Goal: Communication & Community: Answer question/provide support

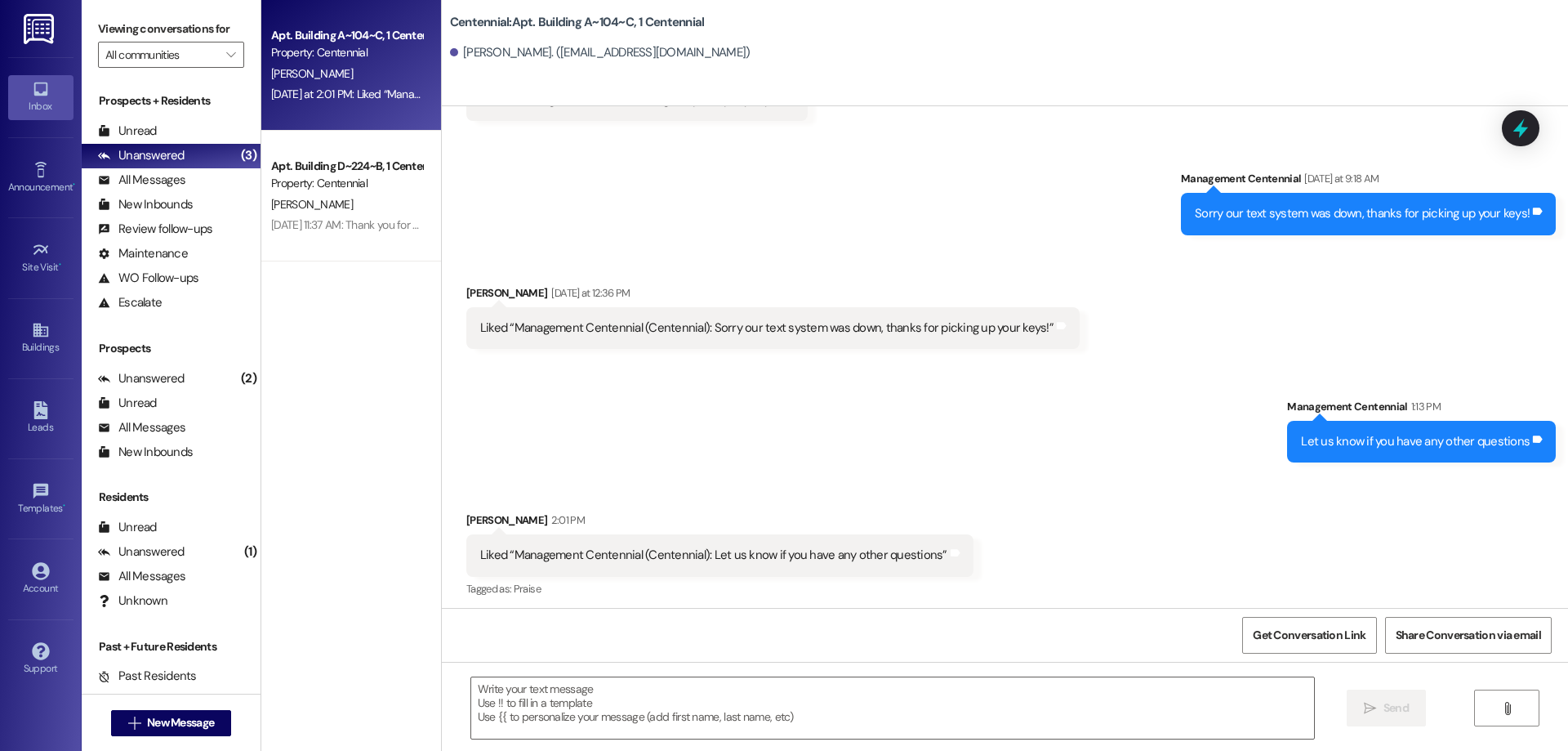
scroll to position [2684, 0]
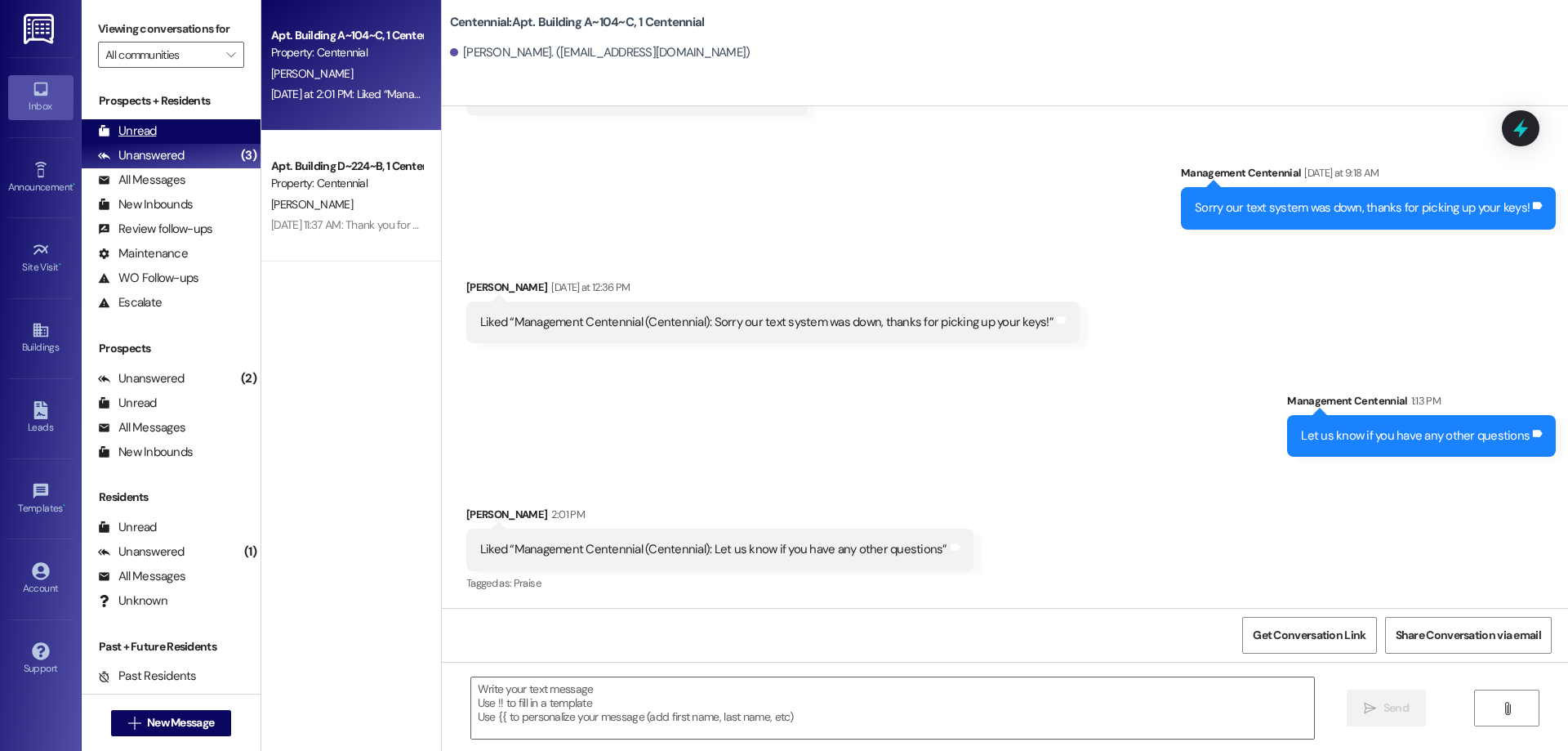
drag, startPoint x: 149, startPoint y: 119, endPoint x: 107, endPoint y: 93, distance: 49.4
click at [149, 120] on div "Unread (0)" at bounding box center [171, 132] width 179 height 25
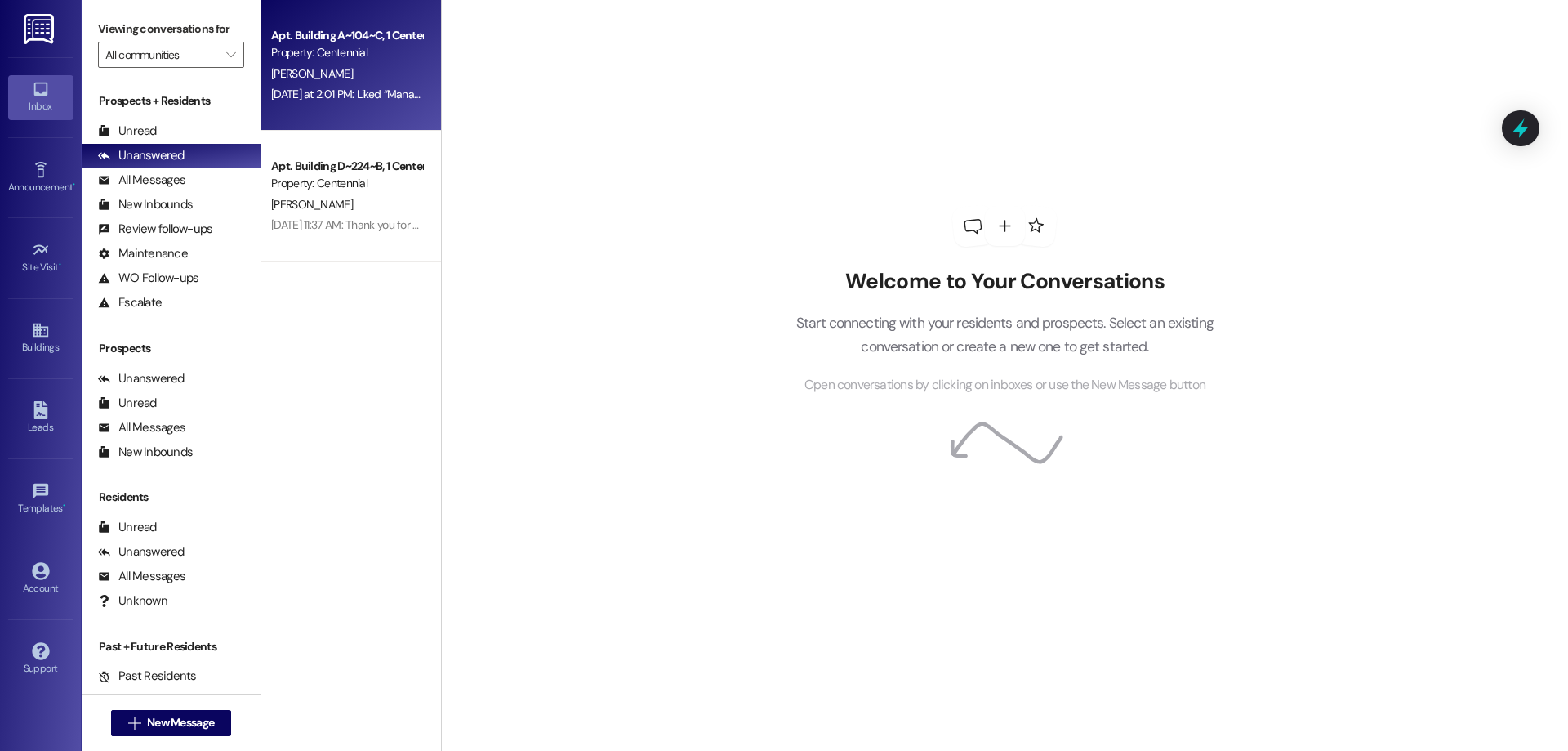
click at [351, 84] on div "[DATE] at 2:01 PM: Liked “Management Centennial ([GEOGRAPHIC_DATA]): Let us kno…" at bounding box center [347, 94] width 154 height 20
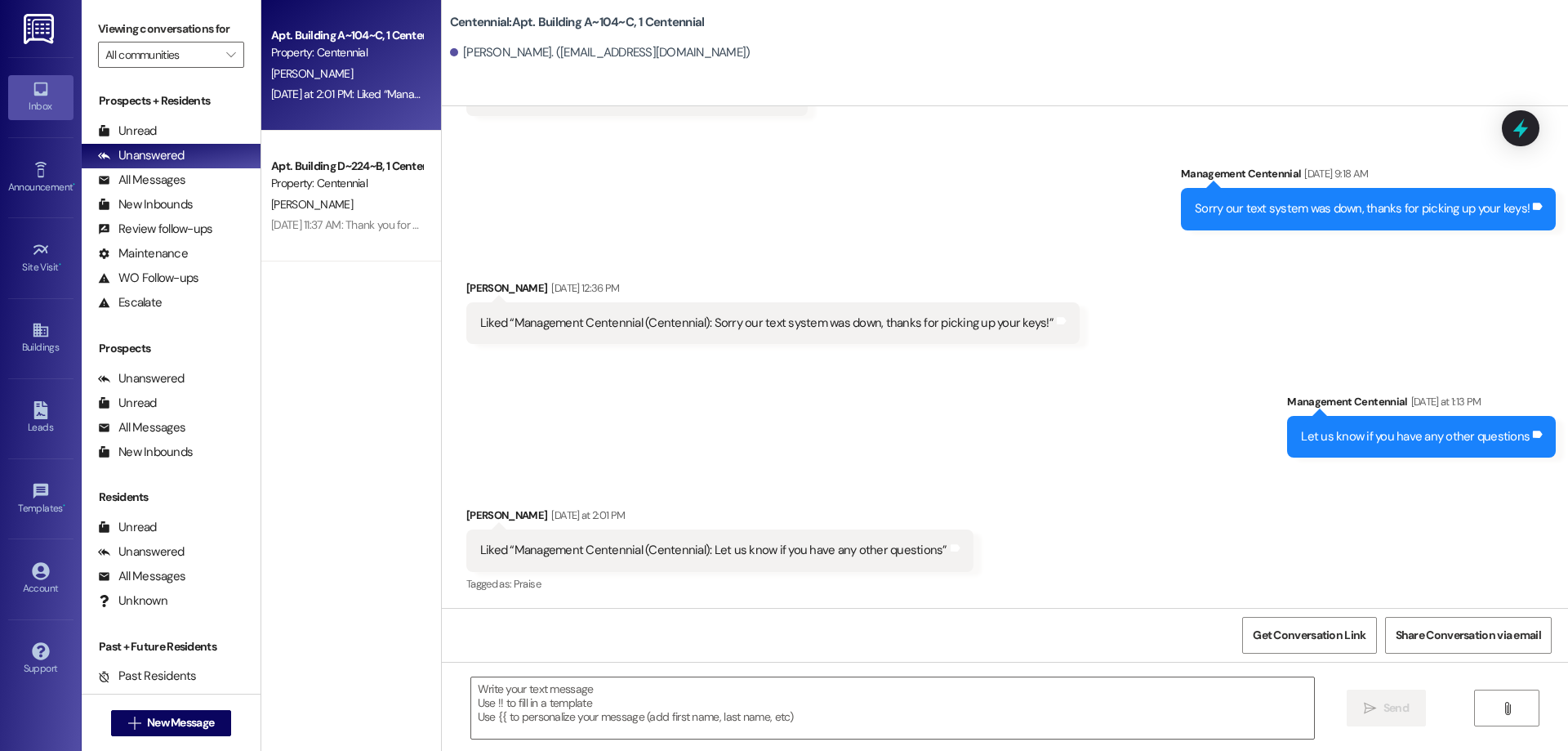
scroll to position [2684, 0]
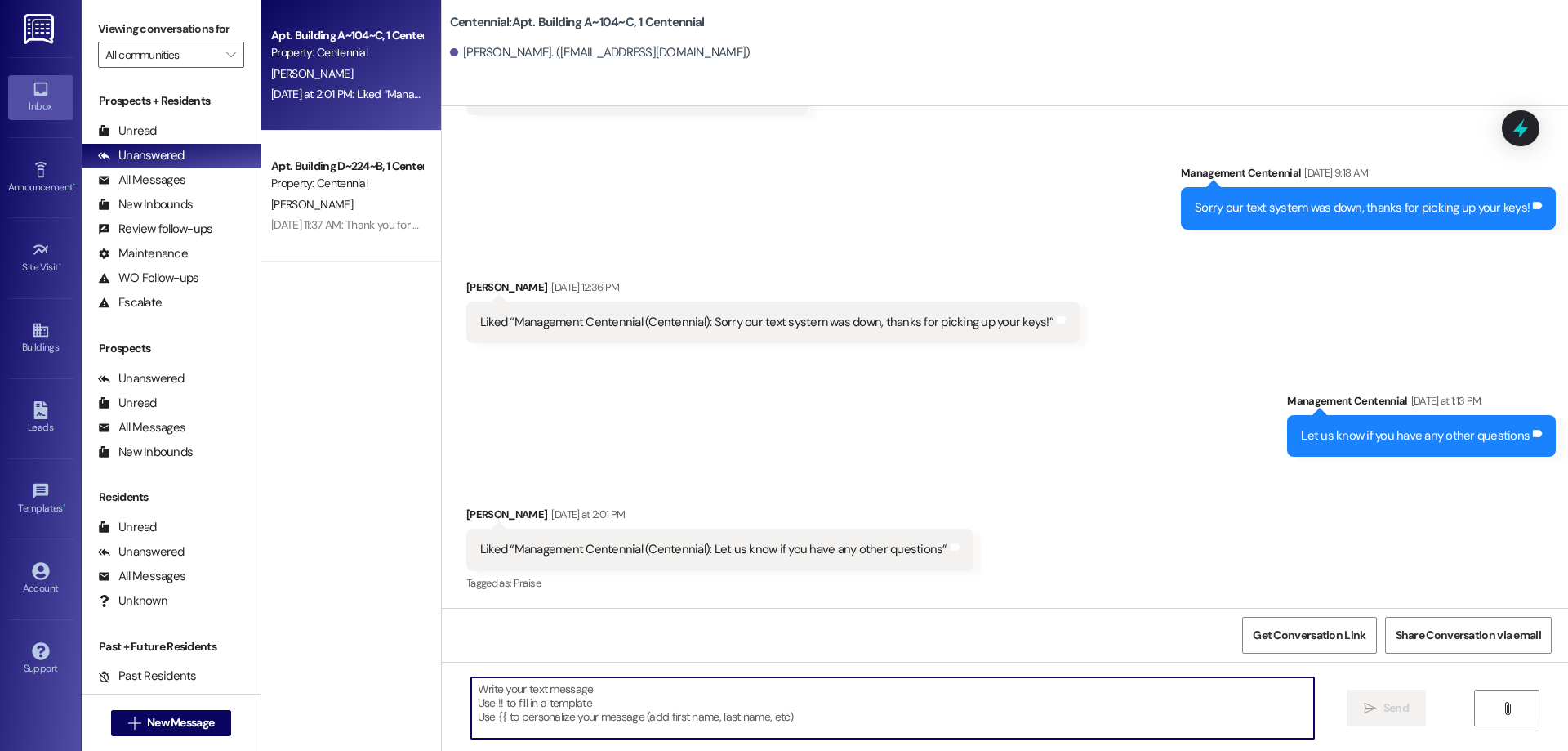
click at [819, 697] on textarea at bounding box center [893, 707] width 843 height 61
type textarea "Thanks"
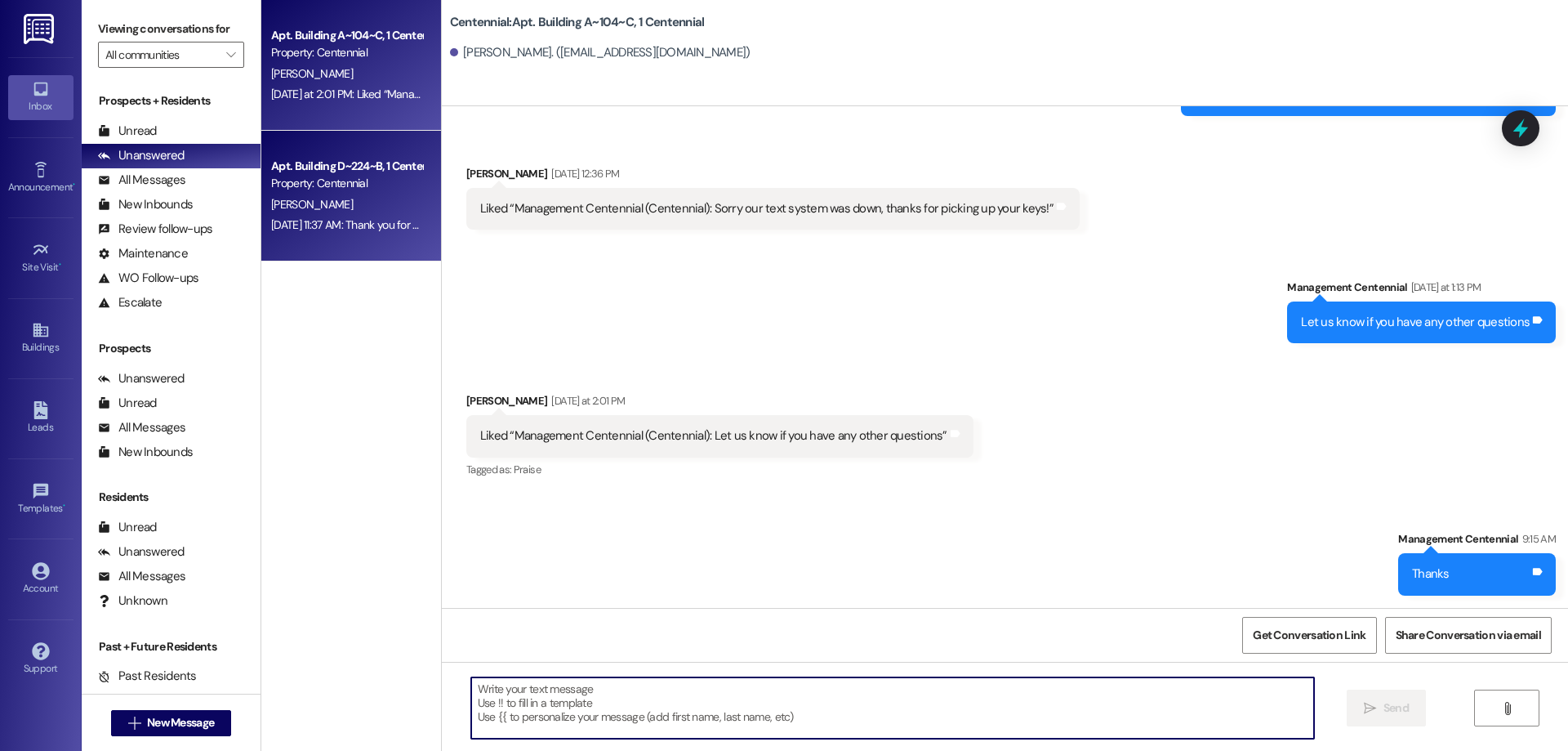
scroll to position [2798, 0]
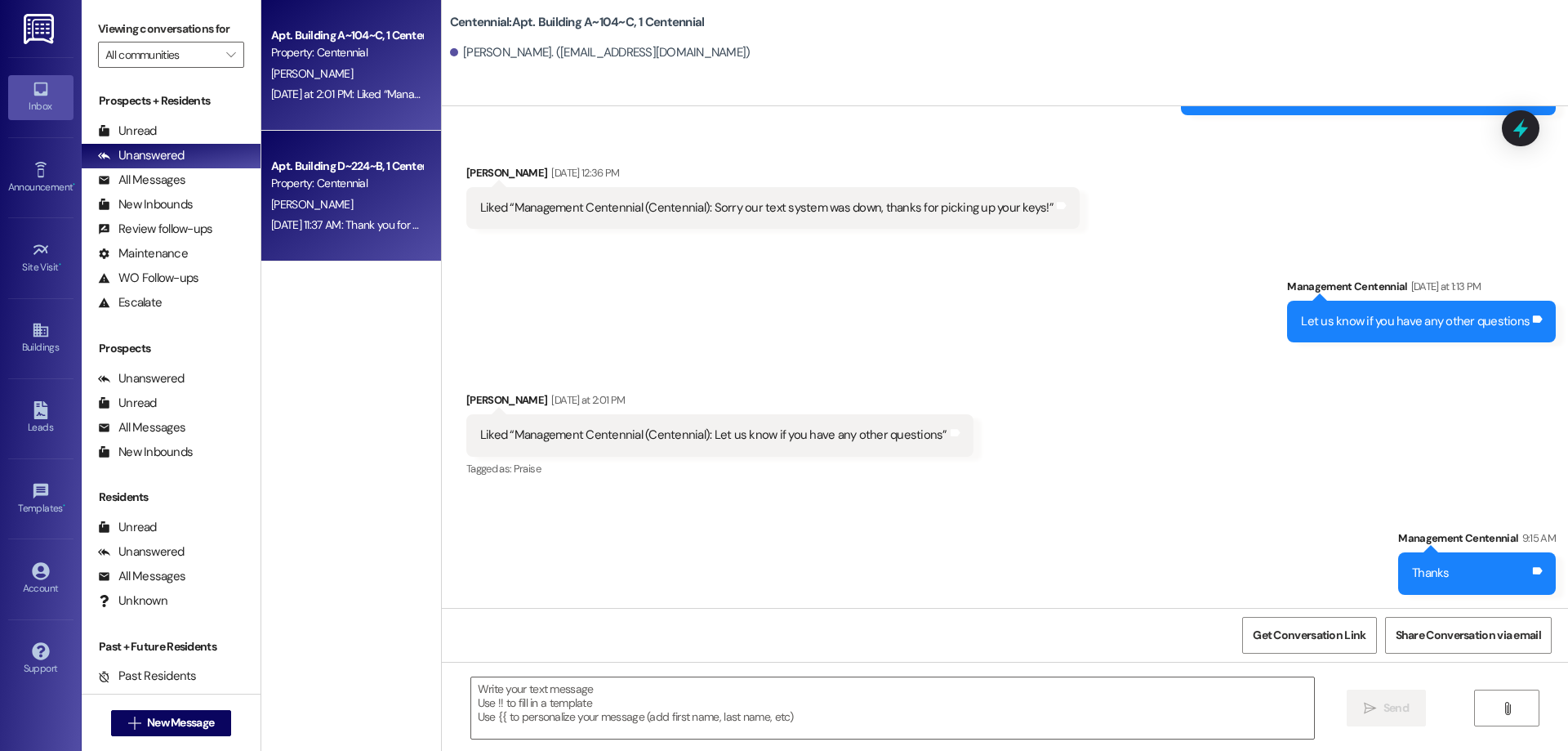
click at [364, 221] on div "Aug 21, 2025 at 11:37 AM: Thank you for contacting our leasing department. A le…" at bounding box center [637, 224] width 732 height 15
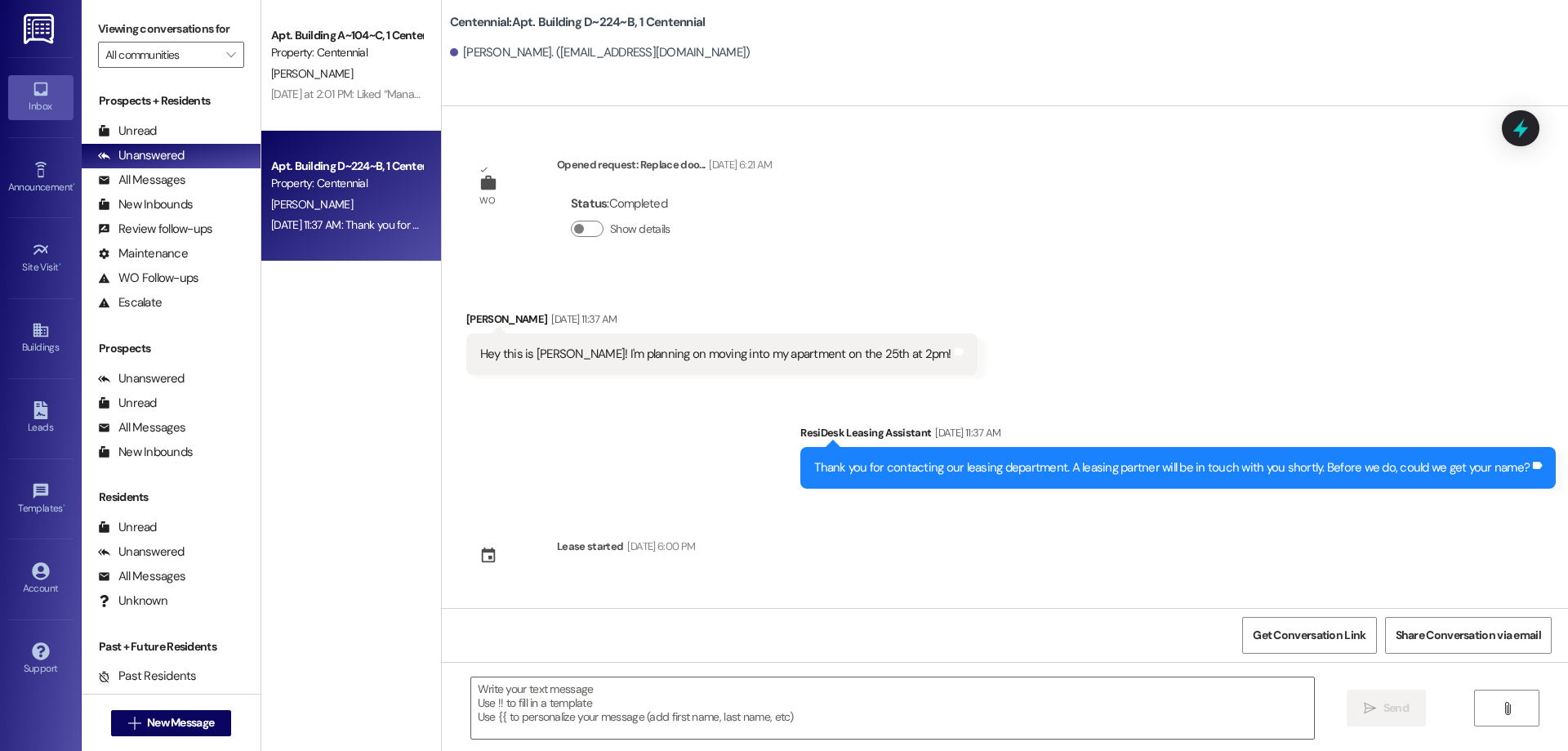
scroll to position [0, 0]
click at [208, 128] on div "Unread (0)" at bounding box center [171, 132] width 179 height 25
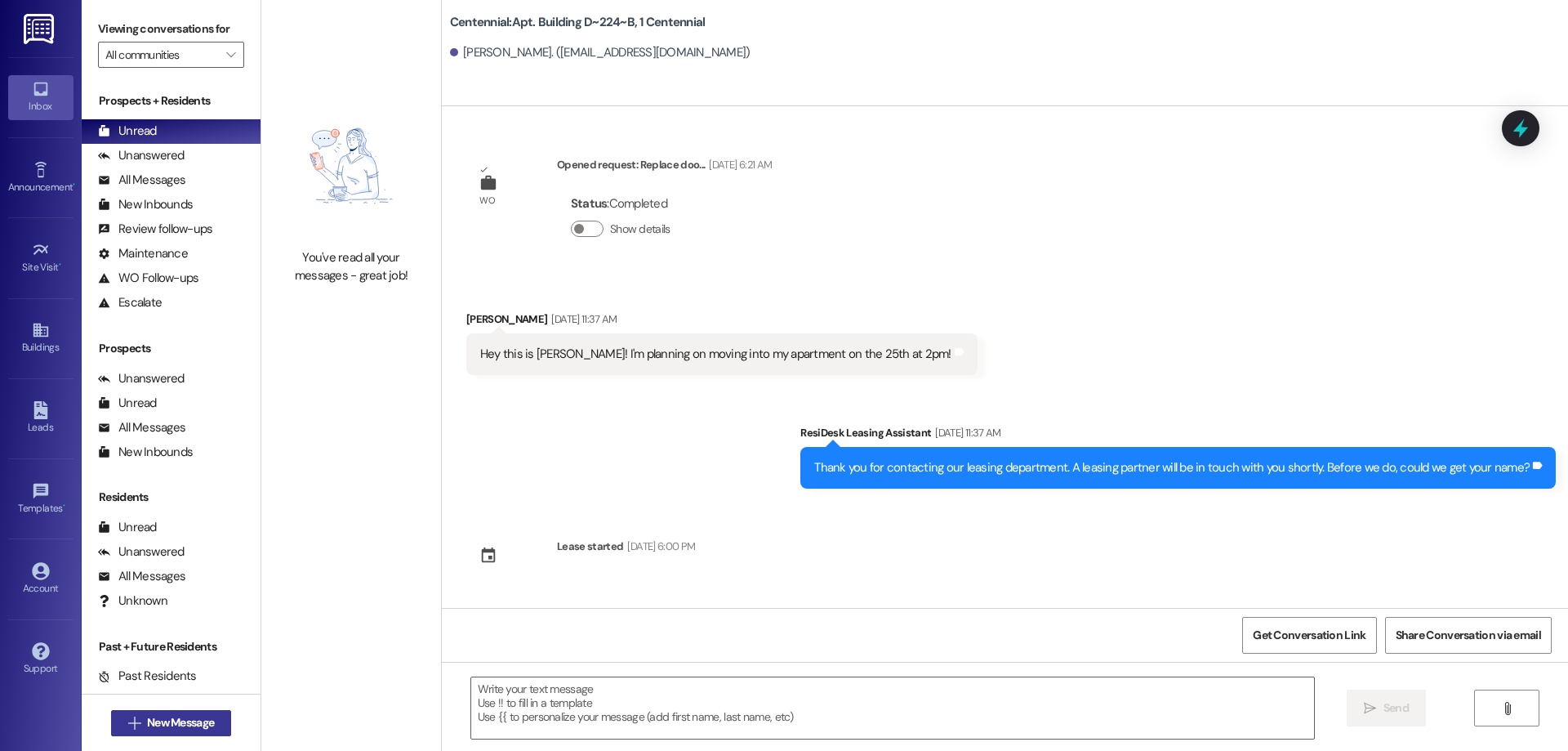
click at [205, 722] on span "New Message" at bounding box center [180, 722] width 67 height 17
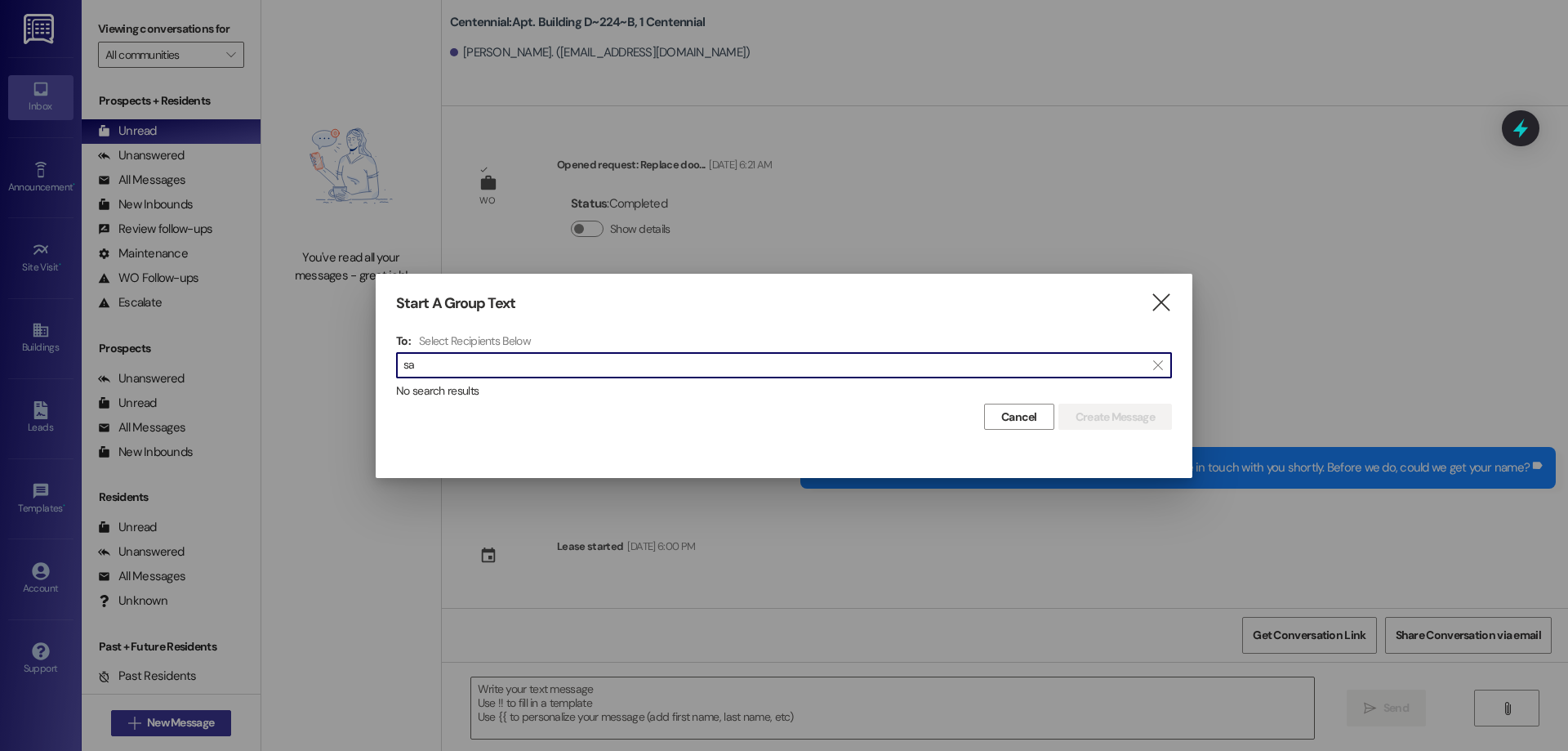
type input "s"
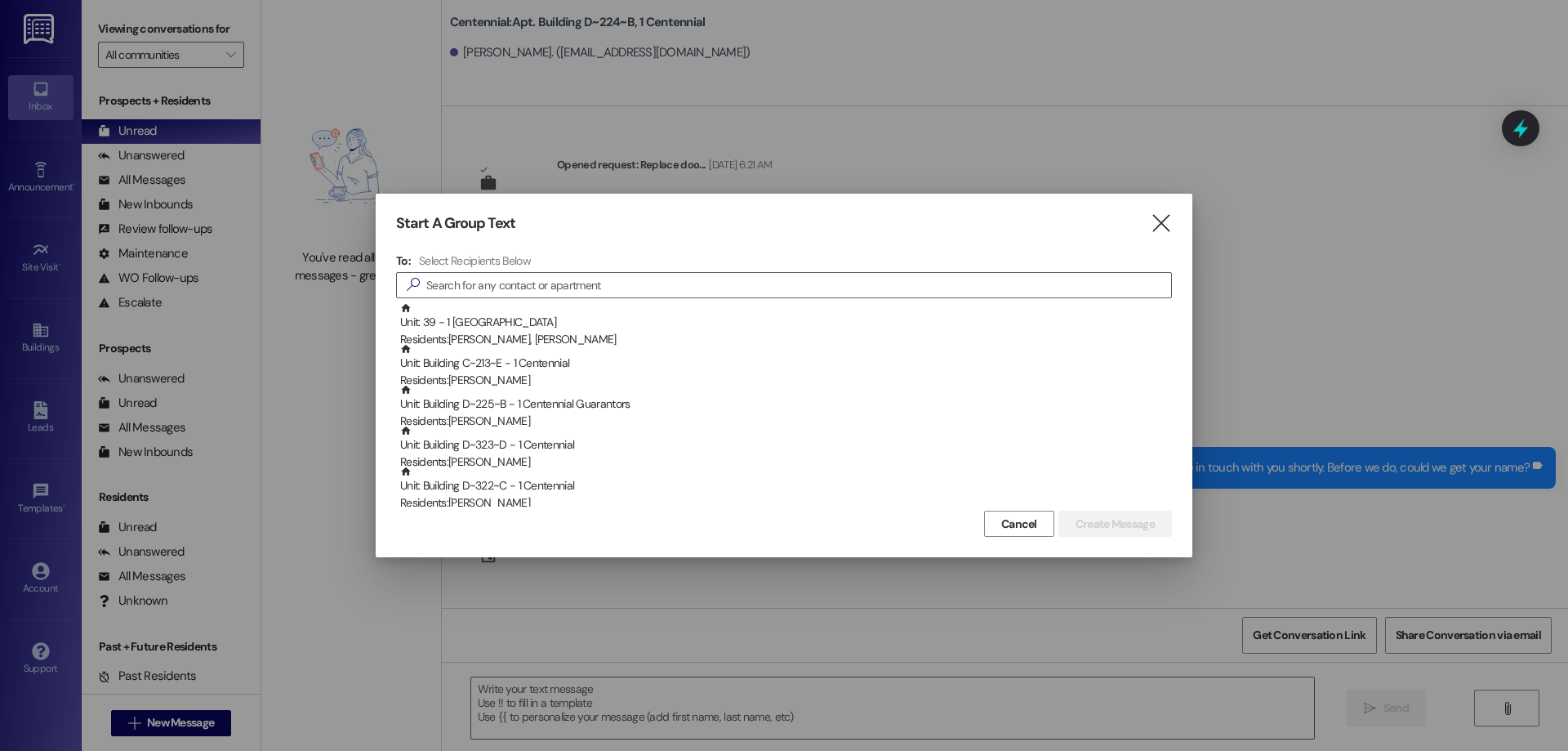
click at [1159, 216] on icon "" at bounding box center [1161, 223] width 22 height 17
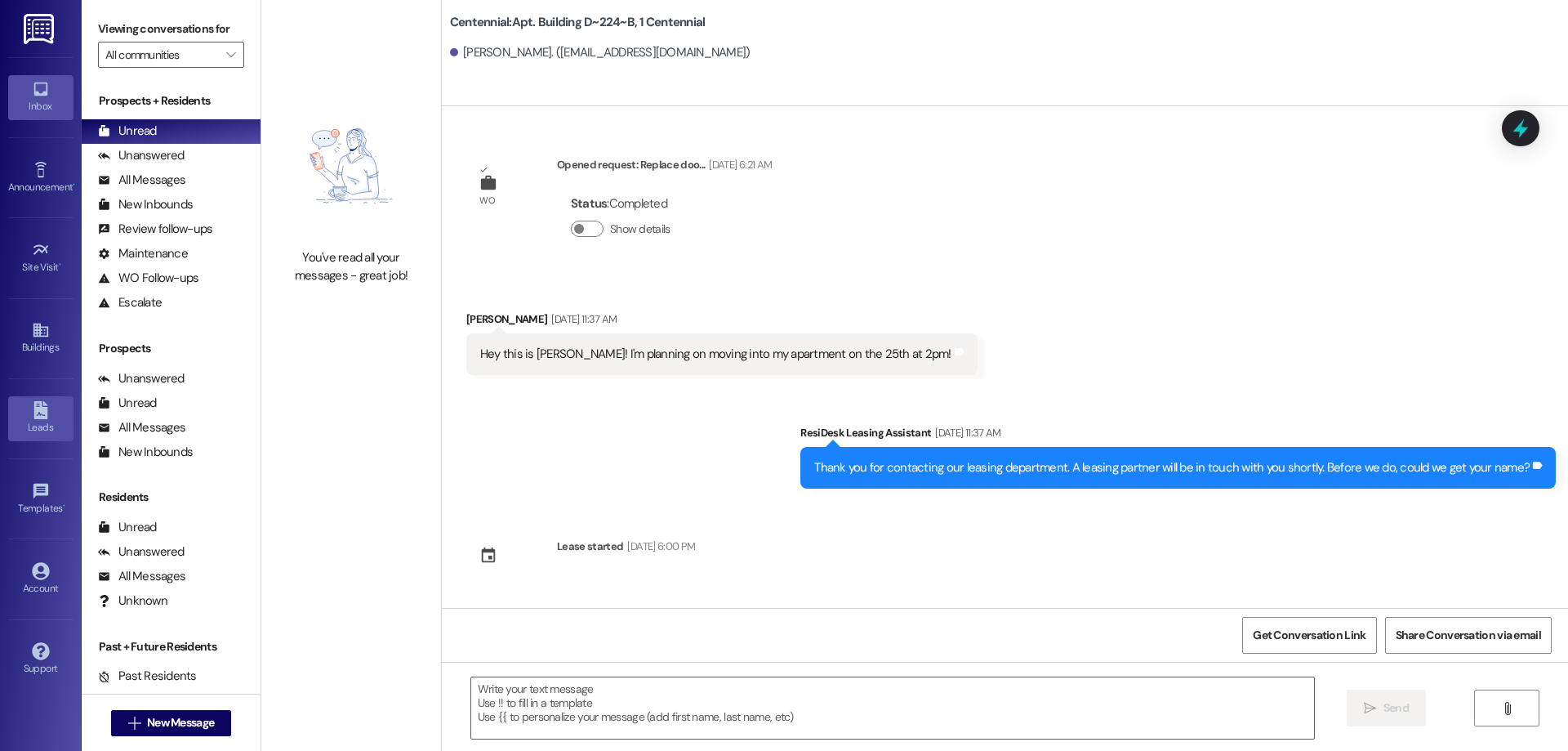
click at [61, 405] on link "Leads" at bounding box center [40, 419] width 65 height 45
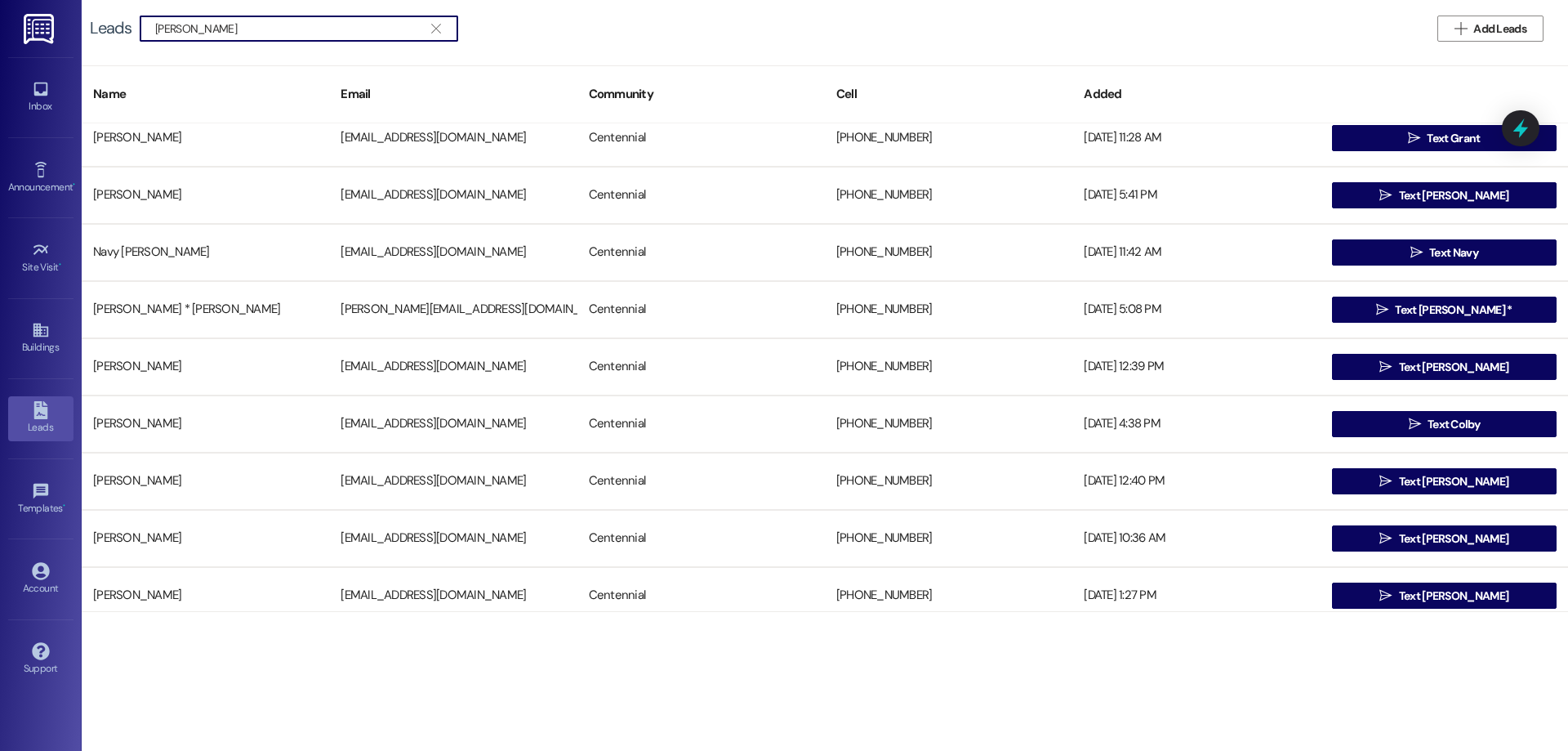
scroll to position [817, 0]
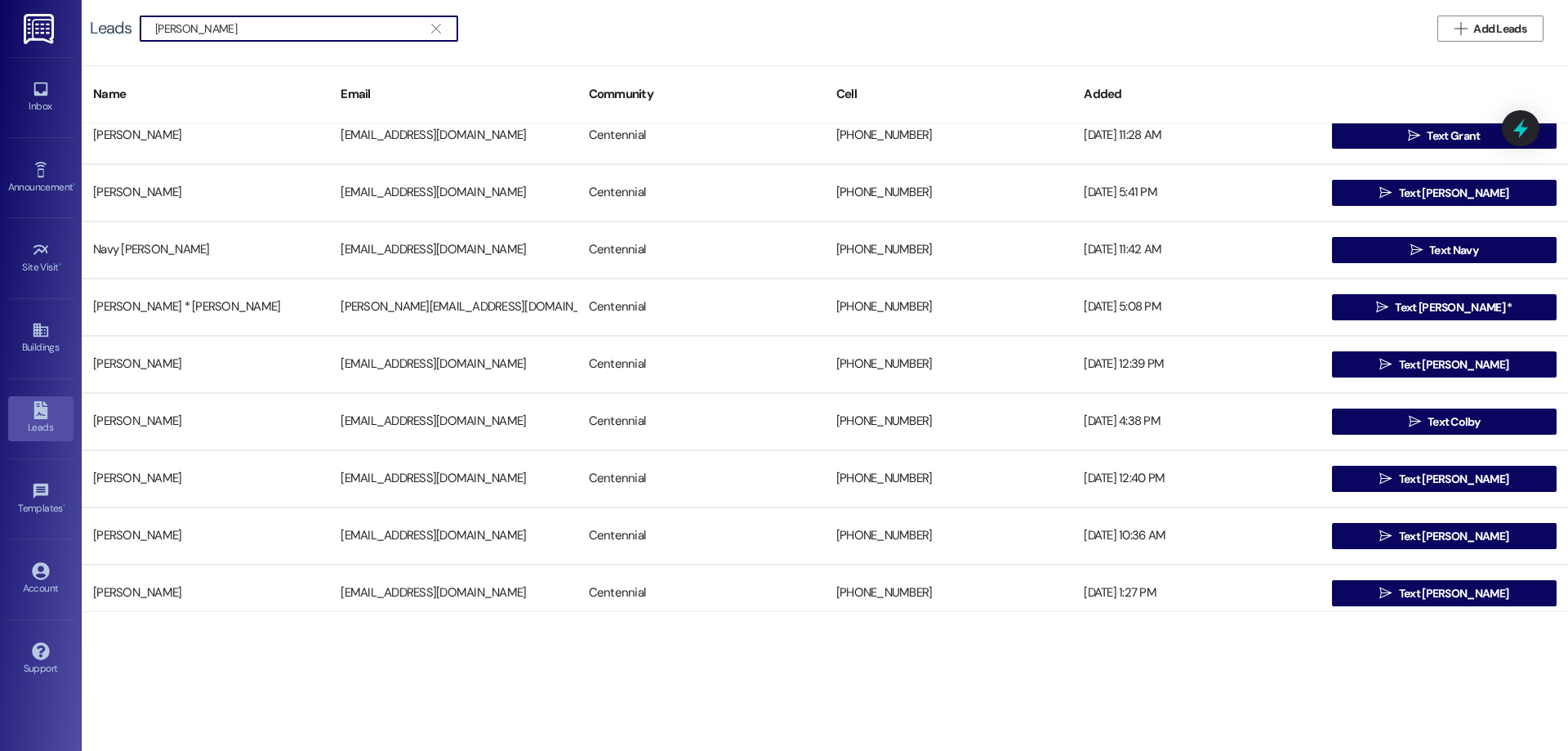
click at [225, 26] on input "wright" at bounding box center [289, 29] width 268 height 23
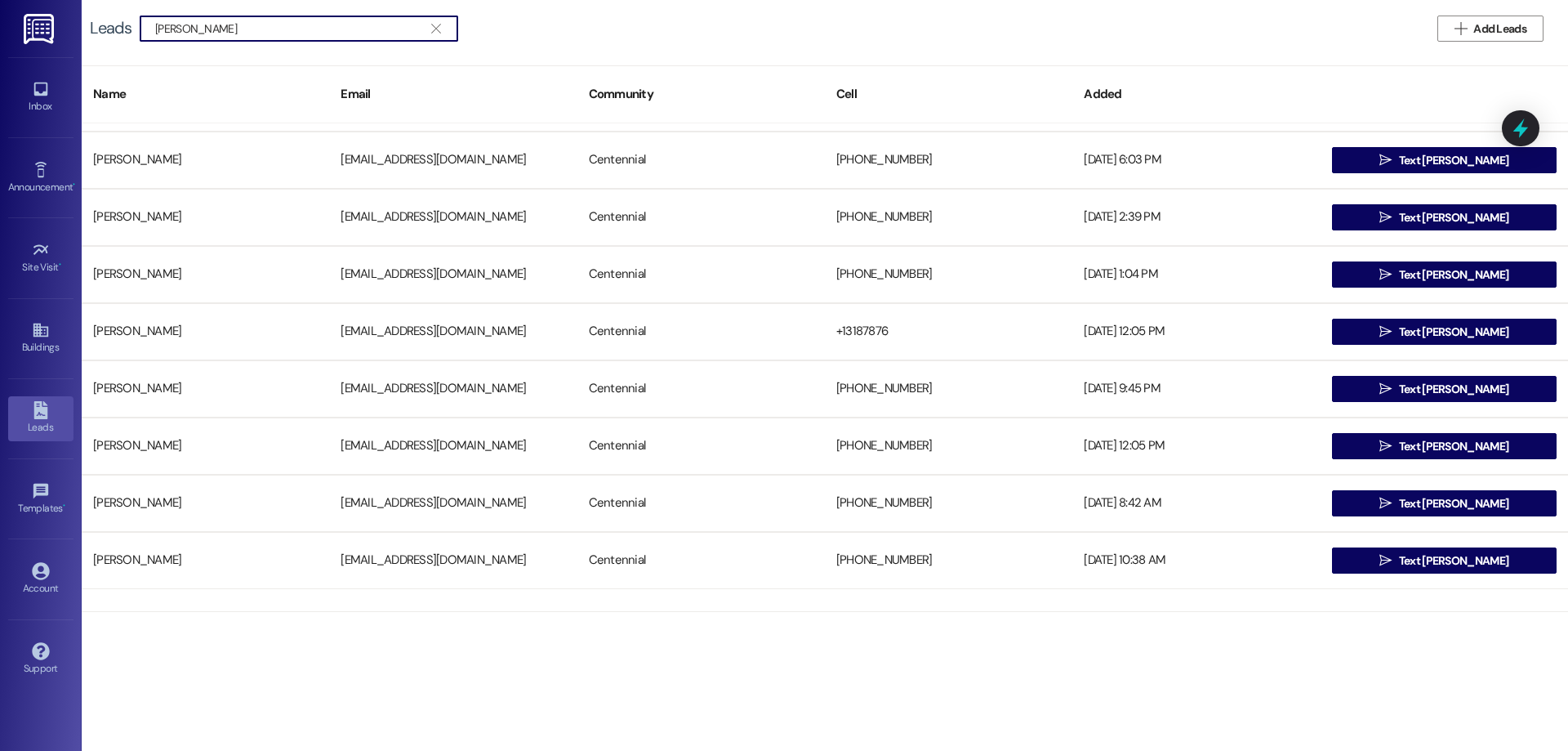
scroll to position [0, 0]
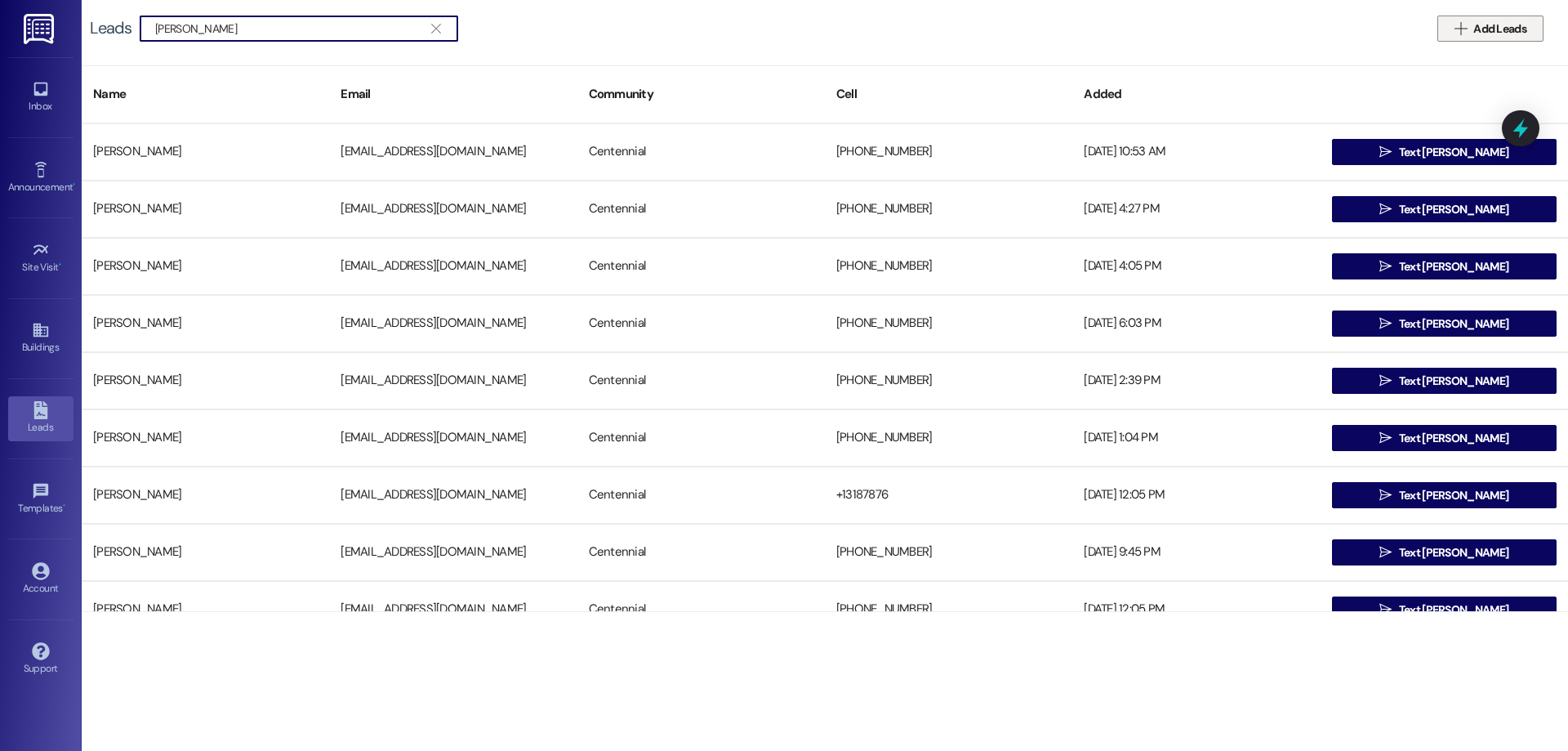
type input "sadie"
click at [1476, 37] on span "Add Leads" at bounding box center [1500, 29] width 53 height 17
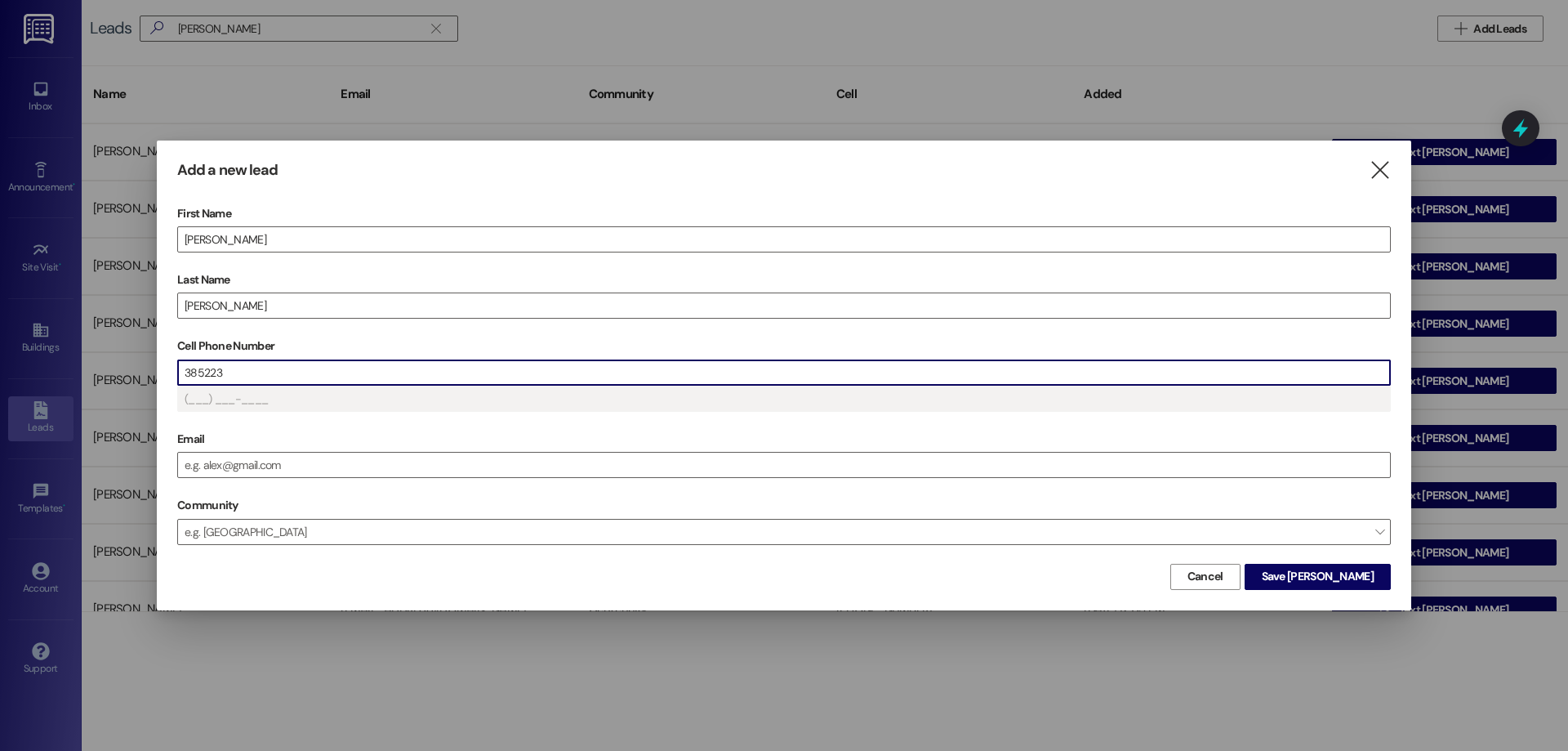
type input "(385) 223-____"
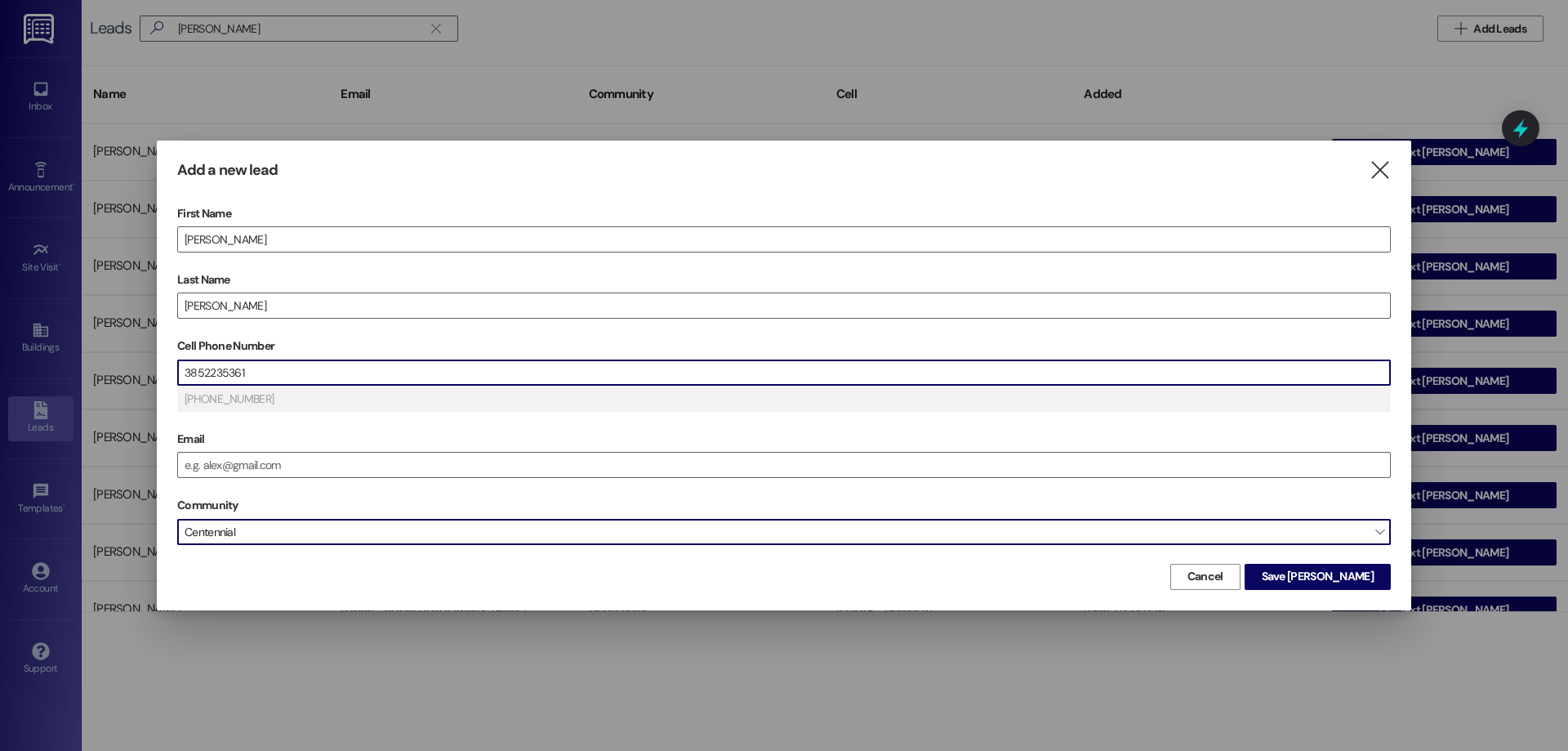
click at [306, 526] on span "Centennial" at bounding box center [784, 531] width 1214 height 26
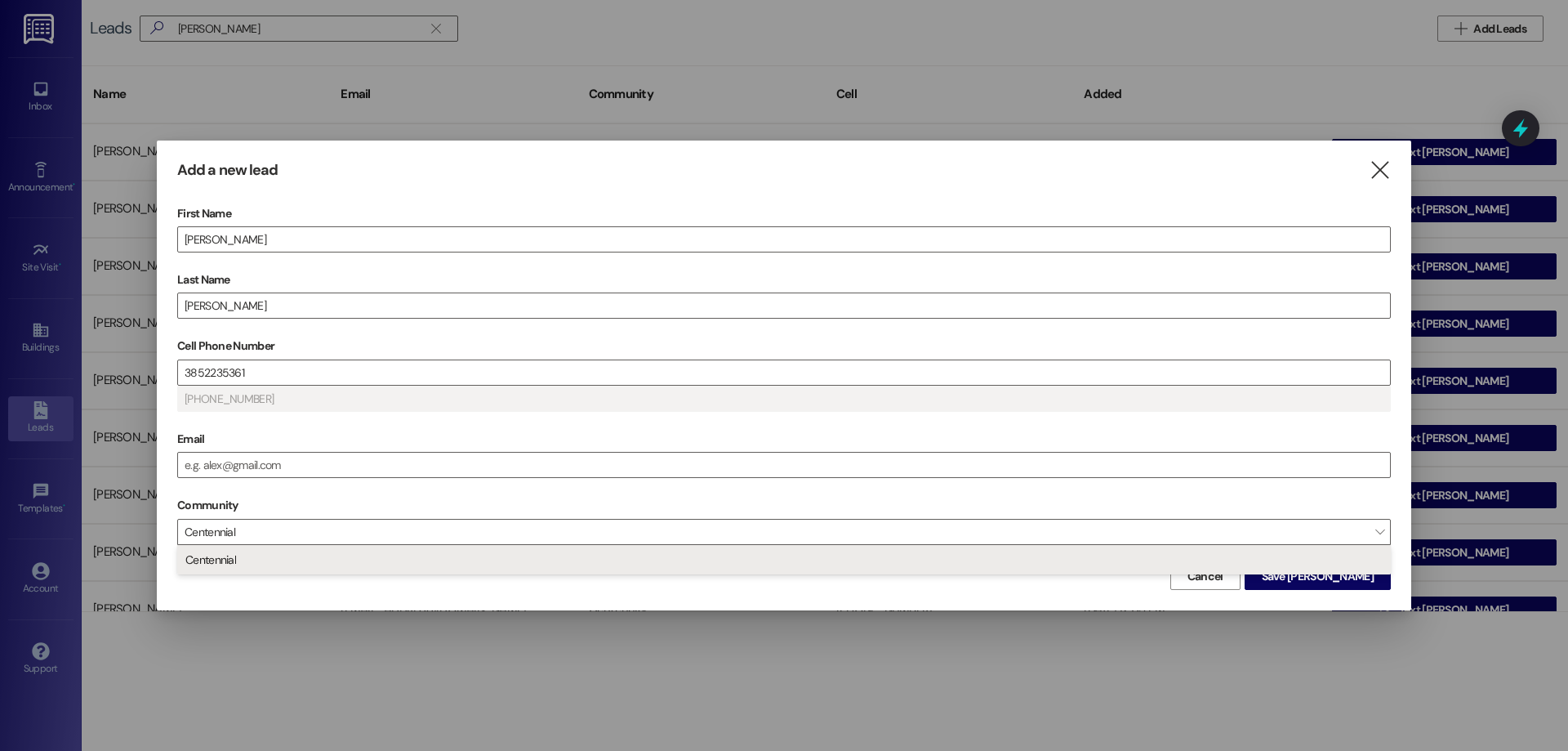
click at [316, 556] on span "Centennial" at bounding box center [784, 559] width 1199 height 28
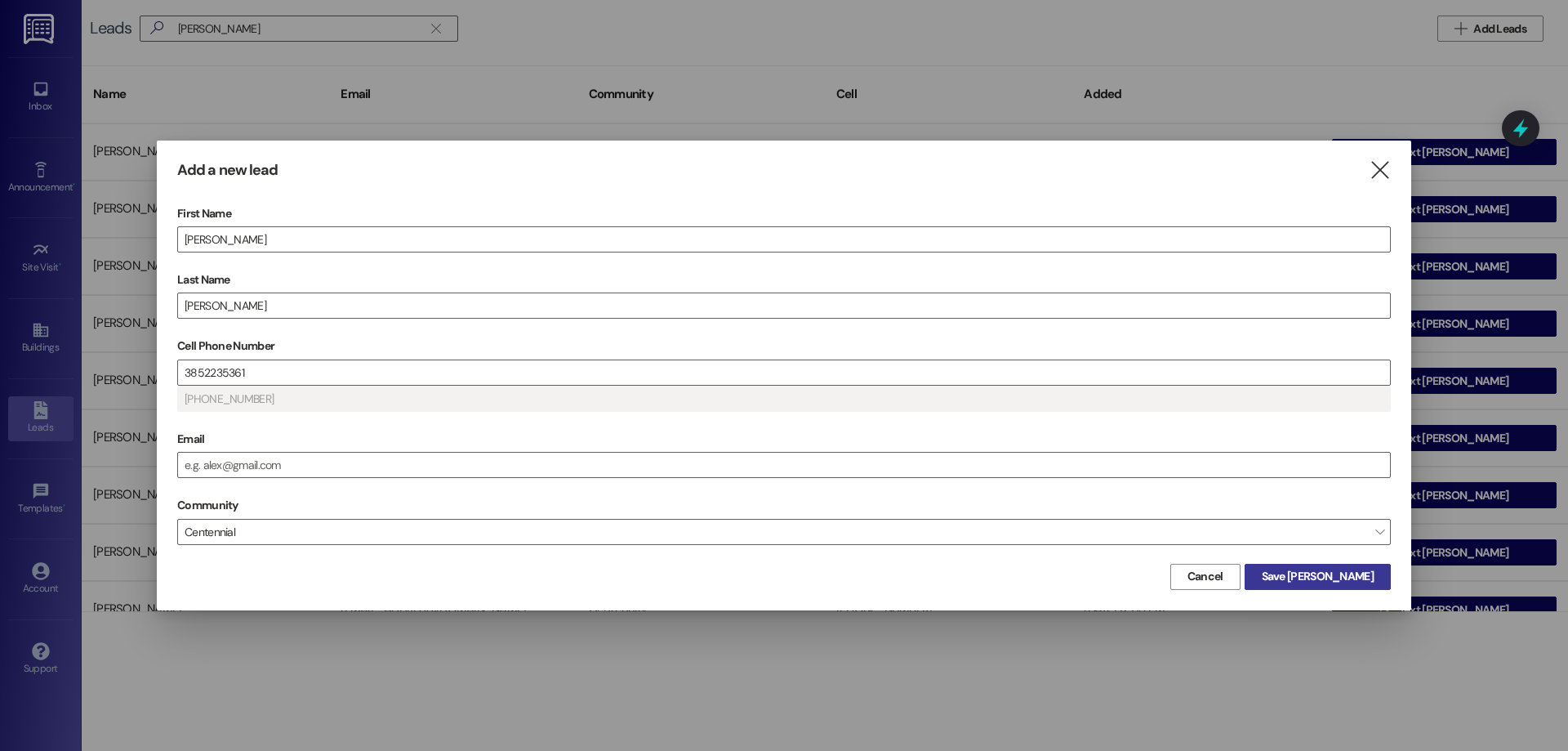
click at [1376, 584] on span "Save Sadie" at bounding box center [1318, 575] width 118 height 17
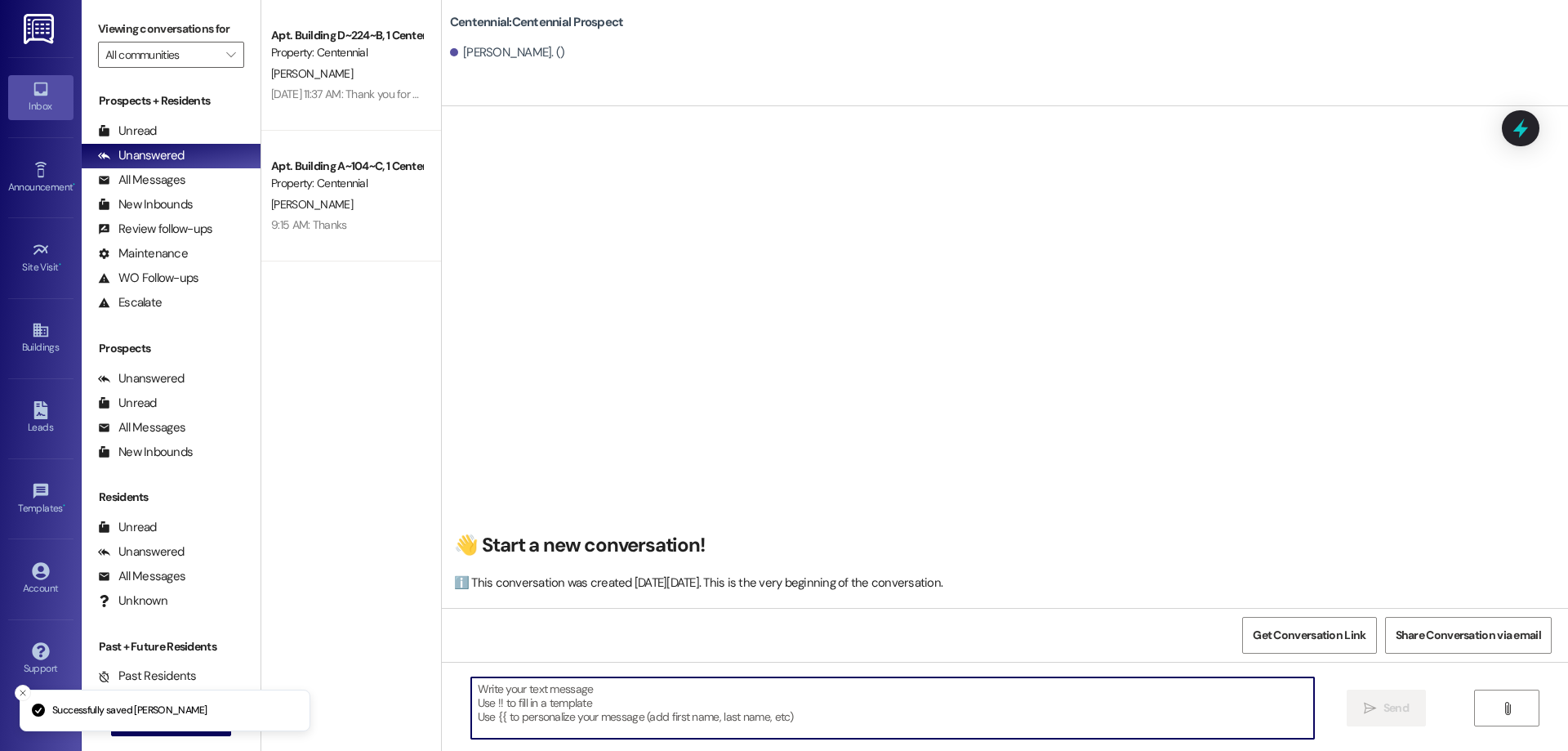
click at [835, 722] on textarea at bounding box center [893, 707] width 843 height 61
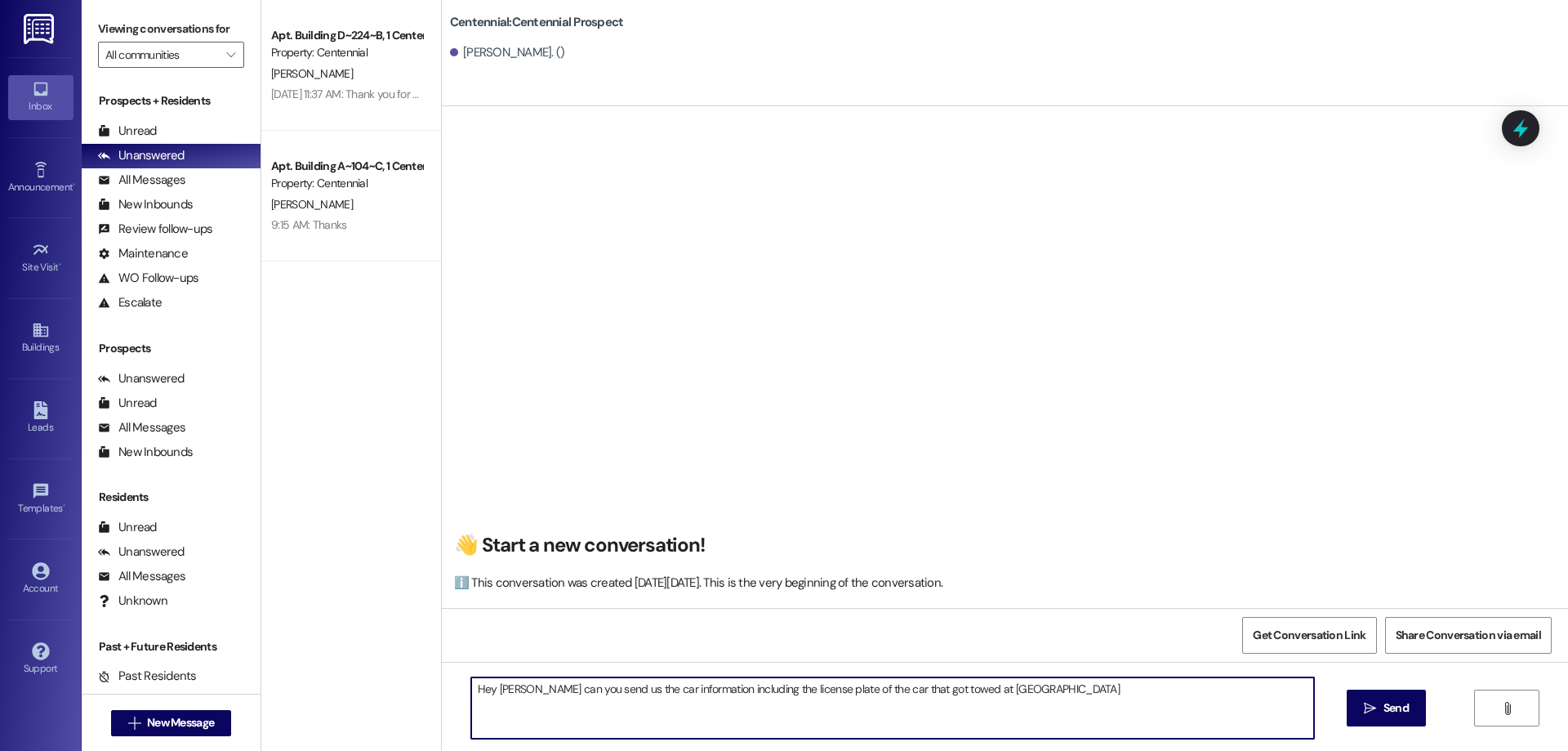
type textarea "Hey Sadie can you send us the car information including the license plate of th…"
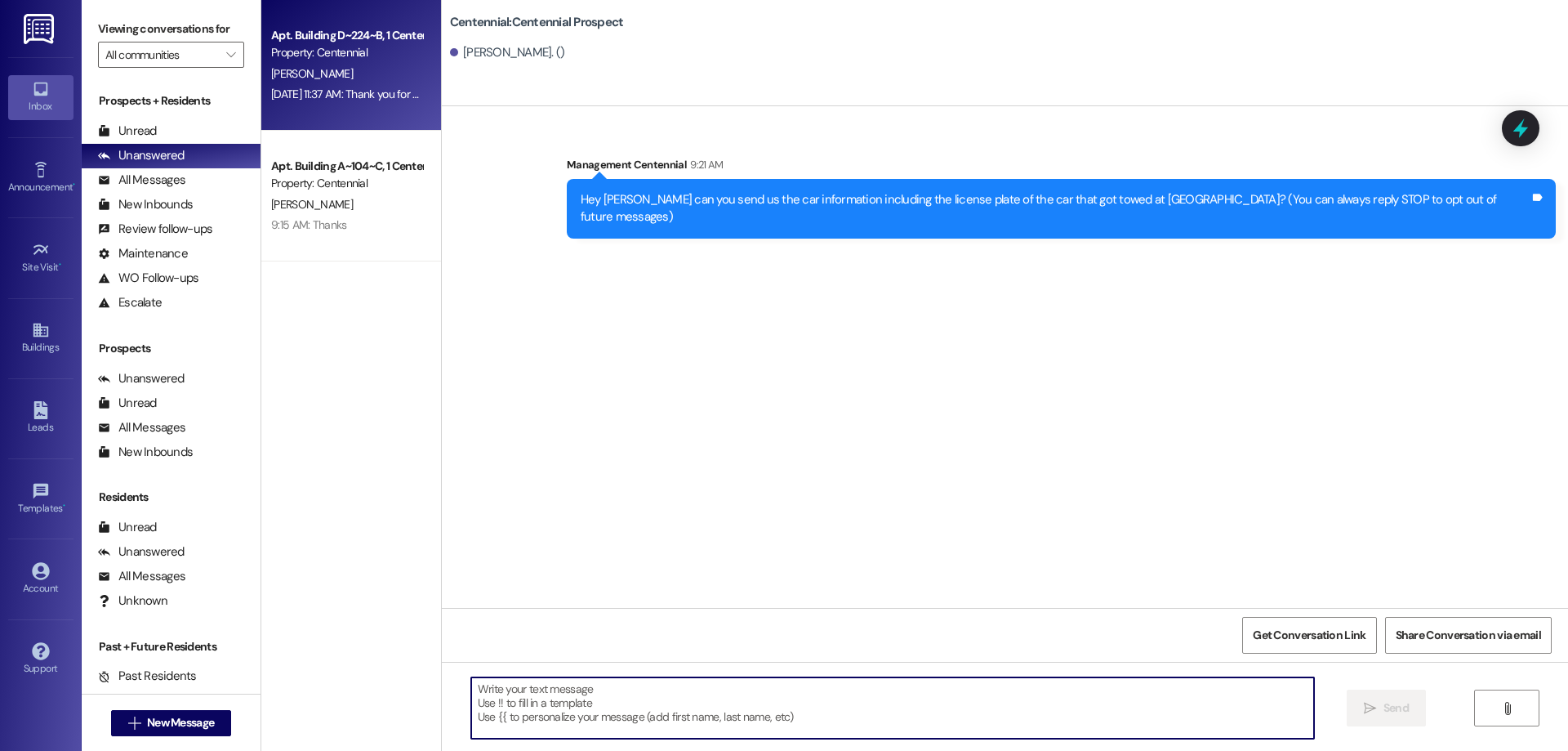
click at [326, 116] on div "Apt. Building D~224~B, 1 Centennial Property: Centennial W. Tullis Aug 21, 2025…" at bounding box center [351, 65] width 180 height 131
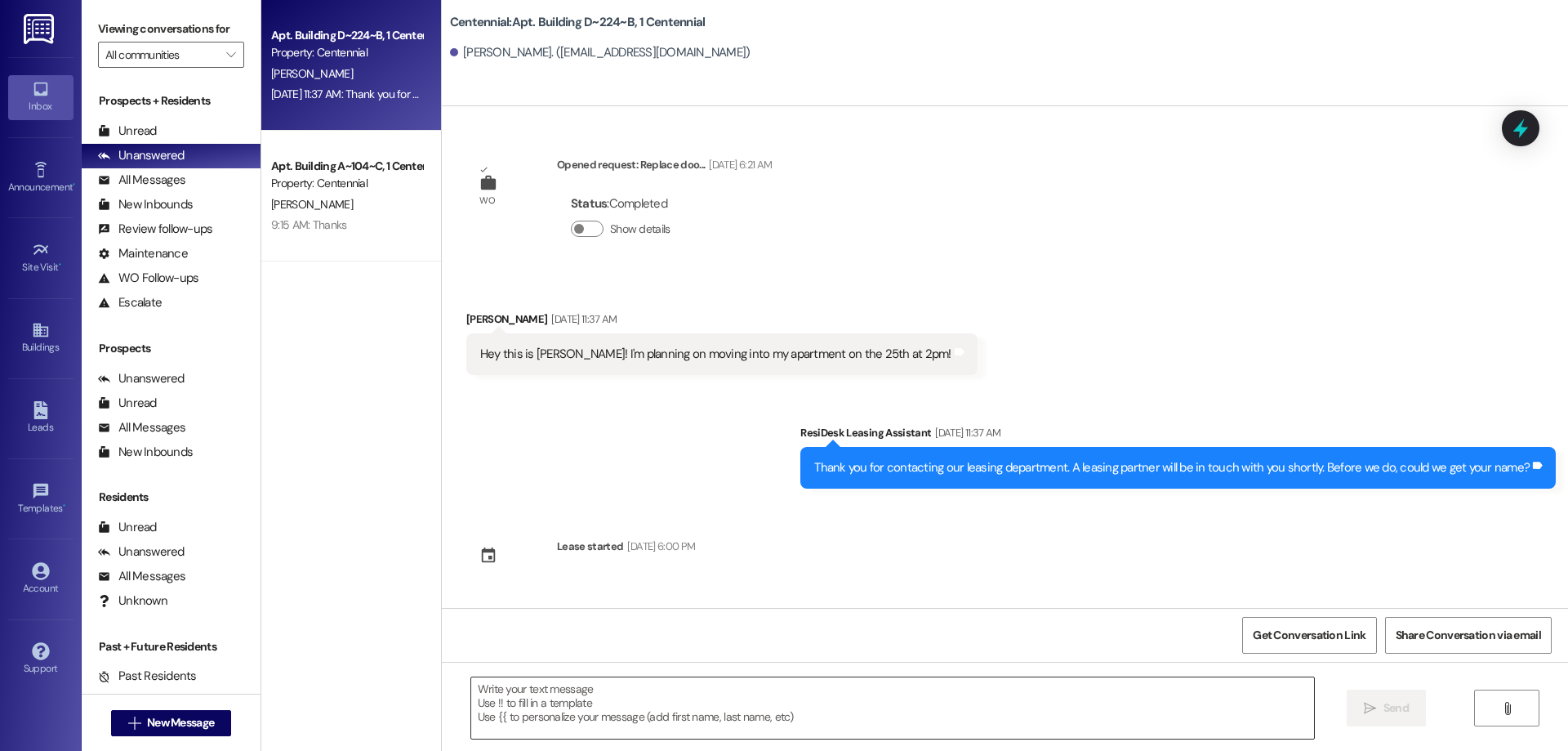
click at [796, 693] on textarea at bounding box center [893, 707] width 843 height 61
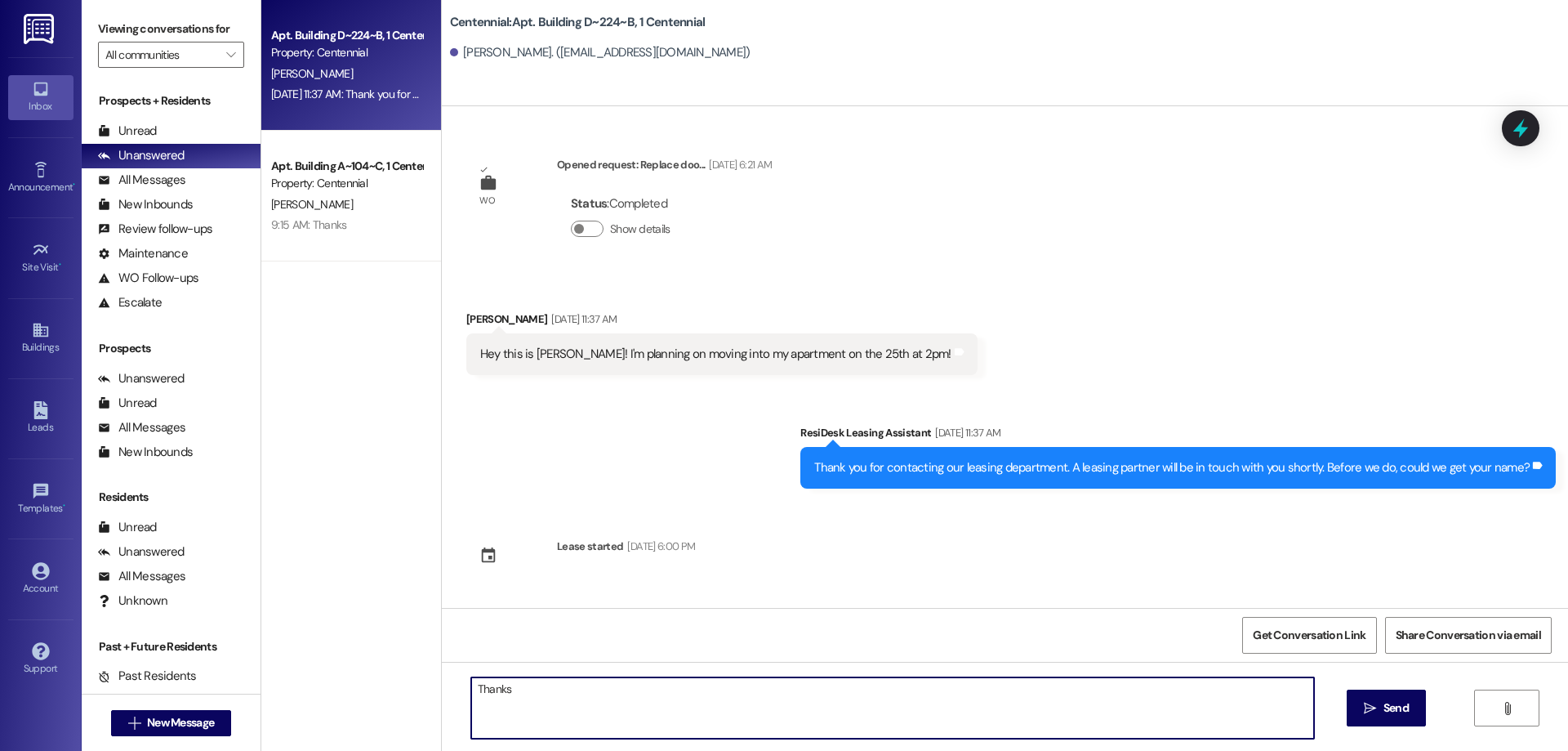
type textarea "Thanks!"
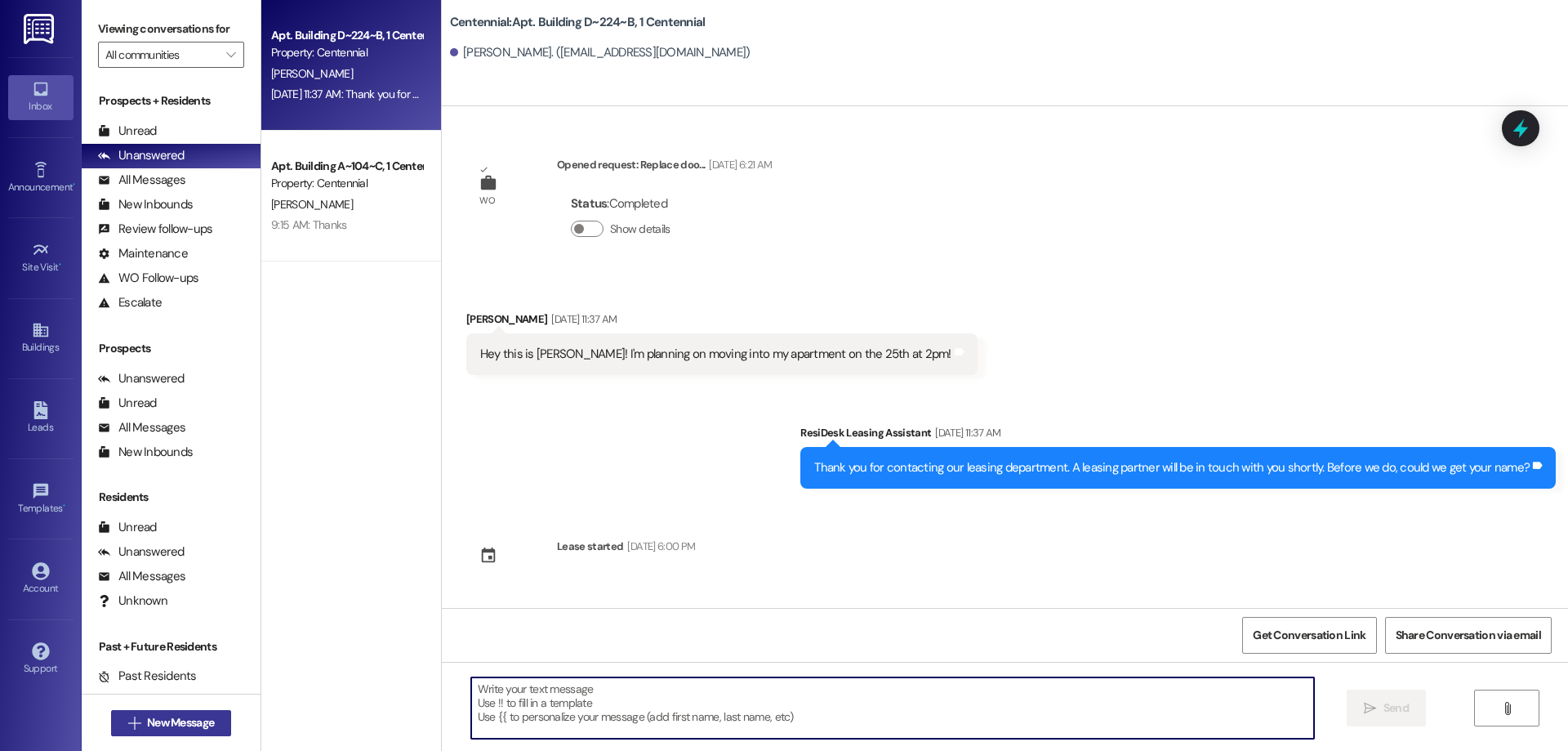
click at [211, 722] on span "New Message" at bounding box center [180, 722] width 74 height 17
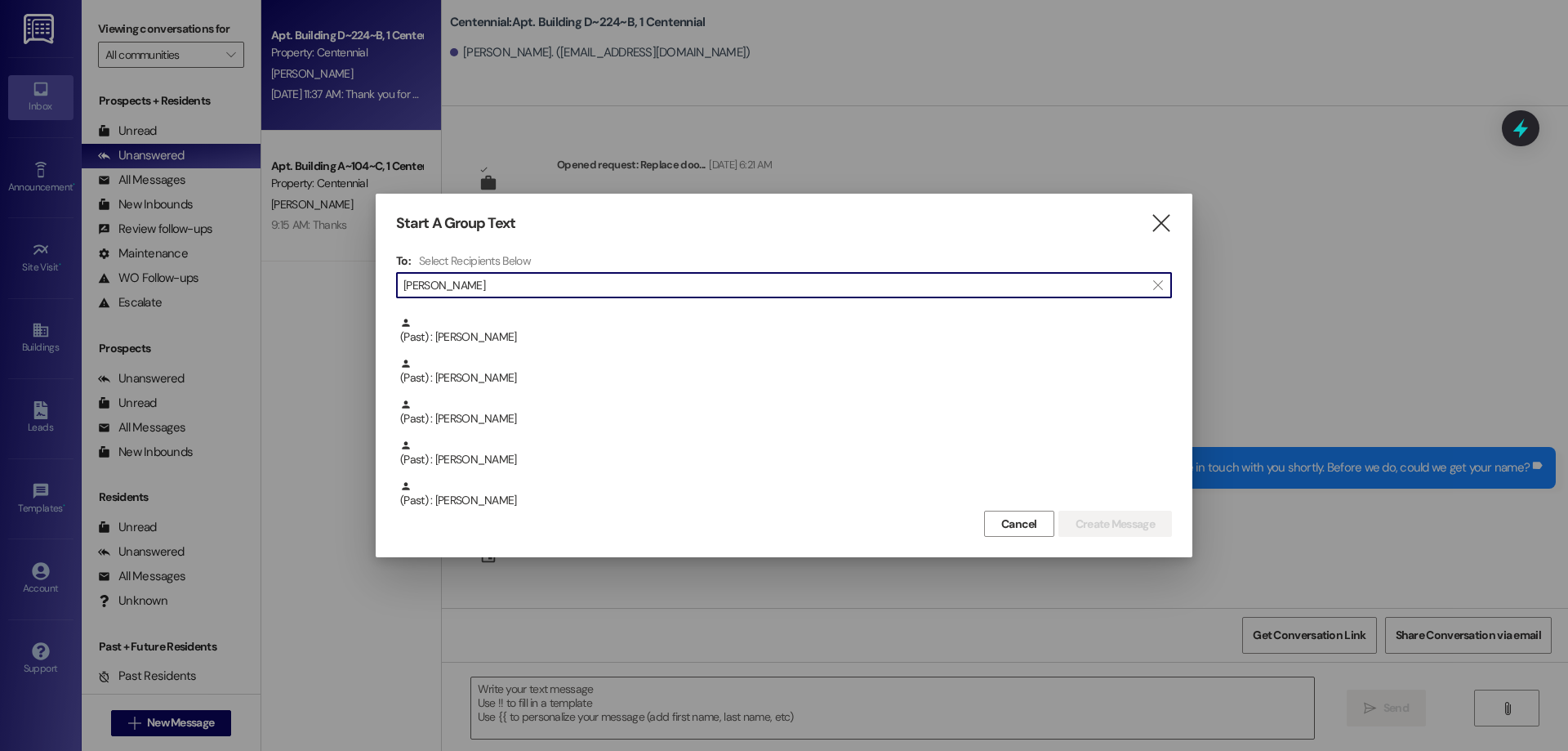
scroll to position [613, 0]
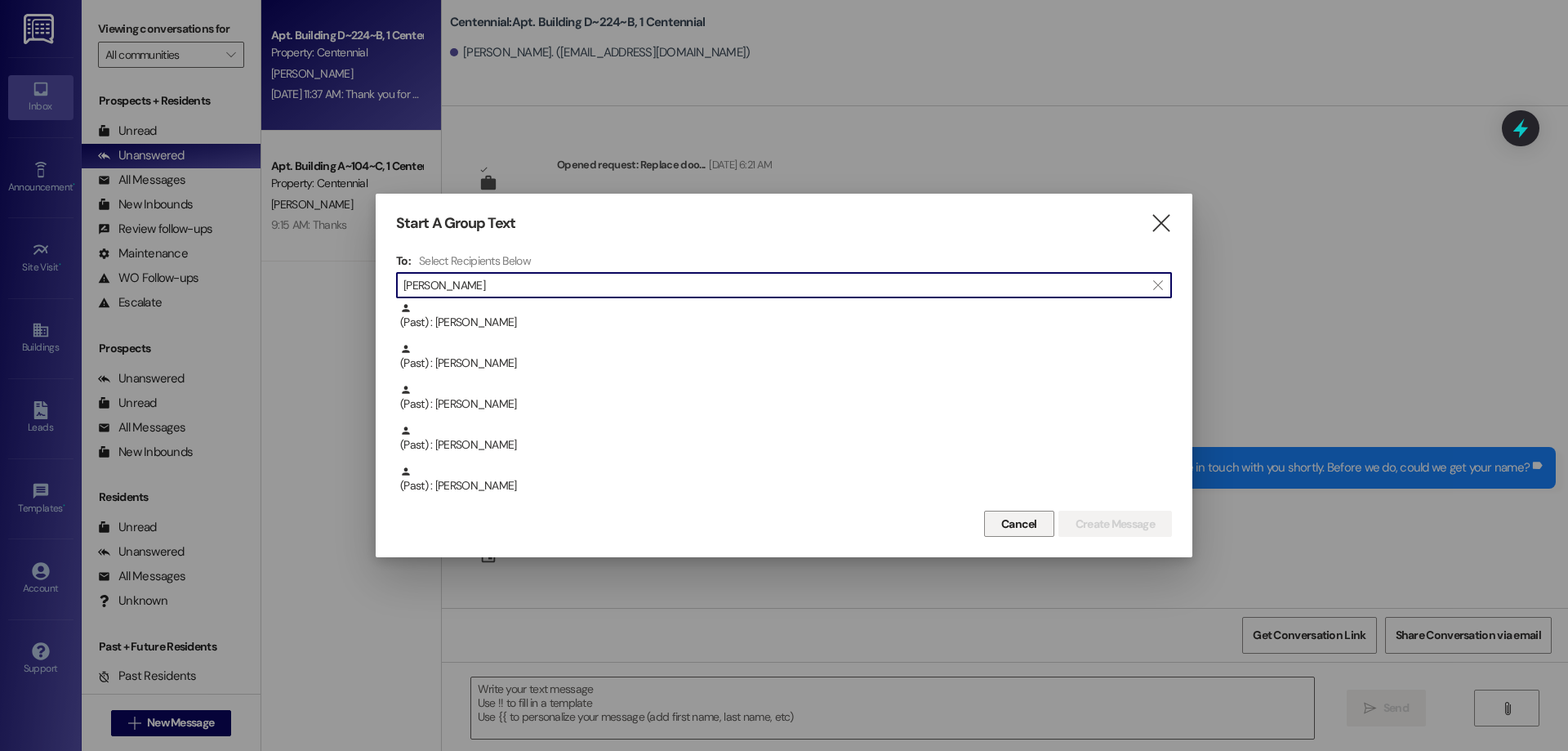
type input "wright"
click at [1012, 517] on span "Cancel" at bounding box center [1019, 524] width 36 height 17
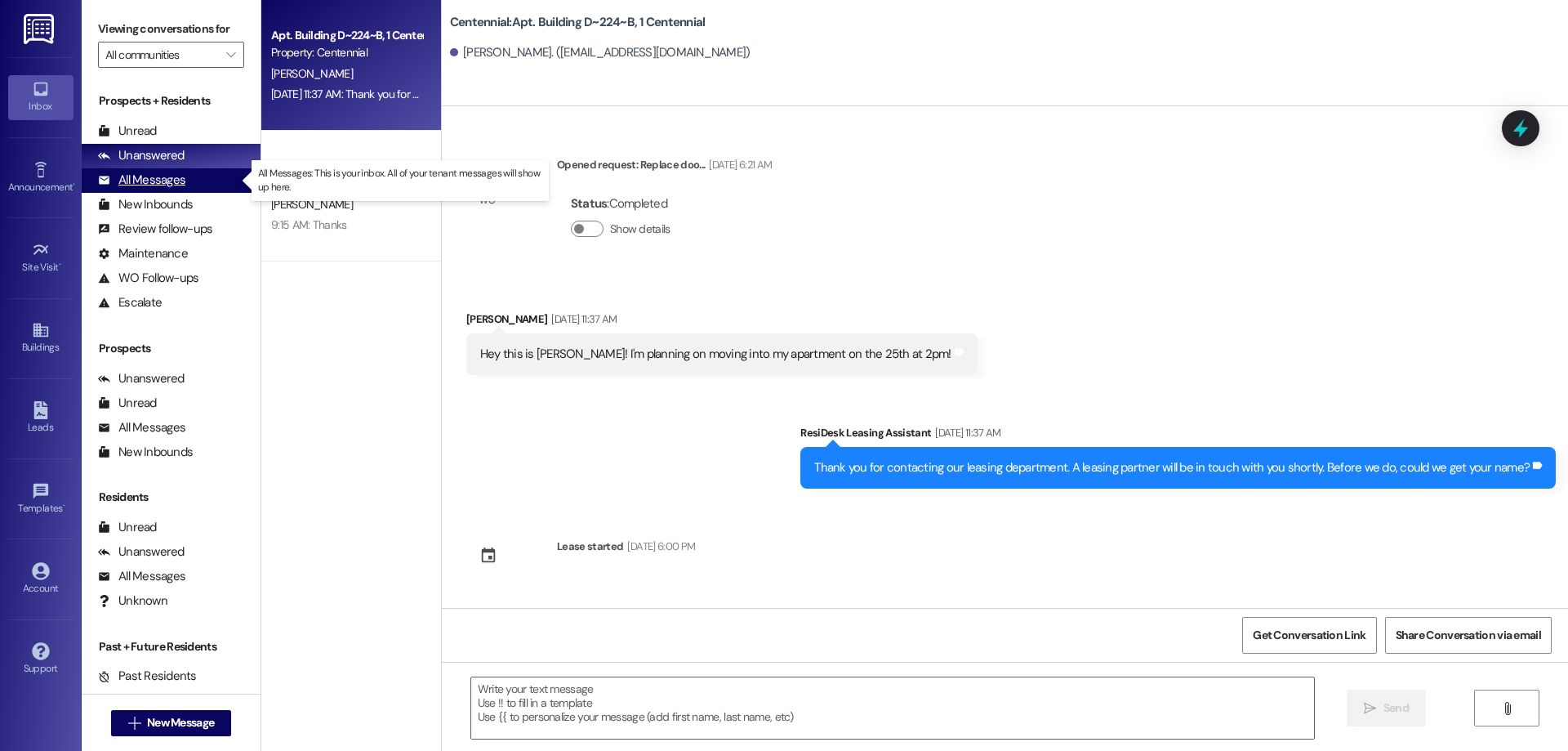
click at [161, 186] on div "All Messages" at bounding box center [142, 180] width 87 height 17
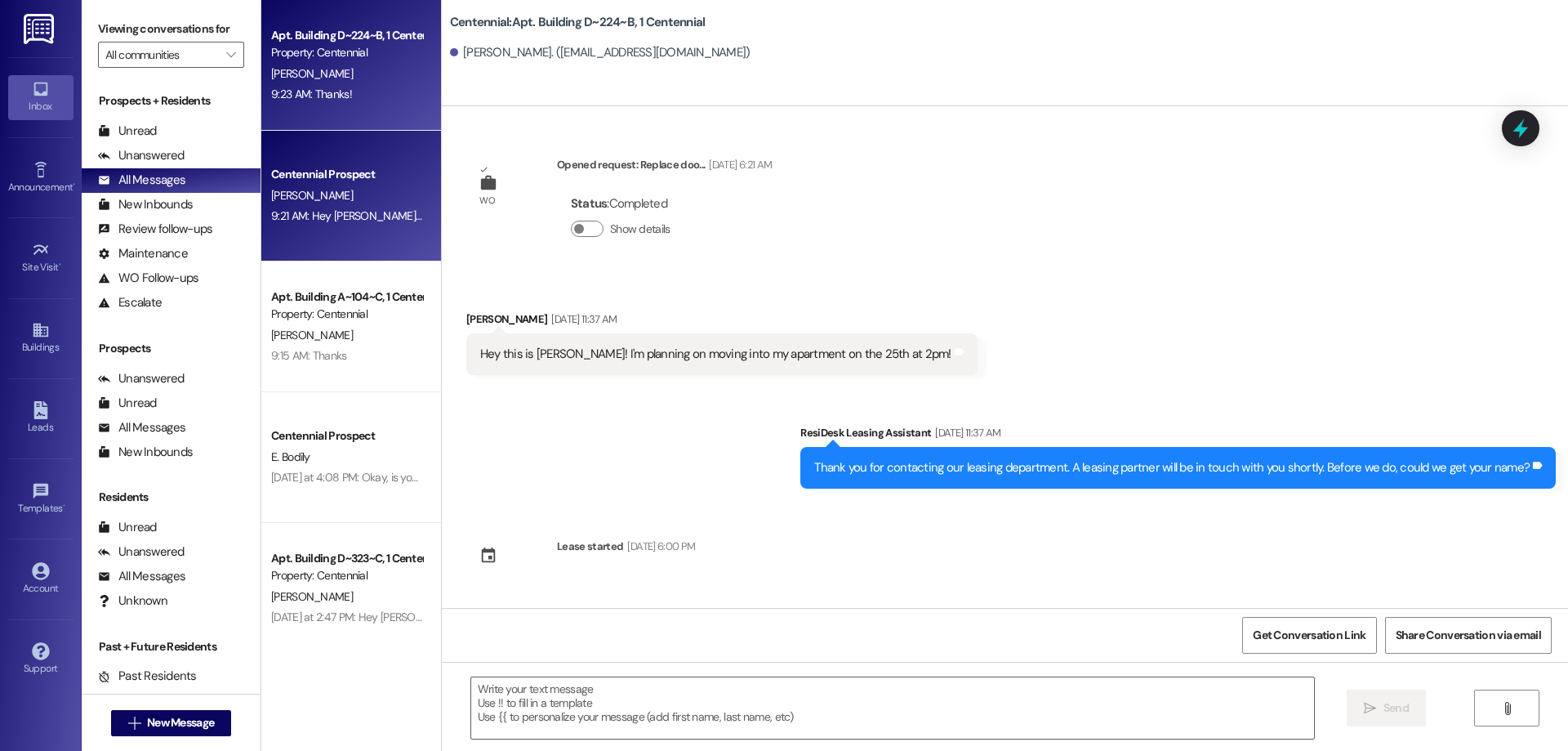
click at [341, 204] on div "[PERSON_NAME]" at bounding box center [347, 195] width 154 height 20
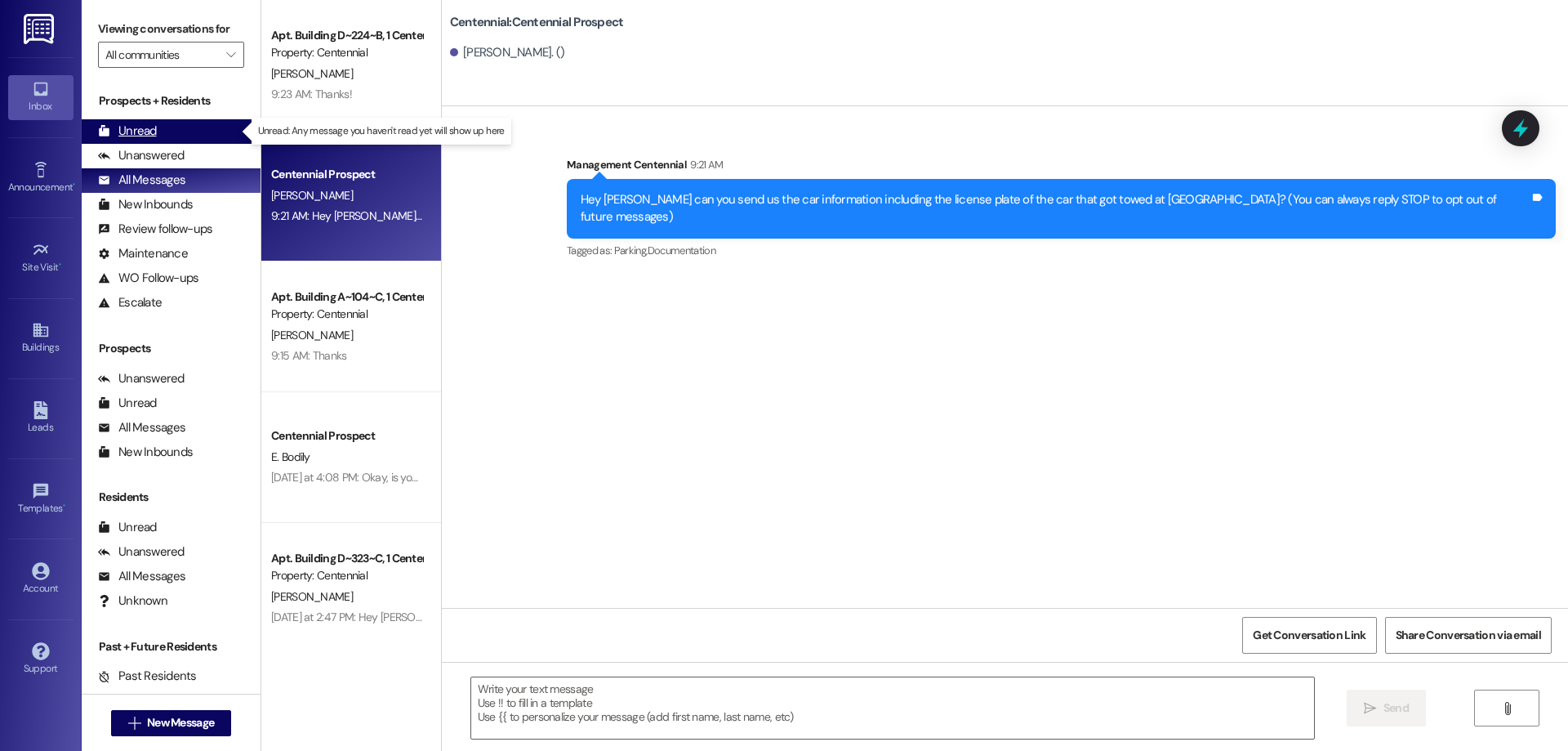
click at [201, 137] on div "Unread (0)" at bounding box center [171, 132] width 179 height 25
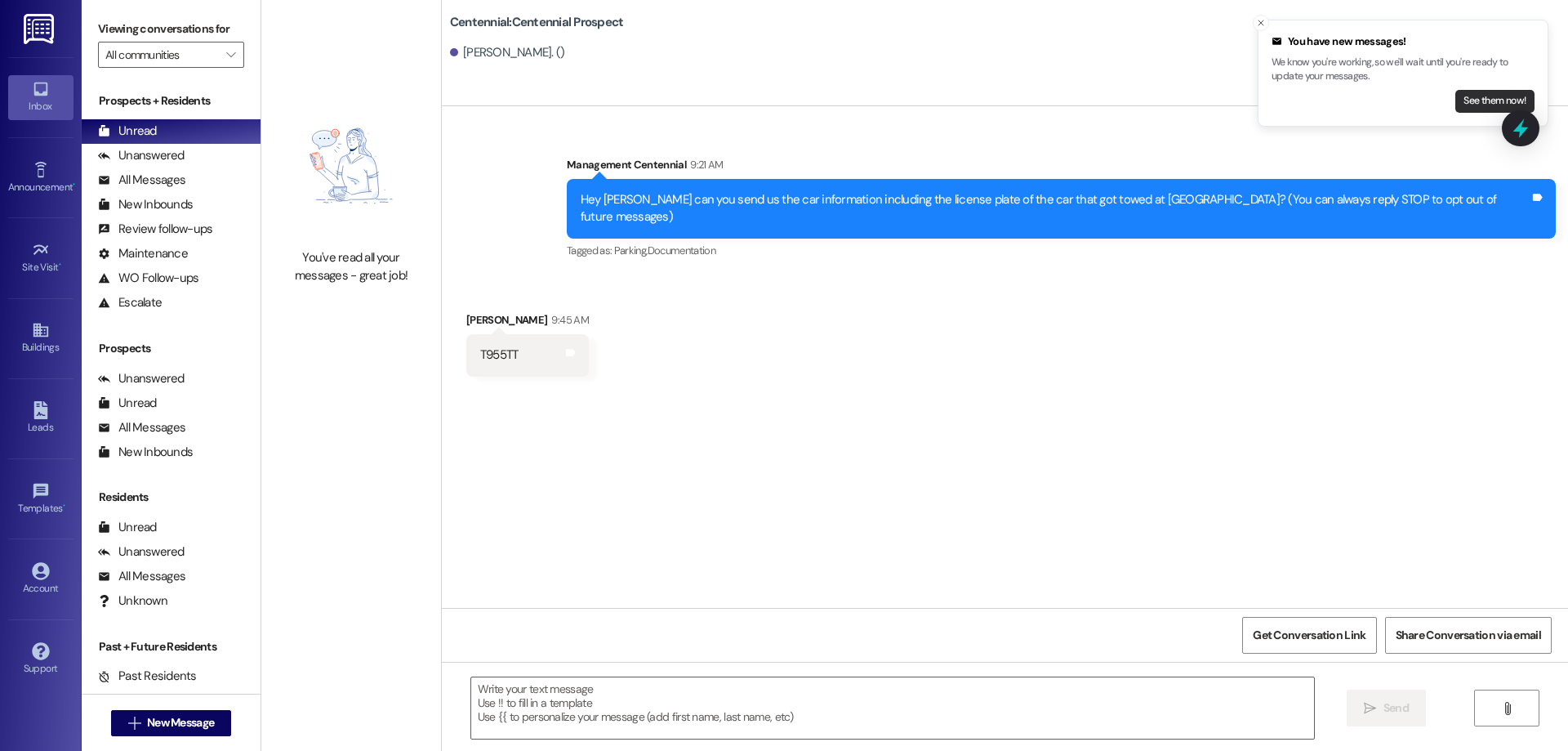
click at [1480, 108] on button "See them now!" at bounding box center [1495, 102] width 79 height 23
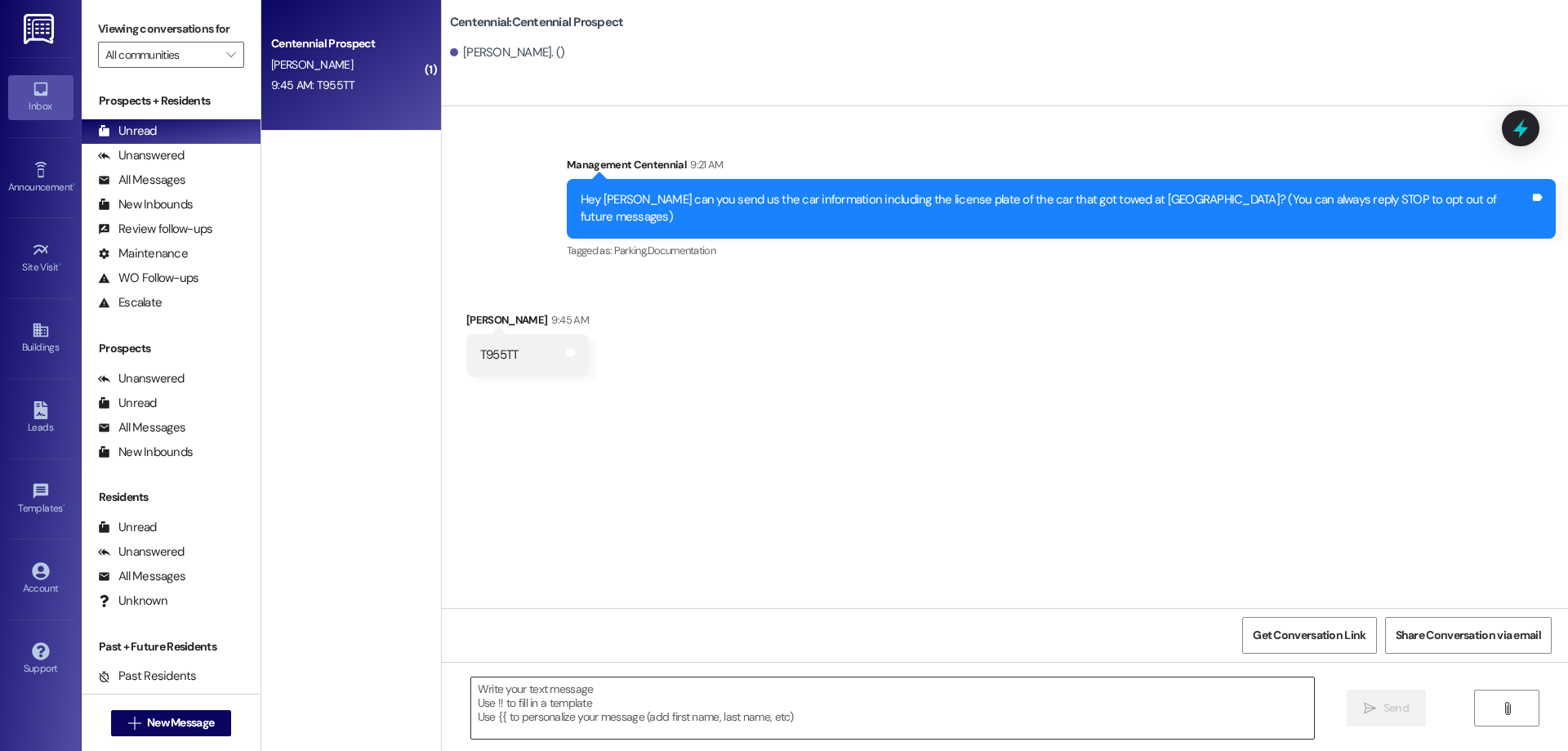
click at [492, 707] on textarea at bounding box center [893, 707] width 843 height 61
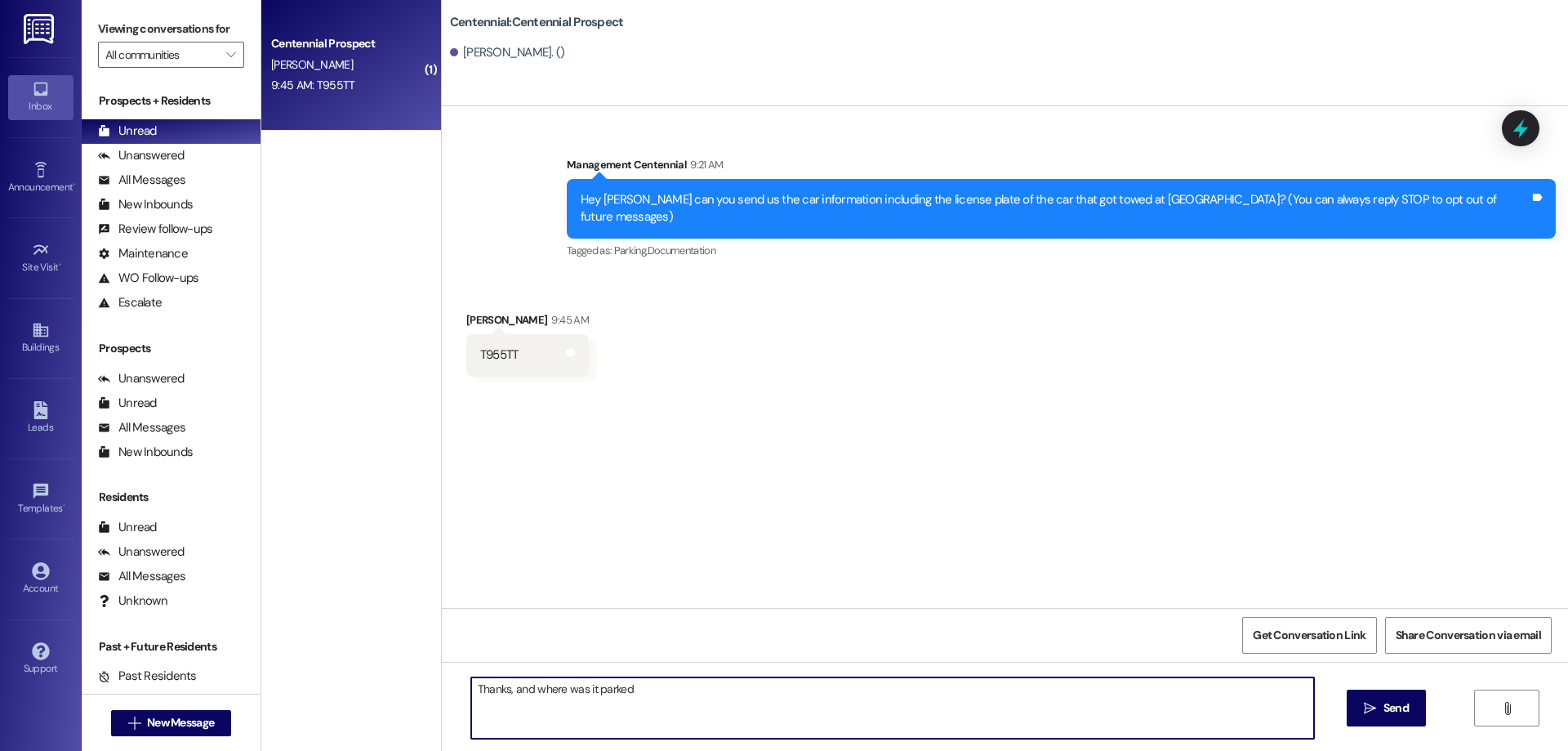
type textarea "Thanks, and where was it parked?"
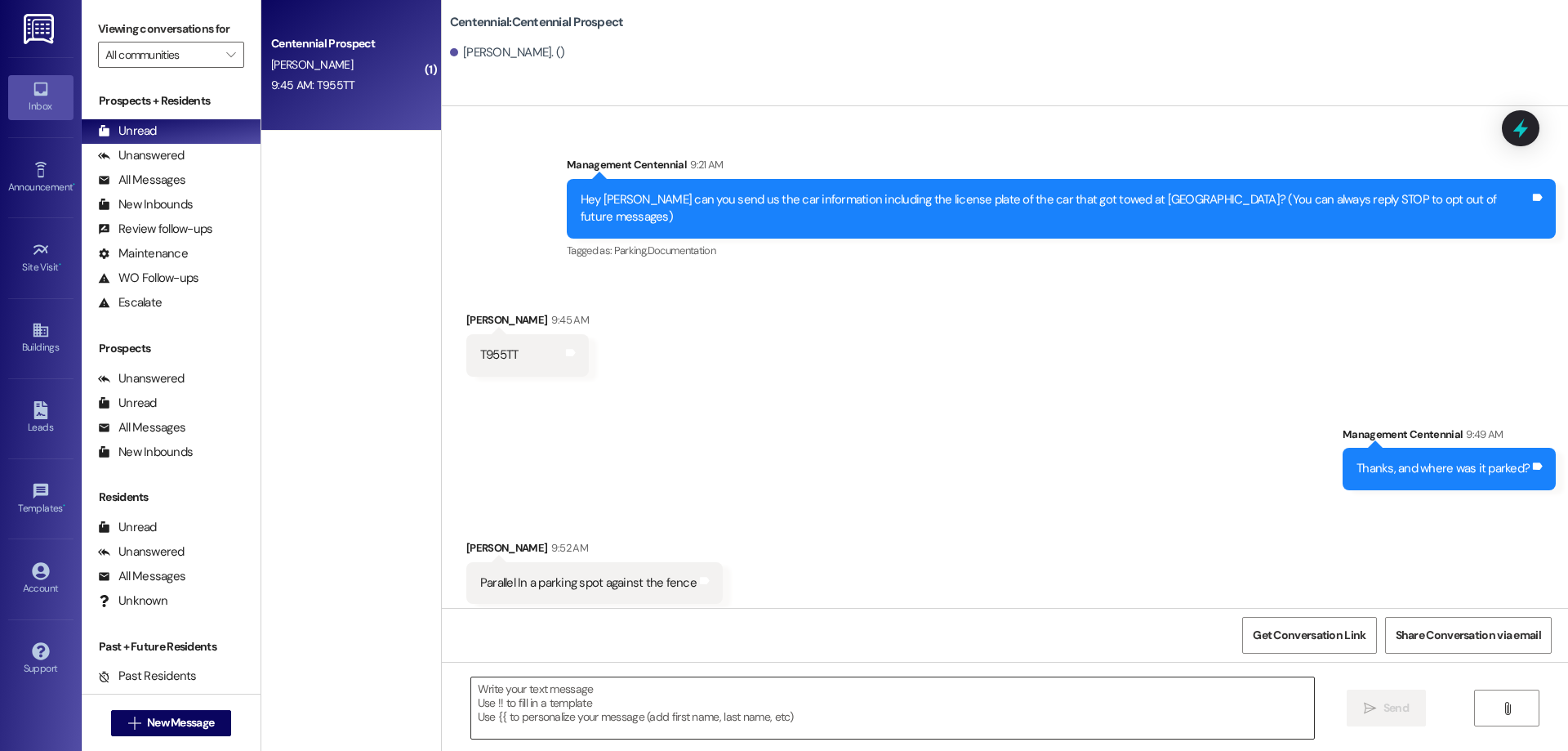
click at [799, 700] on textarea at bounding box center [893, 707] width 843 height 61
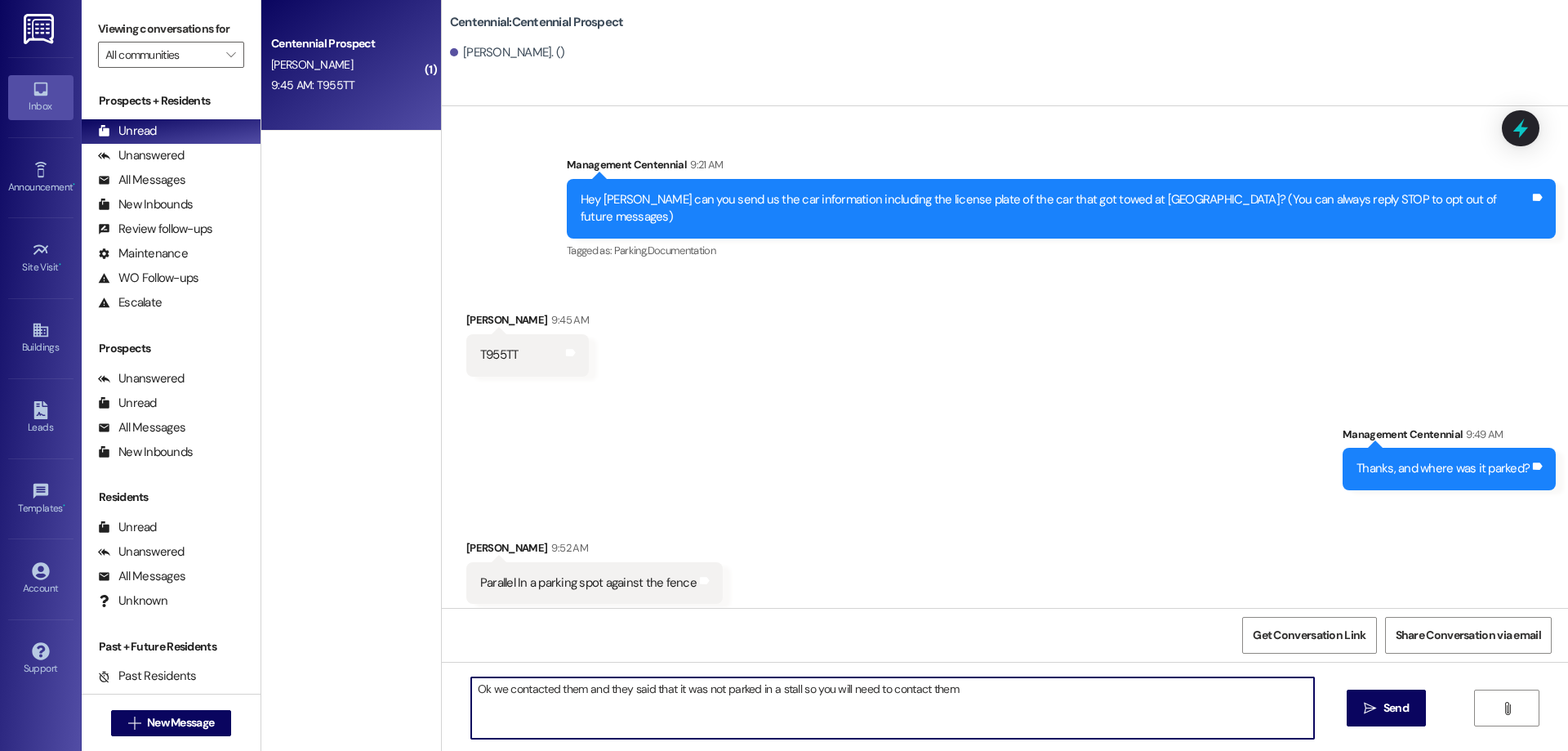
type textarea "Ok we contacted them and they said that it was not parked in a stall so you wil…"
type textarea "They should be able to send you a video of it"
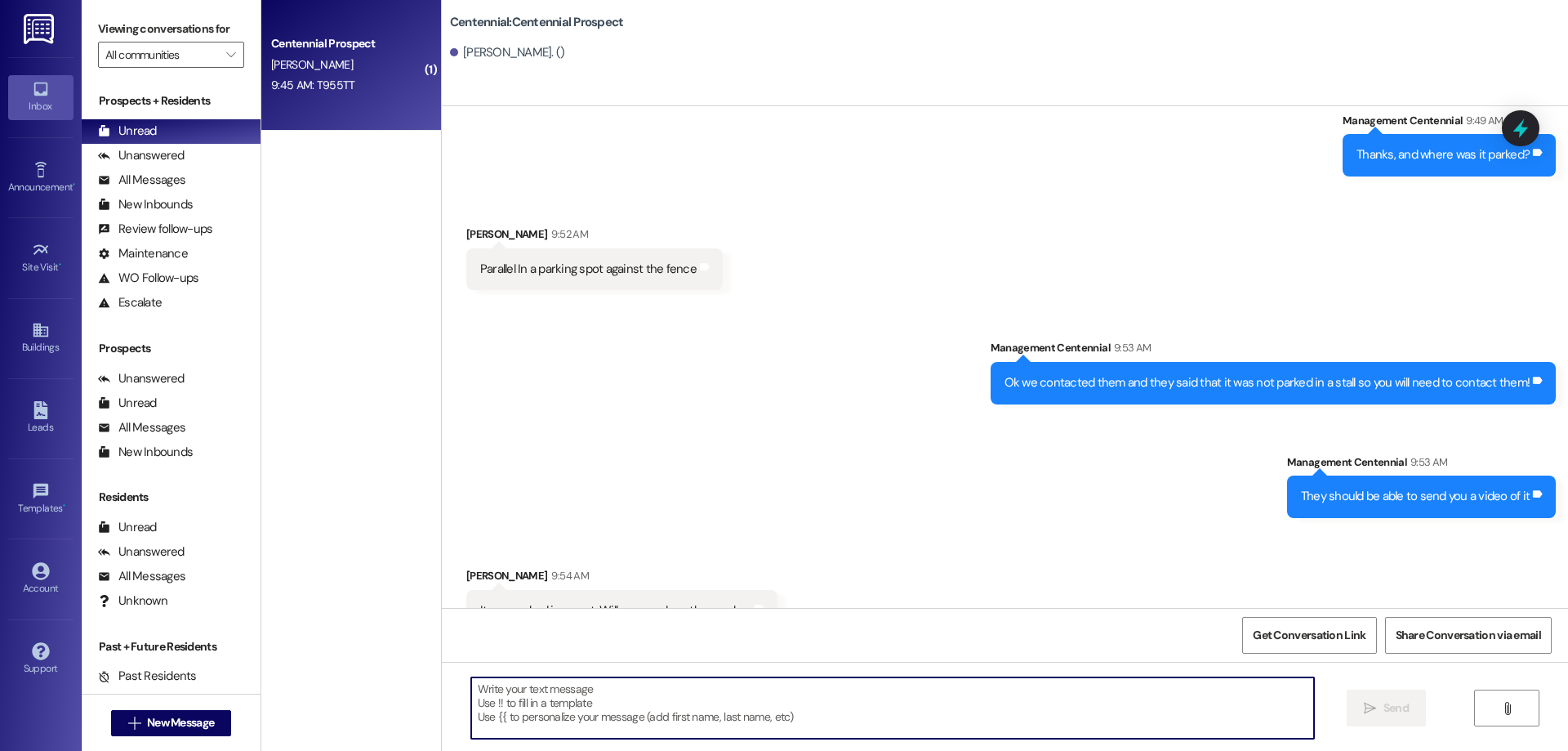
scroll to position [332, 0]
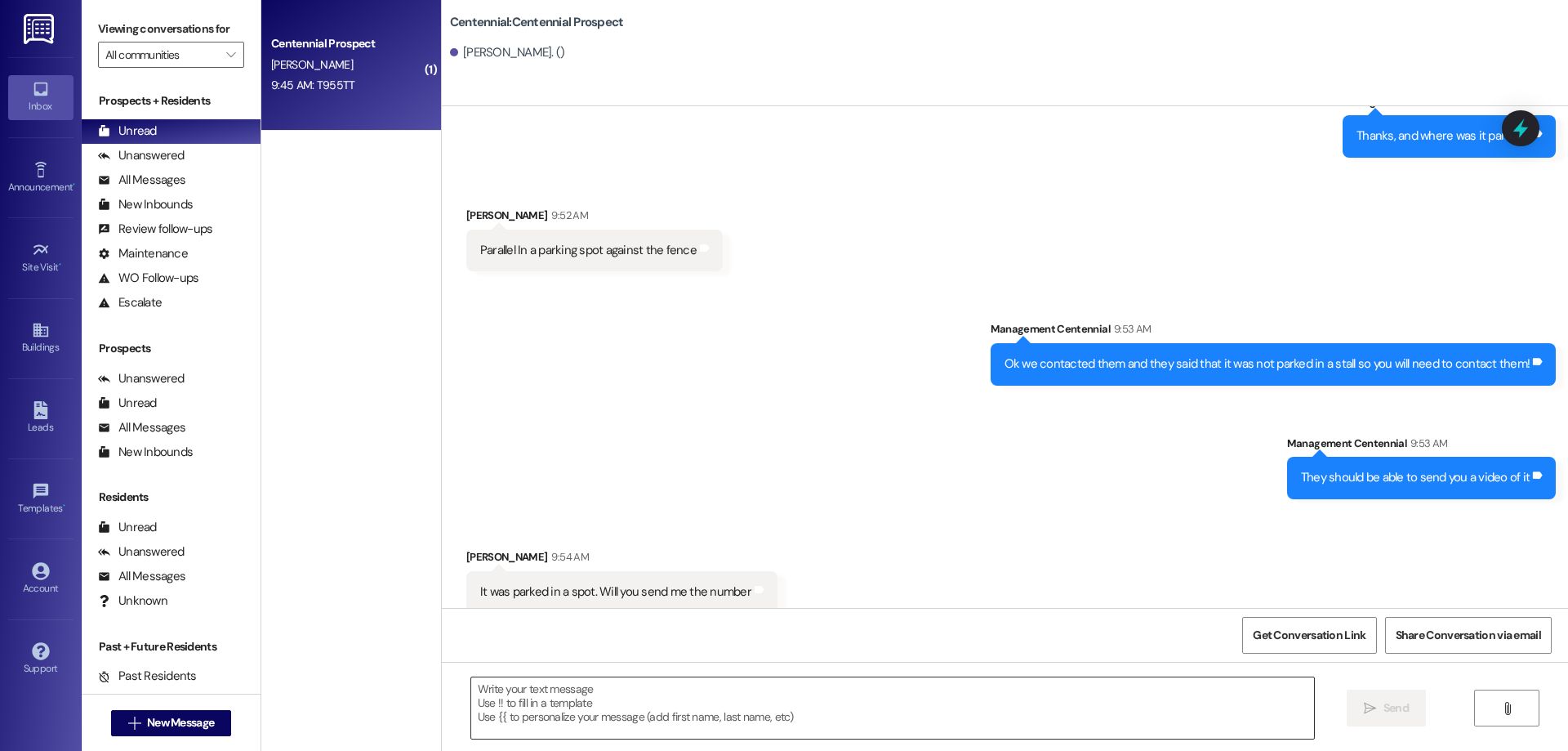
click at [844, 713] on textarea at bounding box center [893, 707] width 843 height 61
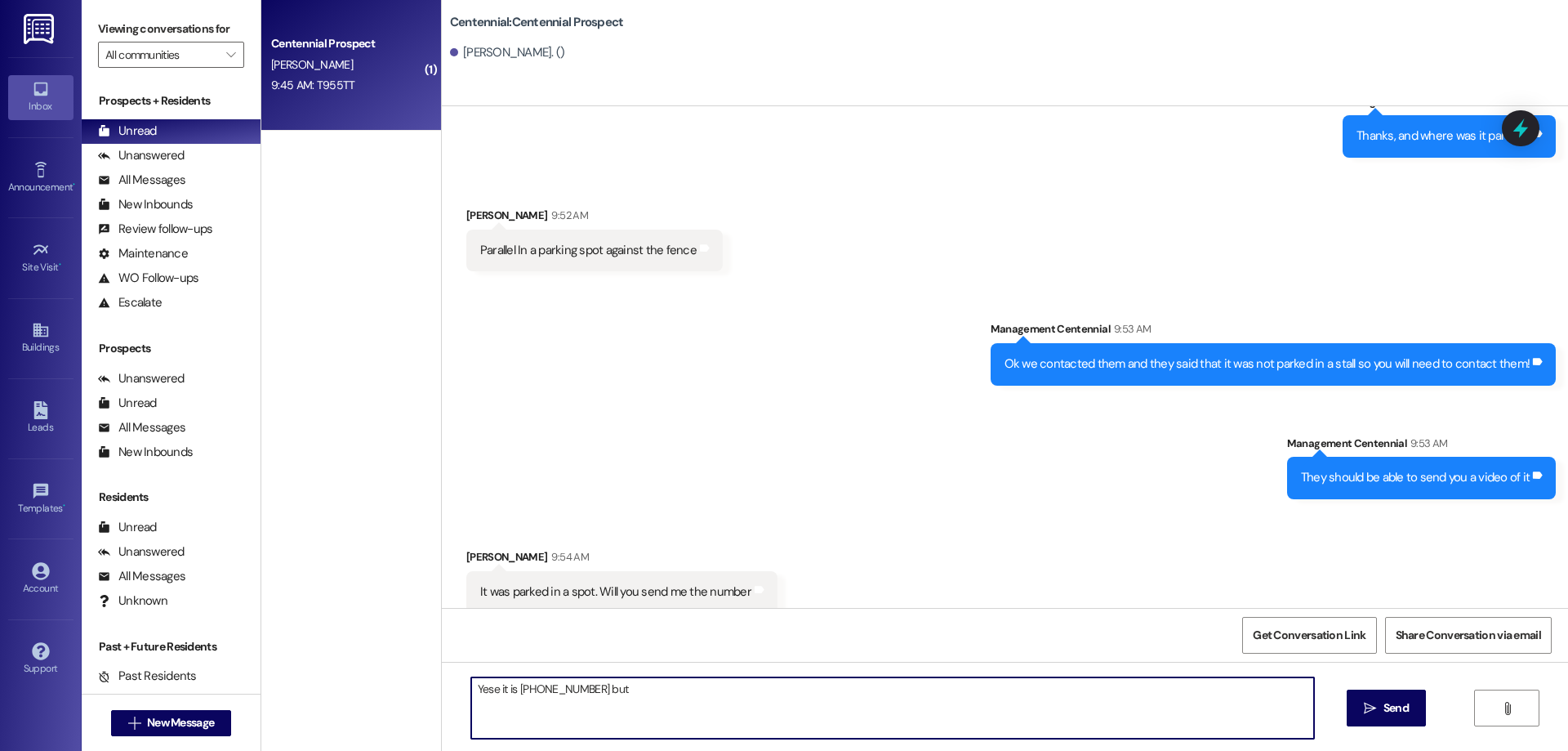
click at [486, 693] on textarea "Yese it is 801 377 8200 but" at bounding box center [893, 707] width 843 height 61
click at [658, 690] on textarea "Yes it is 801 377 8200 but" at bounding box center [893, 707] width 843 height 61
type textarea "Yes it is [PHONE_NUMBER] but their phone is usually busy. They have a chat serv…"
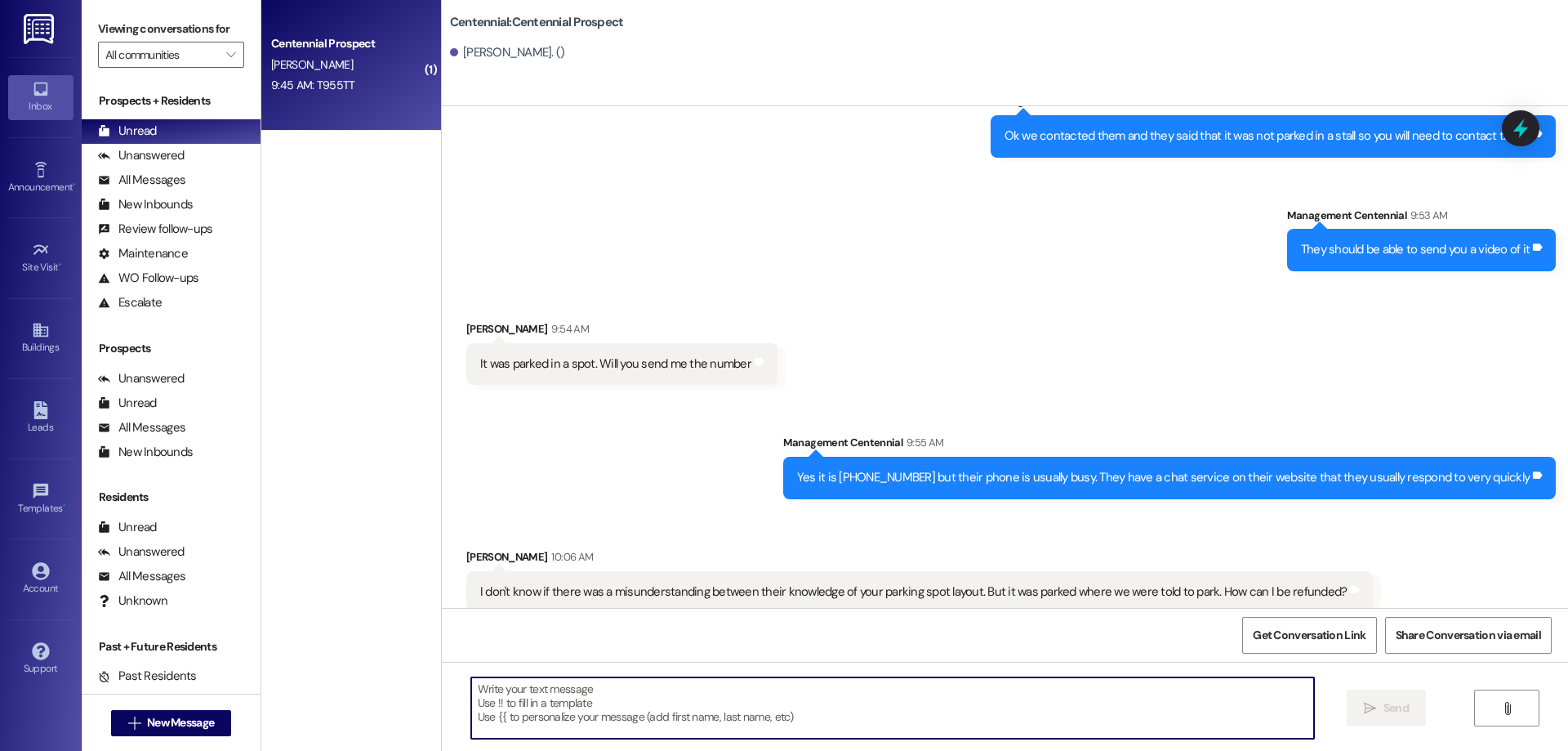
scroll to position [561, 0]
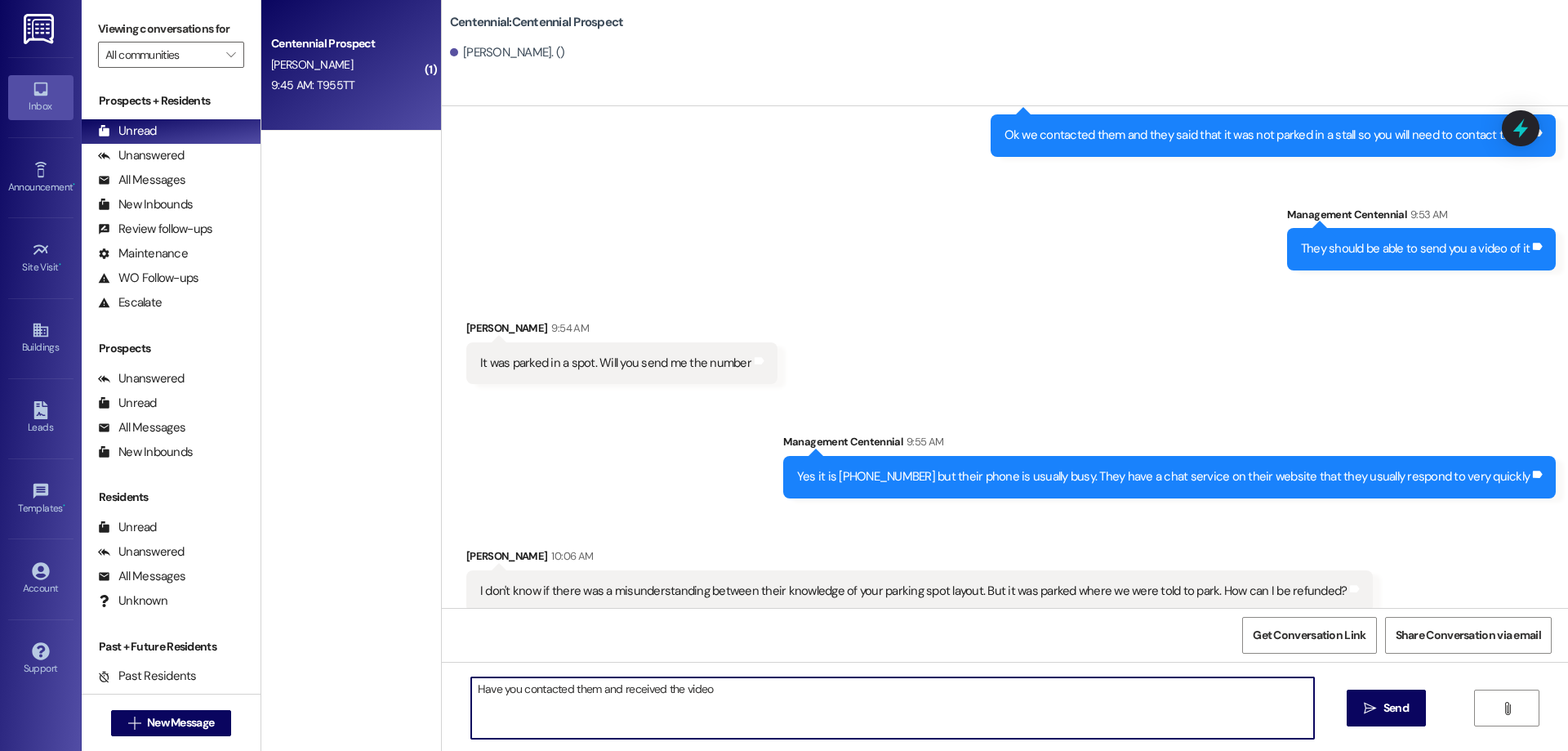
type textarea "Have you contacted them and received the video?"
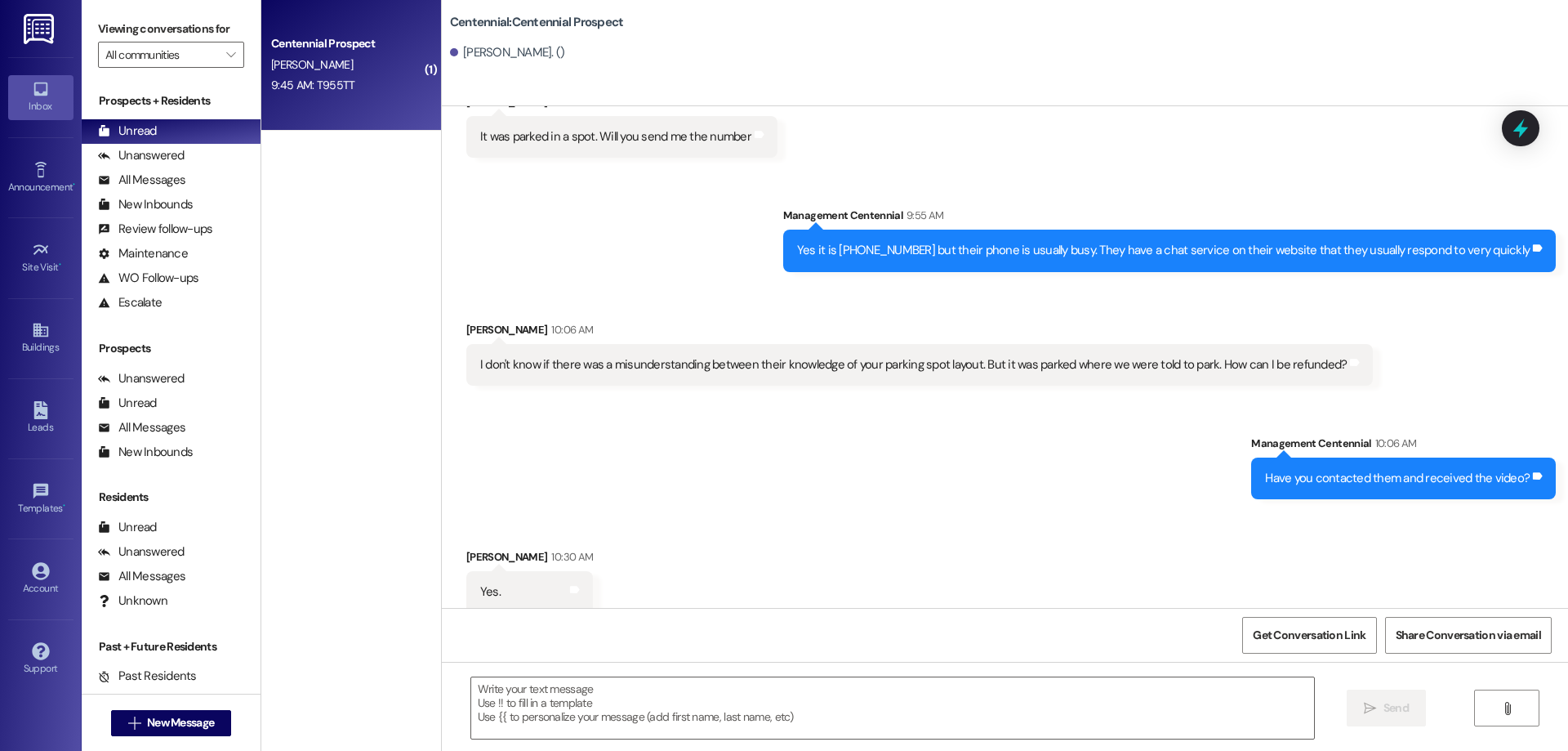
scroll to position [788, 0]
click at [637, 698] on textarea at bounding box center [893, 707] width 843 height 61
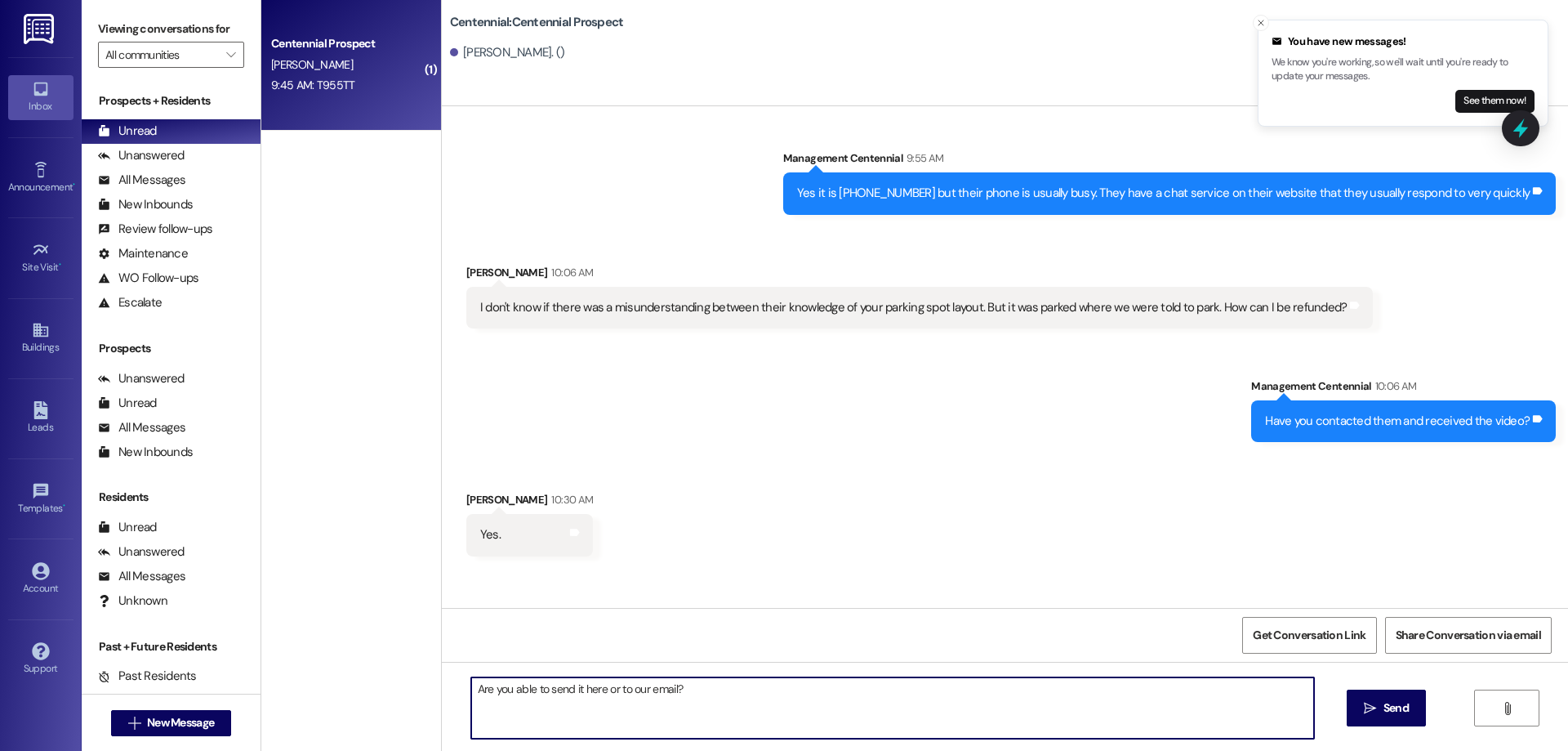
scroll to position [902, 0]
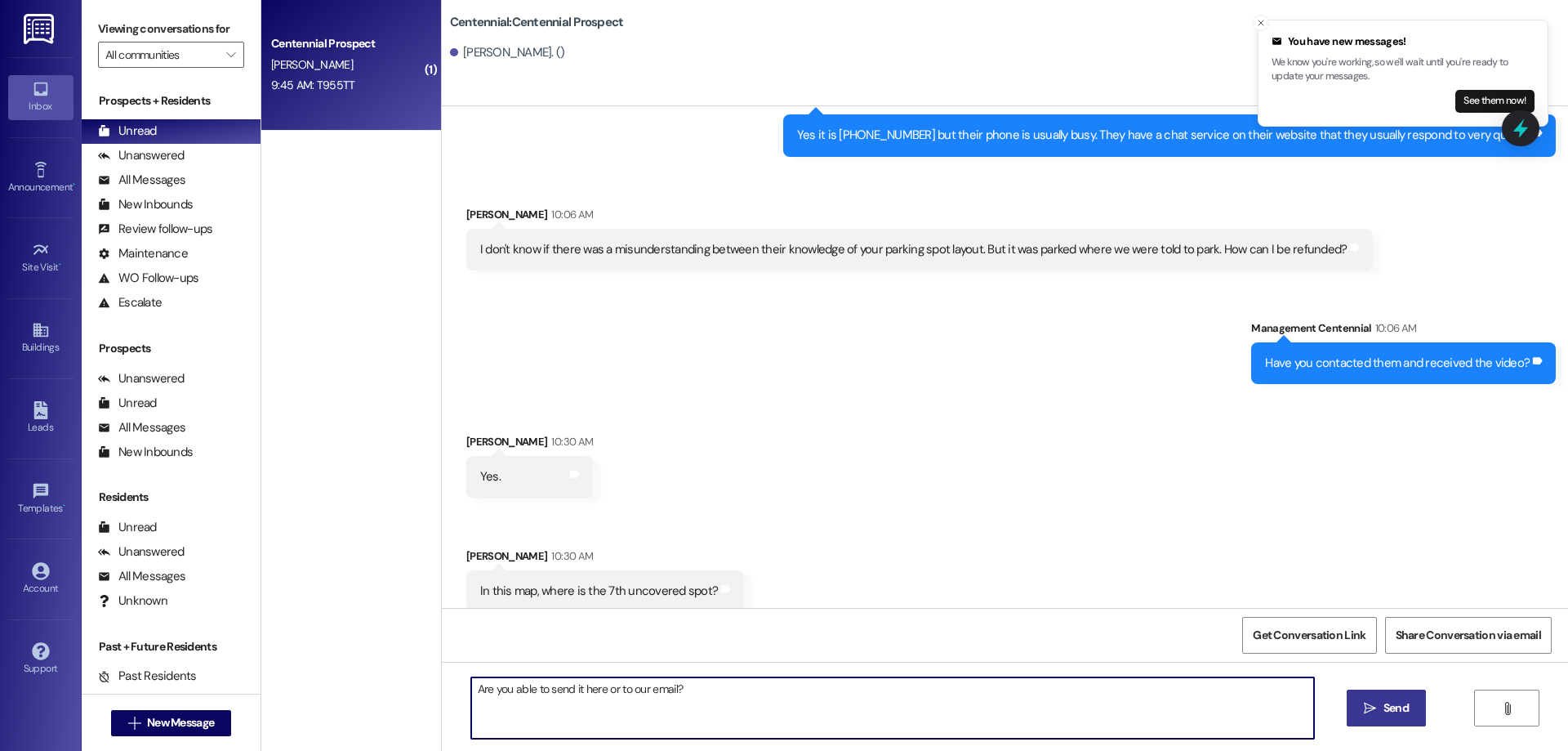
type textarea "Are you able to send it here or to our email?"
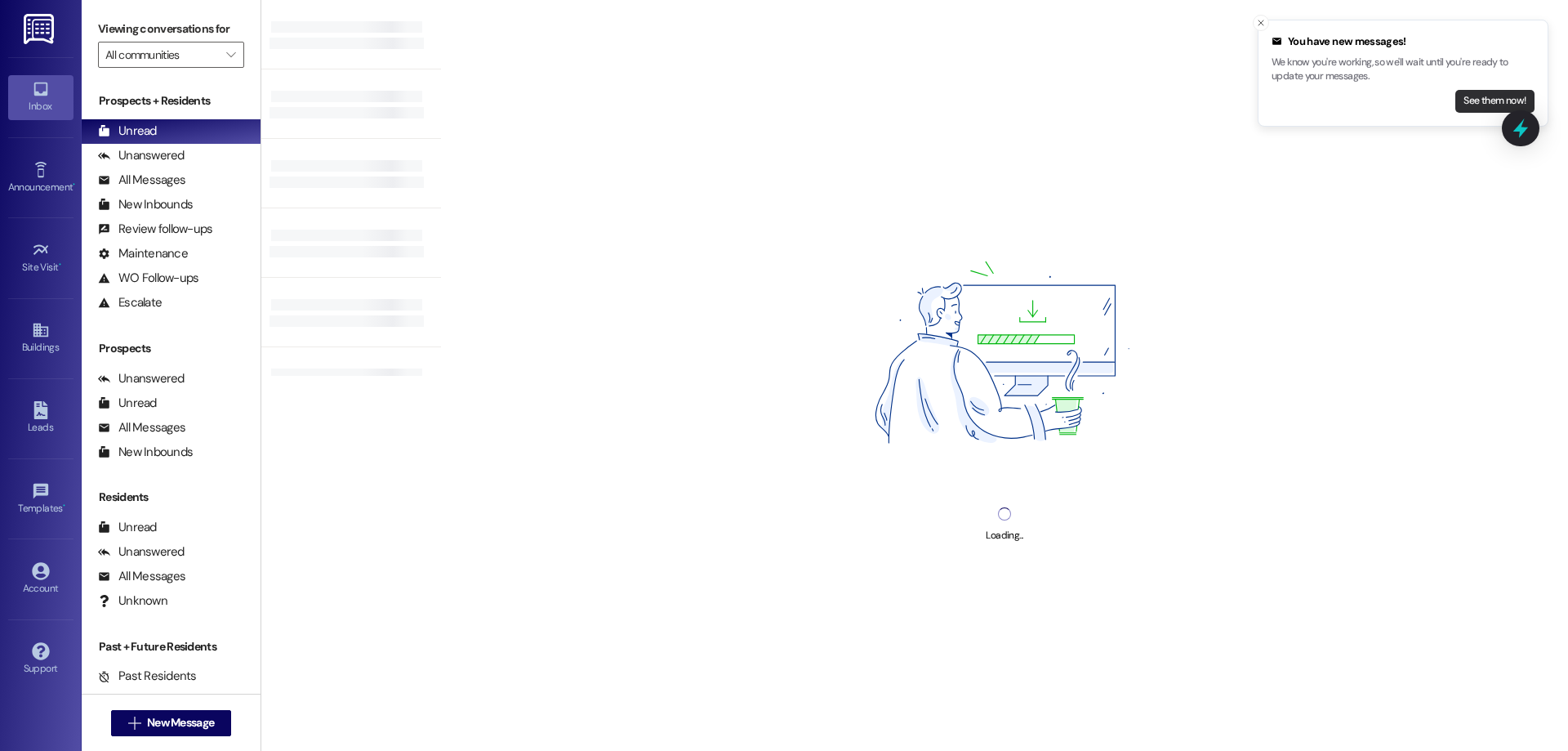
click at [1480, 100] on button "See them now!" at bounding box center [1495, 102] width 79 height 23
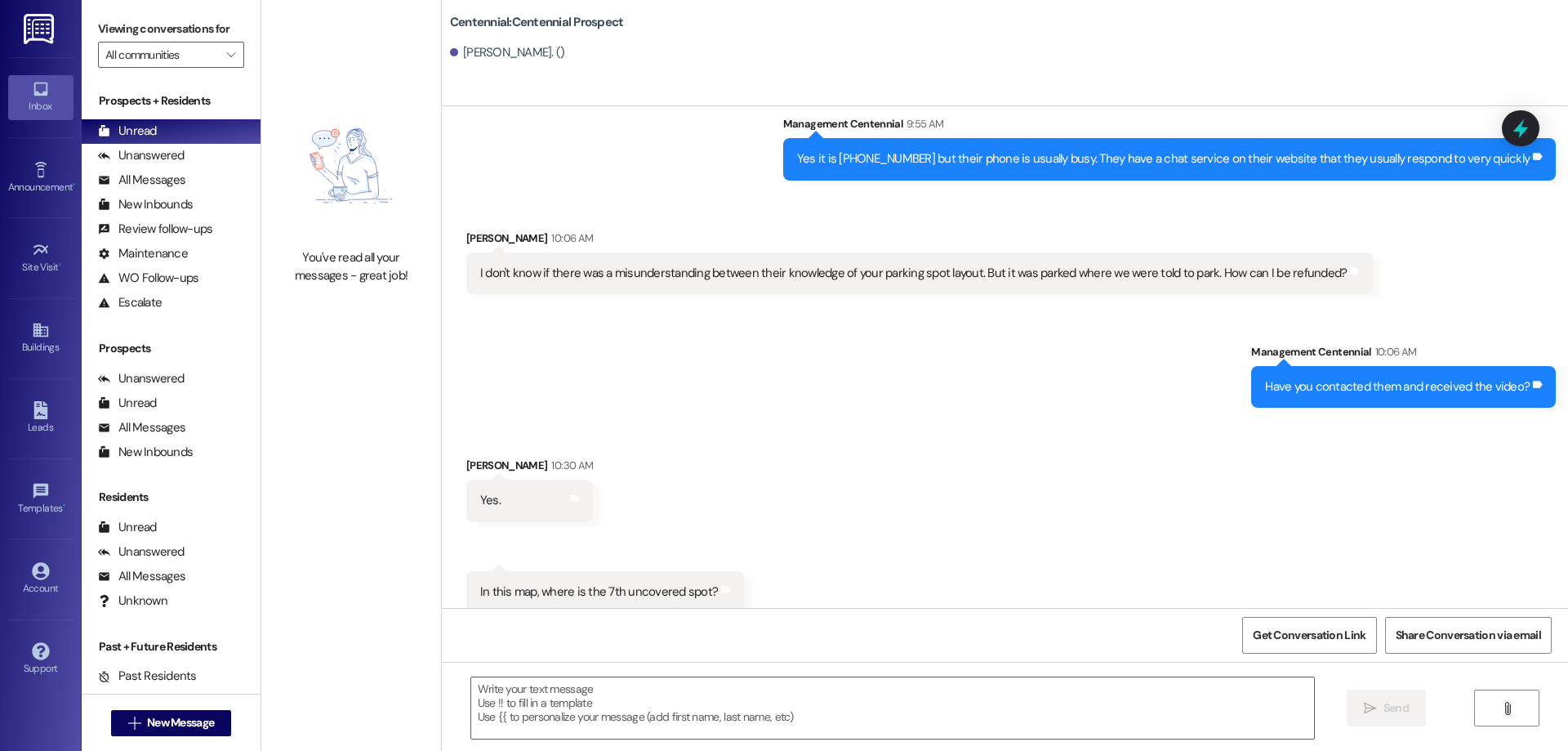
scroll to position [857, 0]
click at [821, 690] on textarea at bounding box center [893, 707] width 843 height 61
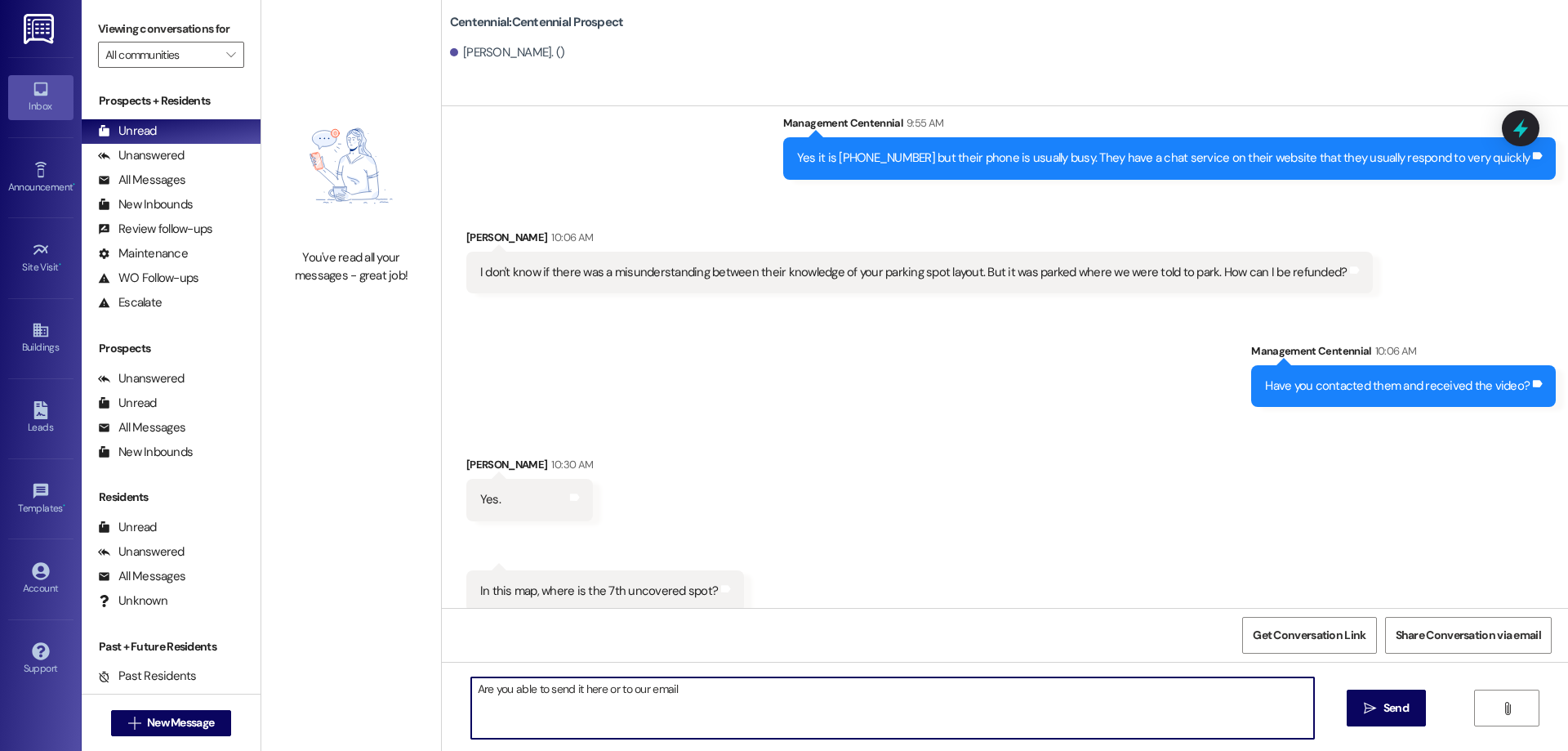
type textarea "Are you able to send it here or to our email?"
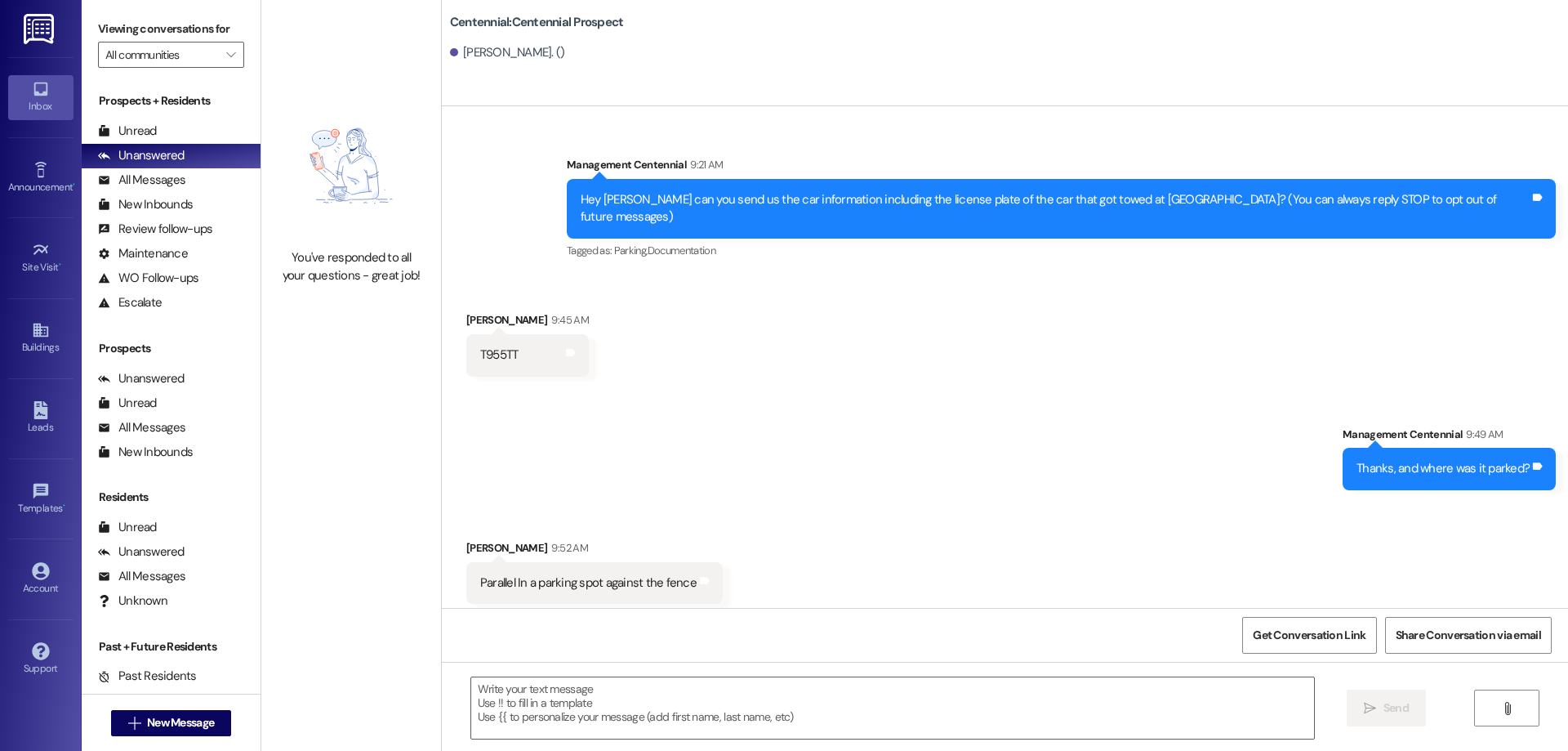
scroll to position [1136, 0]
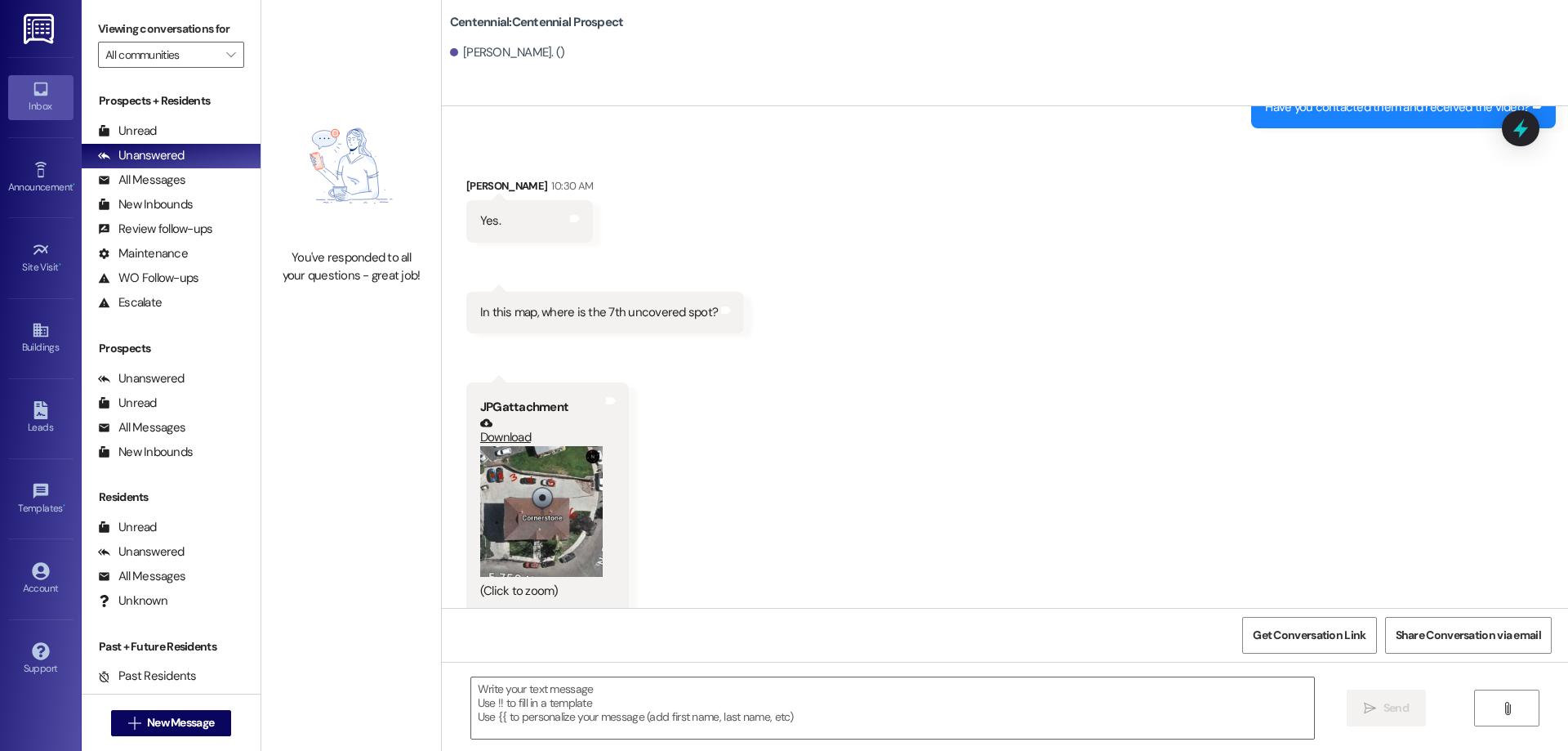
click at [540, 496] on button "Zoom image" at bounding box center [542, 512] width 123 height 132
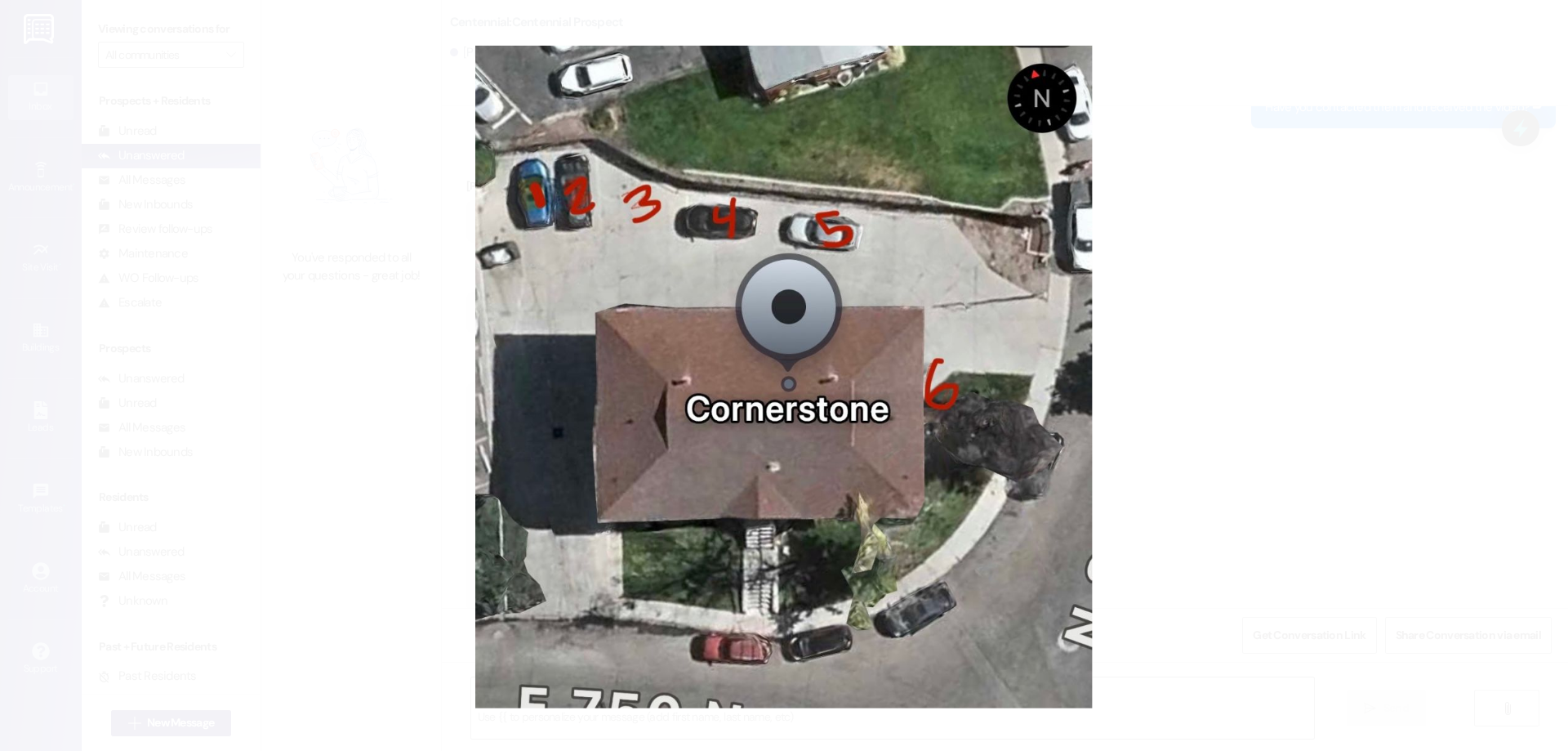
click at [1379, 260] on button "Unzoom image" at bounding box center [784, 375] width 1568 height 751
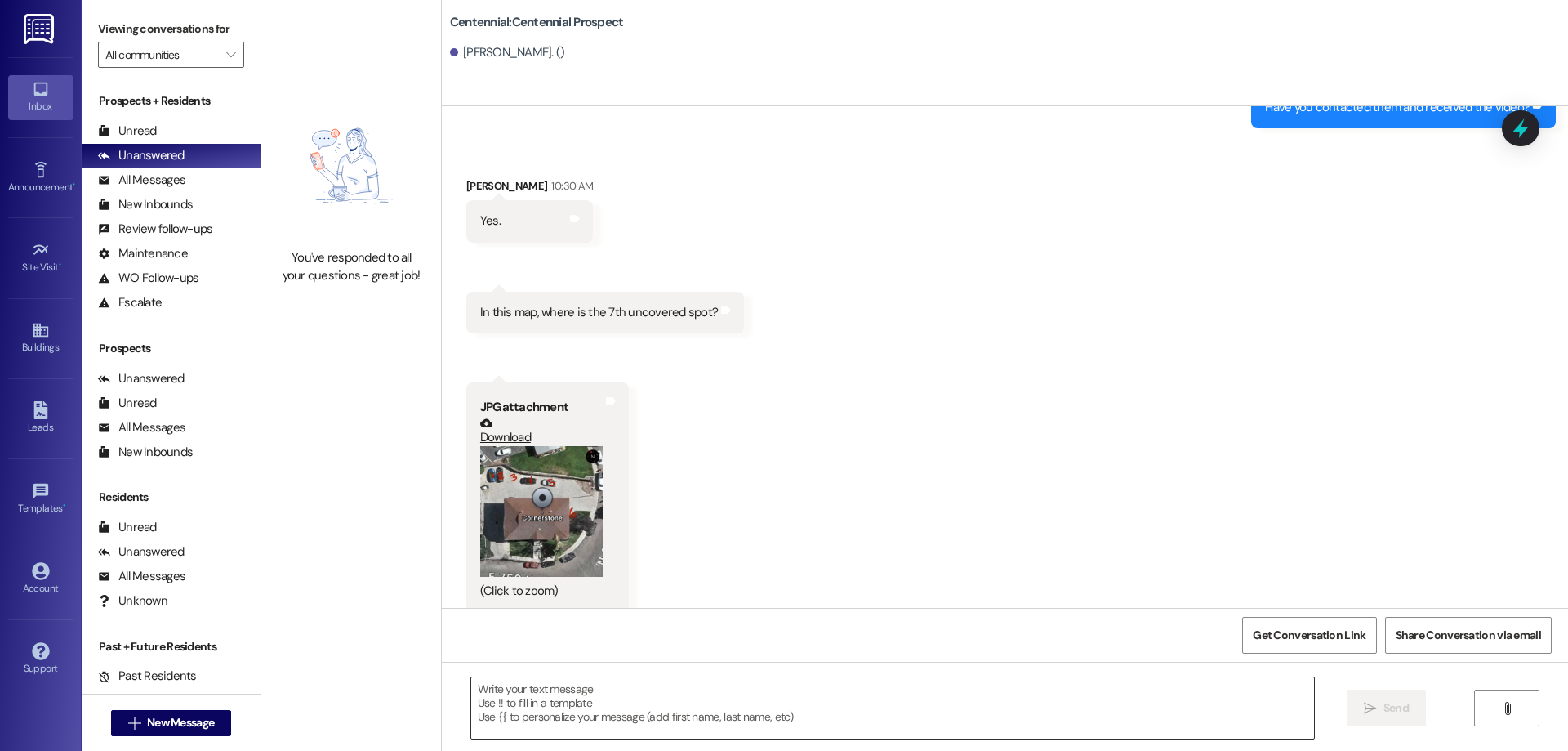
click at [831, 698] on textarea at bounding box center [893, 707] width 843 height 61
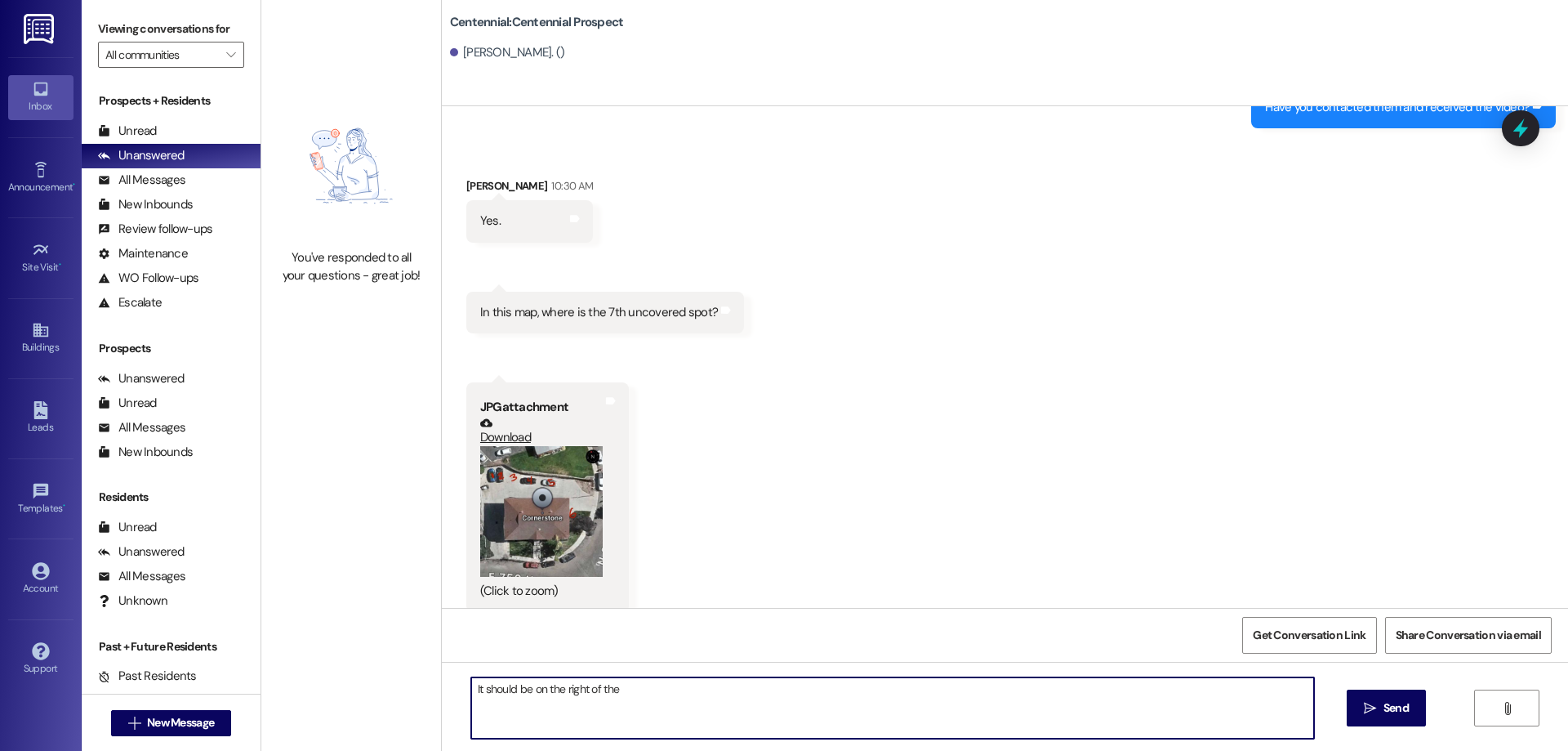
type textarea "It should be on the right of the 5"
click at [554, 486] on button "Zoom image" at bounding box center [542, 513] width 123 height 132
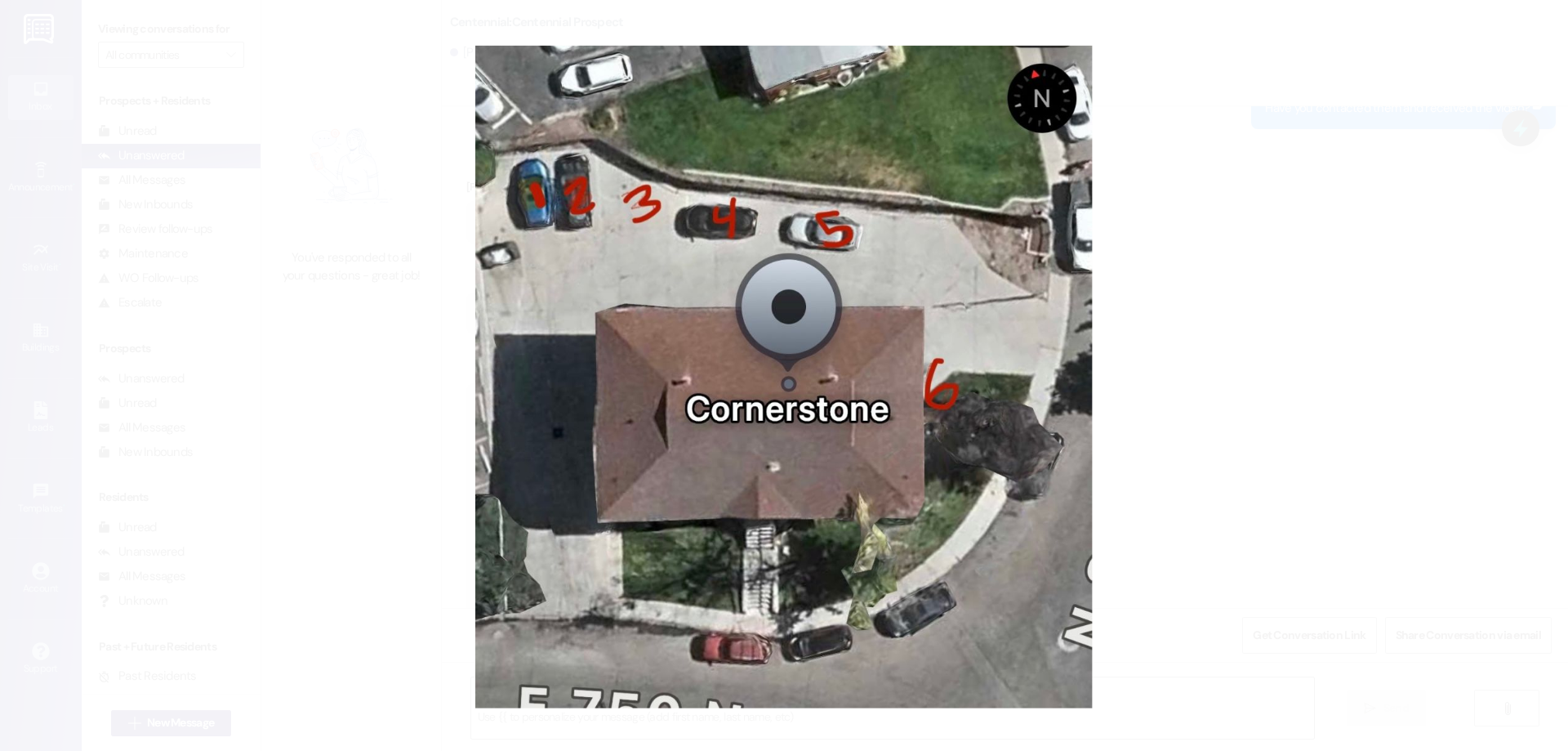
click at [1234, 420] on button "Unzoom image" at bounding box center [784, 375] width 1568 height 751
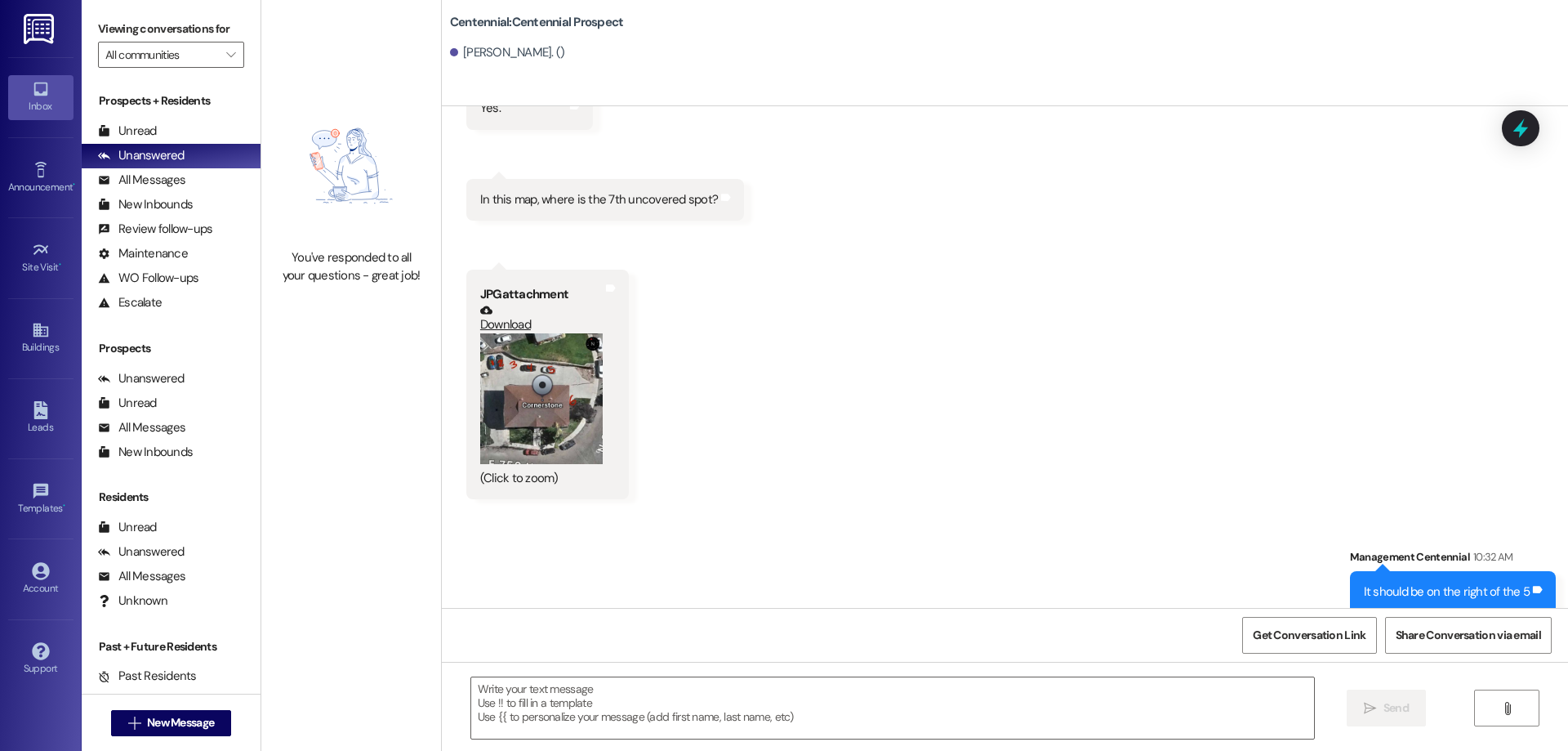
scroll to position [1249, 0]
click at [1099, 693] on textarea at bounding box center [893, 707] width 843 height 61
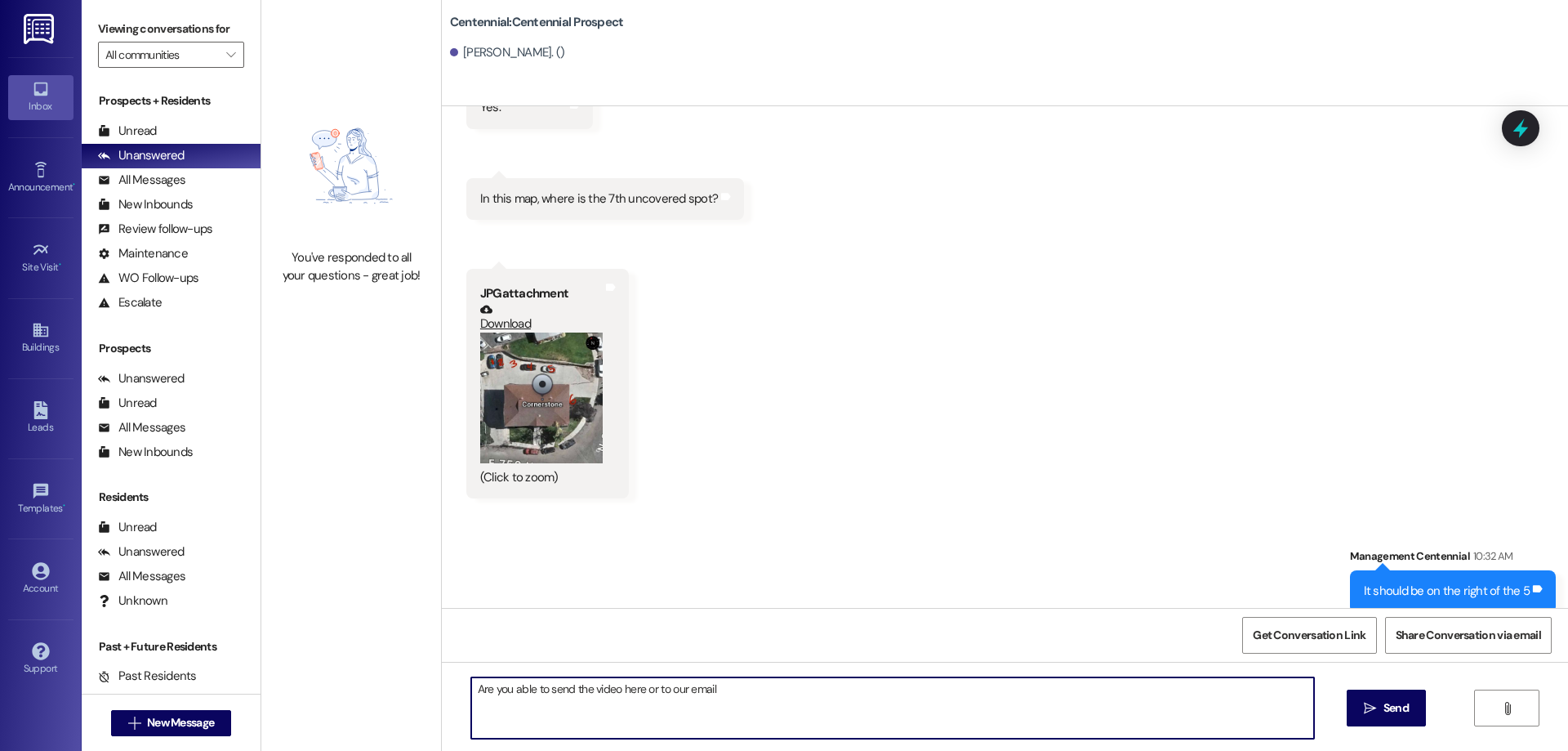
type textarea "Are you able to send the video here or to our email?"
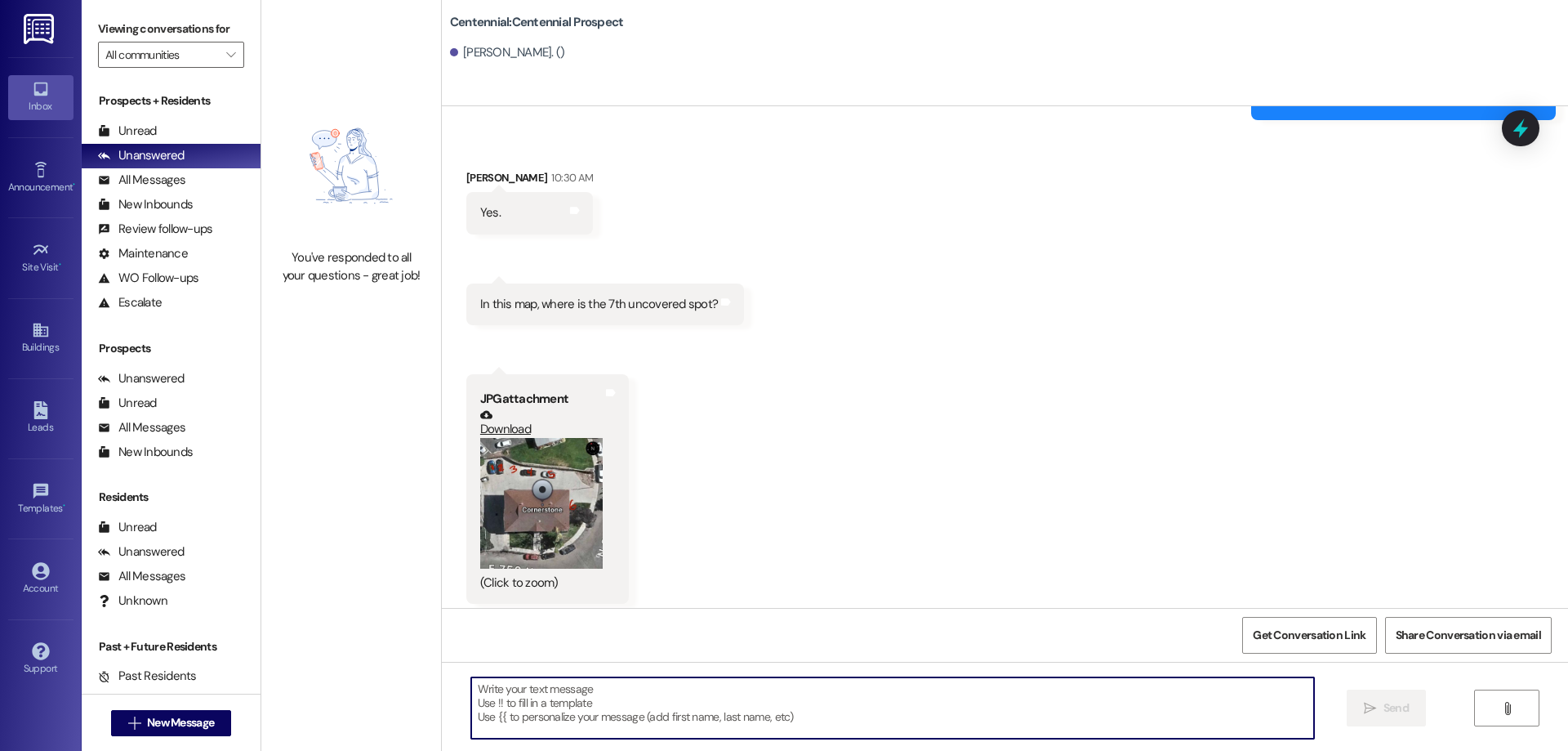
scroll to position [1135, 0]
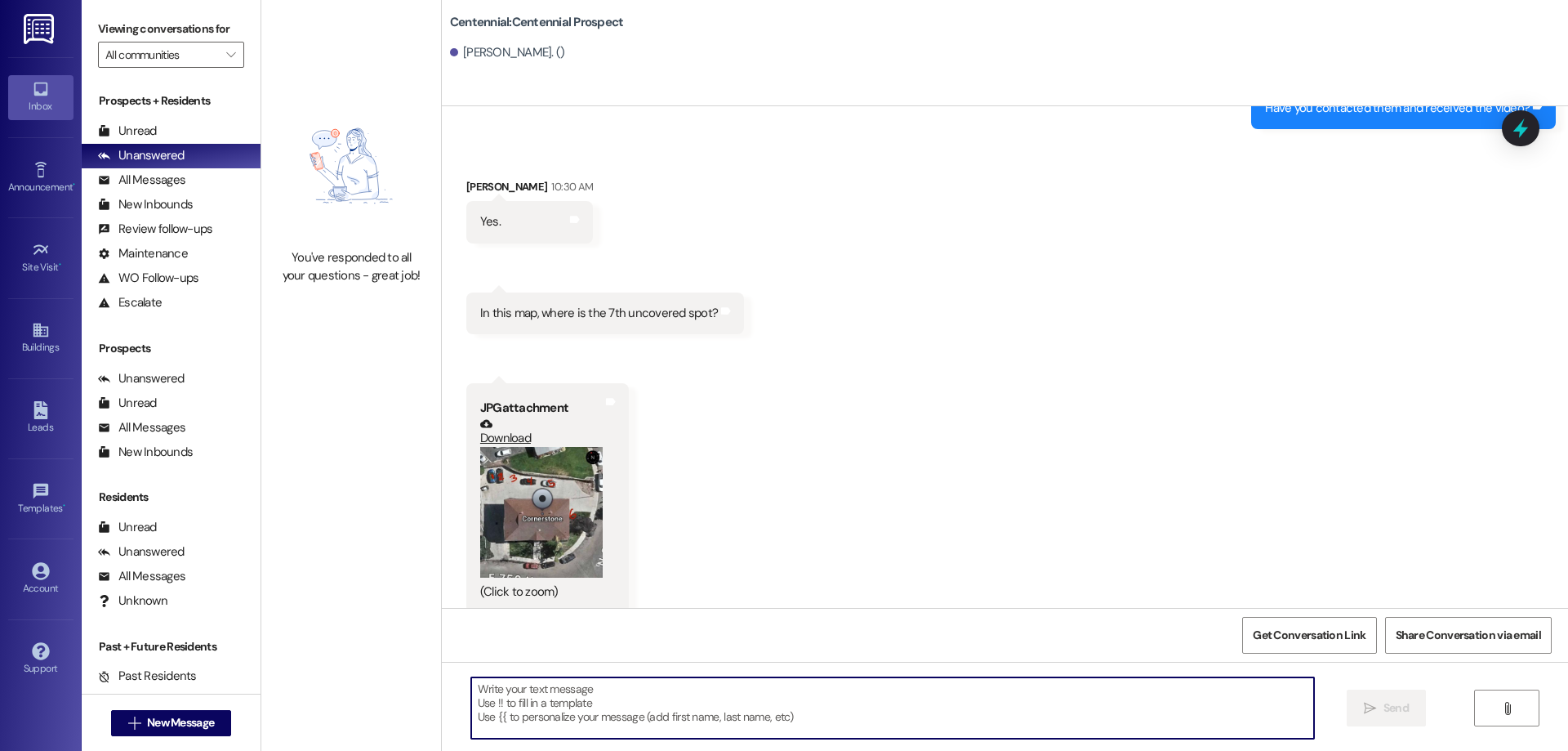
click at [527, 461] on button "Zoom image" at bounding box center [542, 513] width 123 height 132
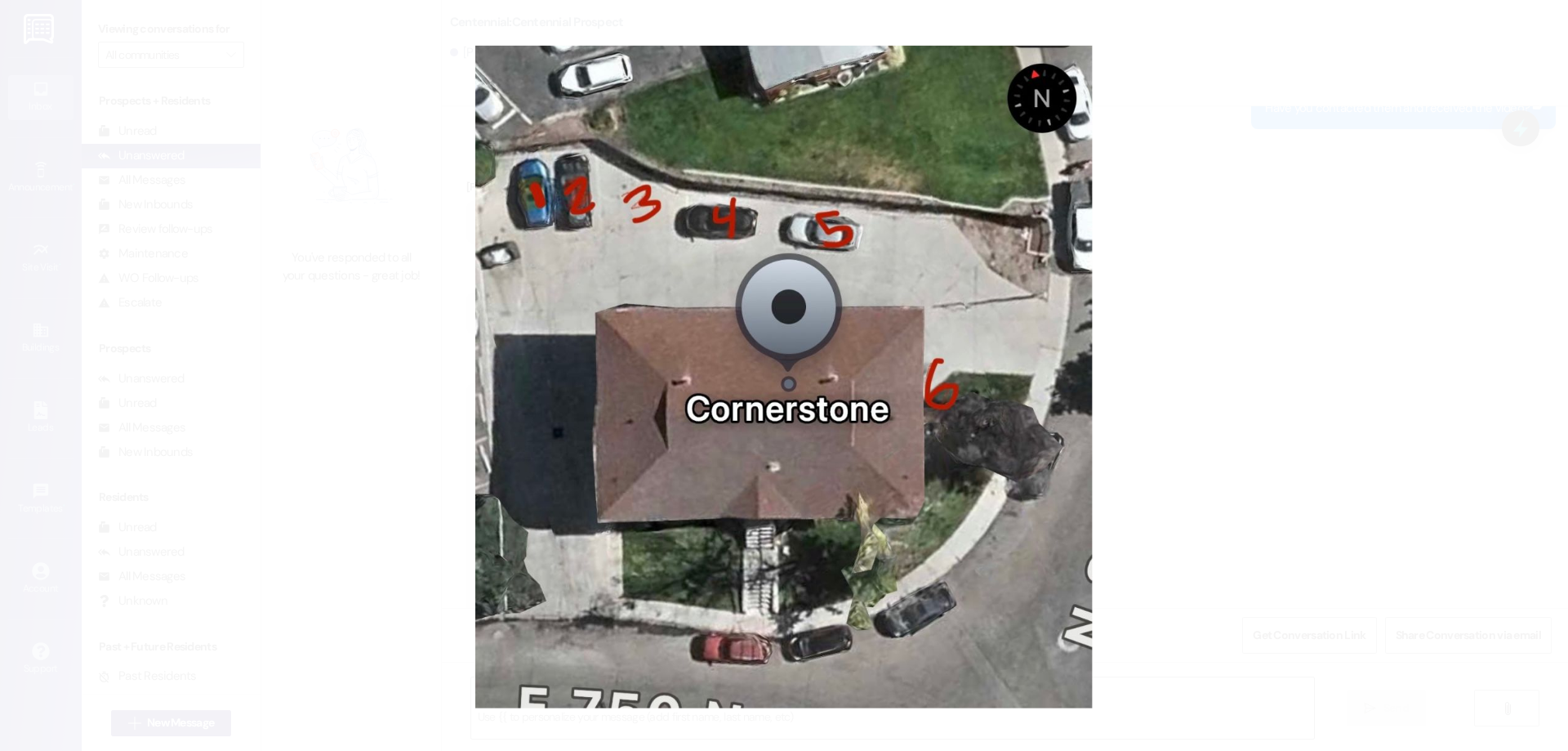
click at [1259, 385] on button "Unzoom image" at bounding box center [784, 375] width 1568 height 751
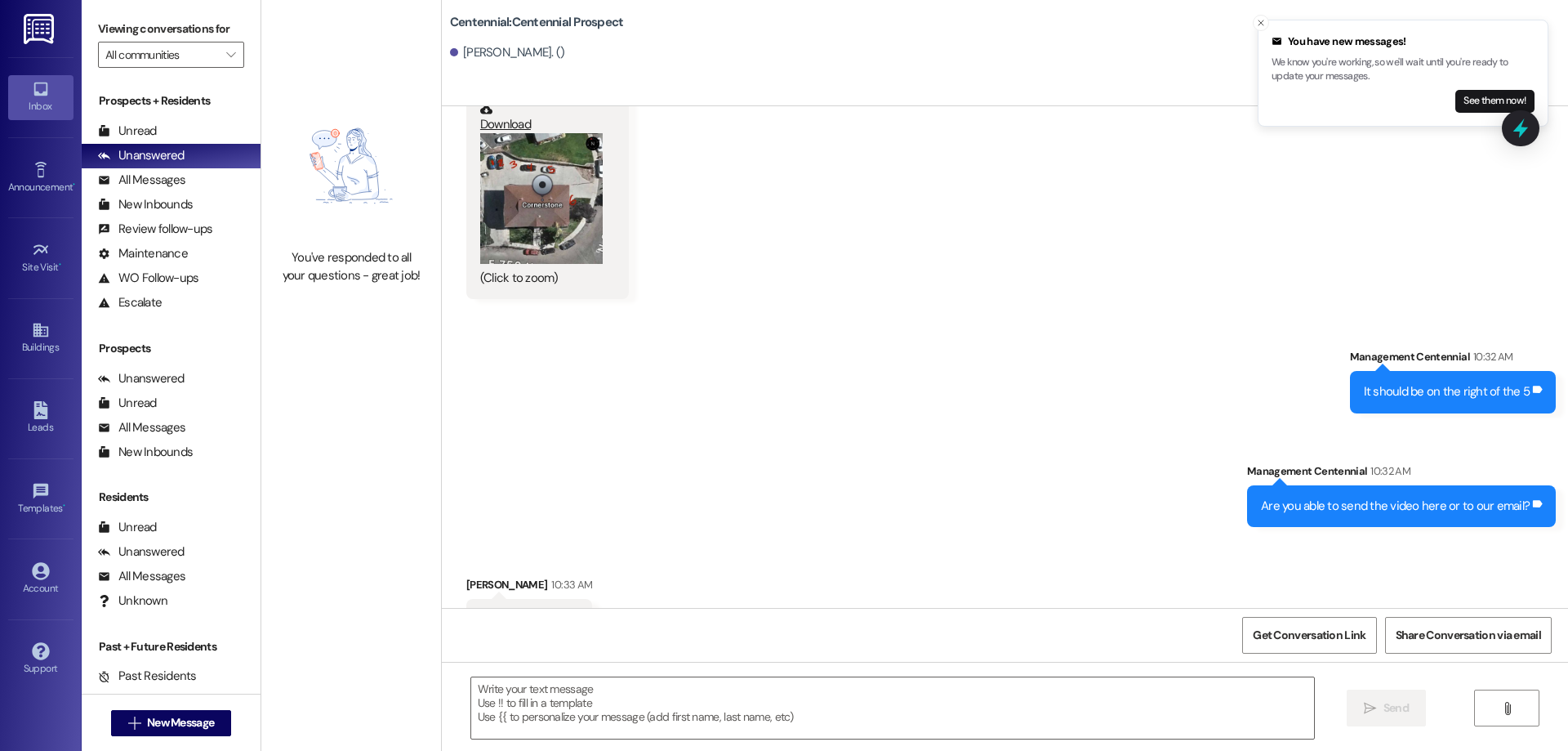
scroll to position [1477, 0]
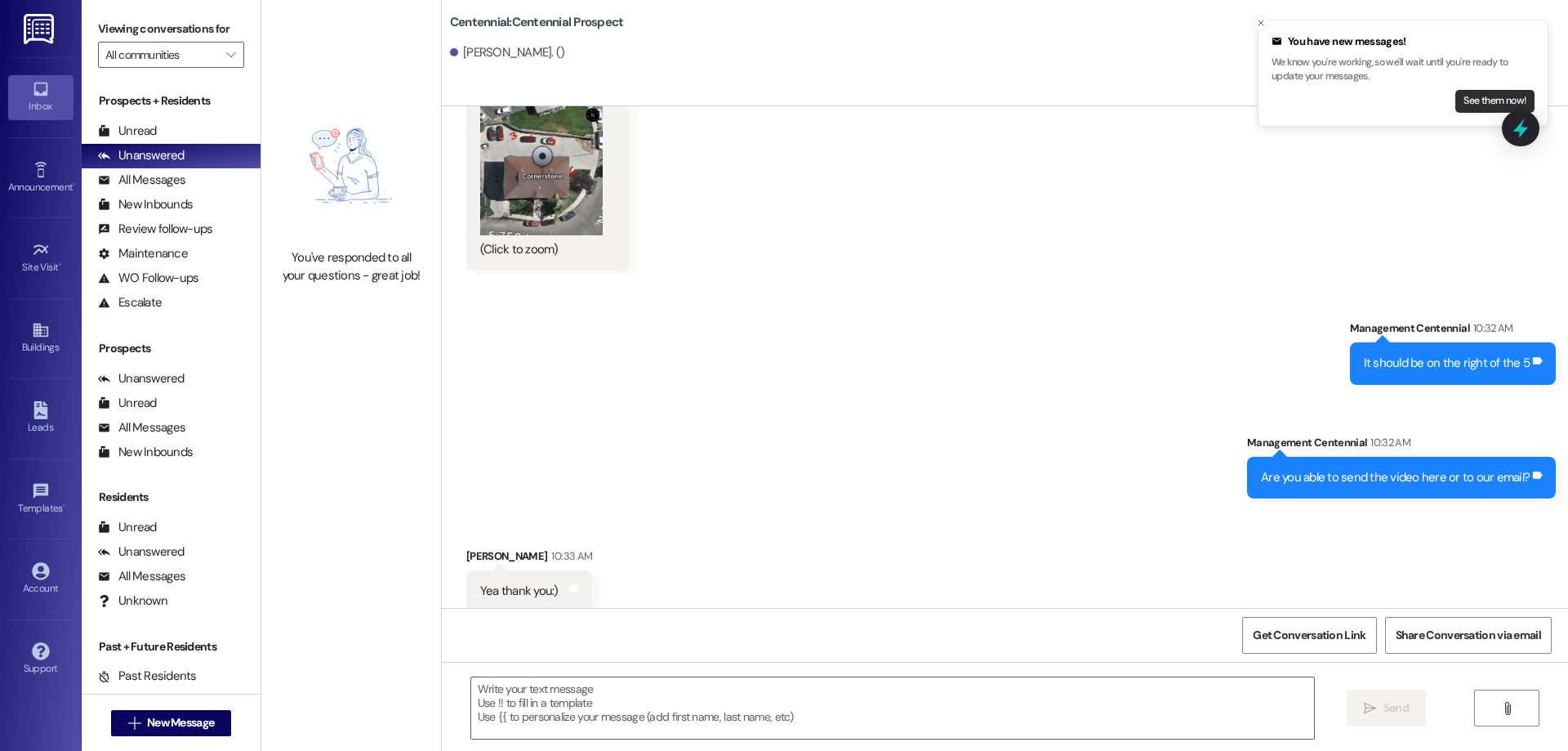
click at [1462, 99] on button "See them now!" at bounding box center [1495, 102] width 79 height 23
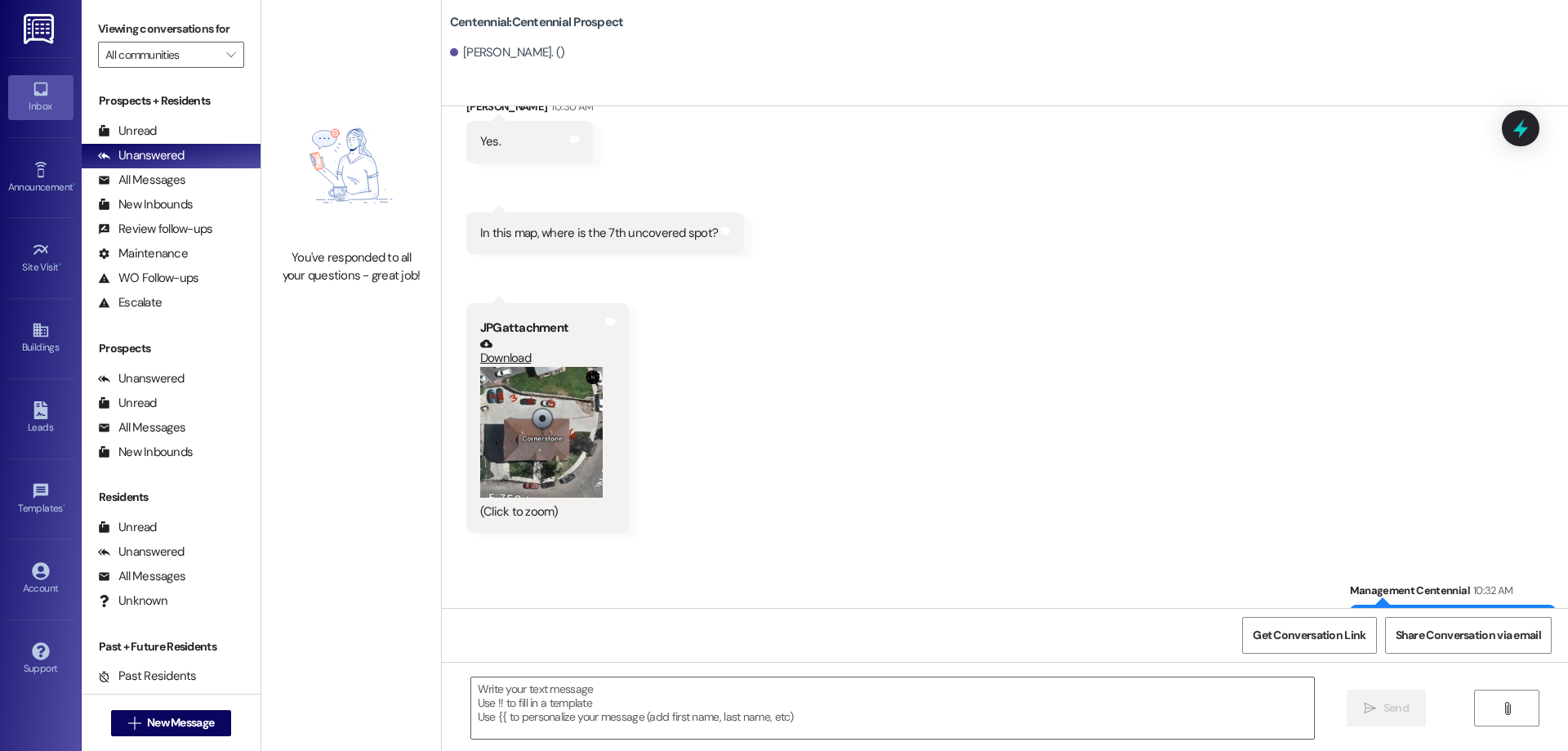
scroll to position [1208, 0]
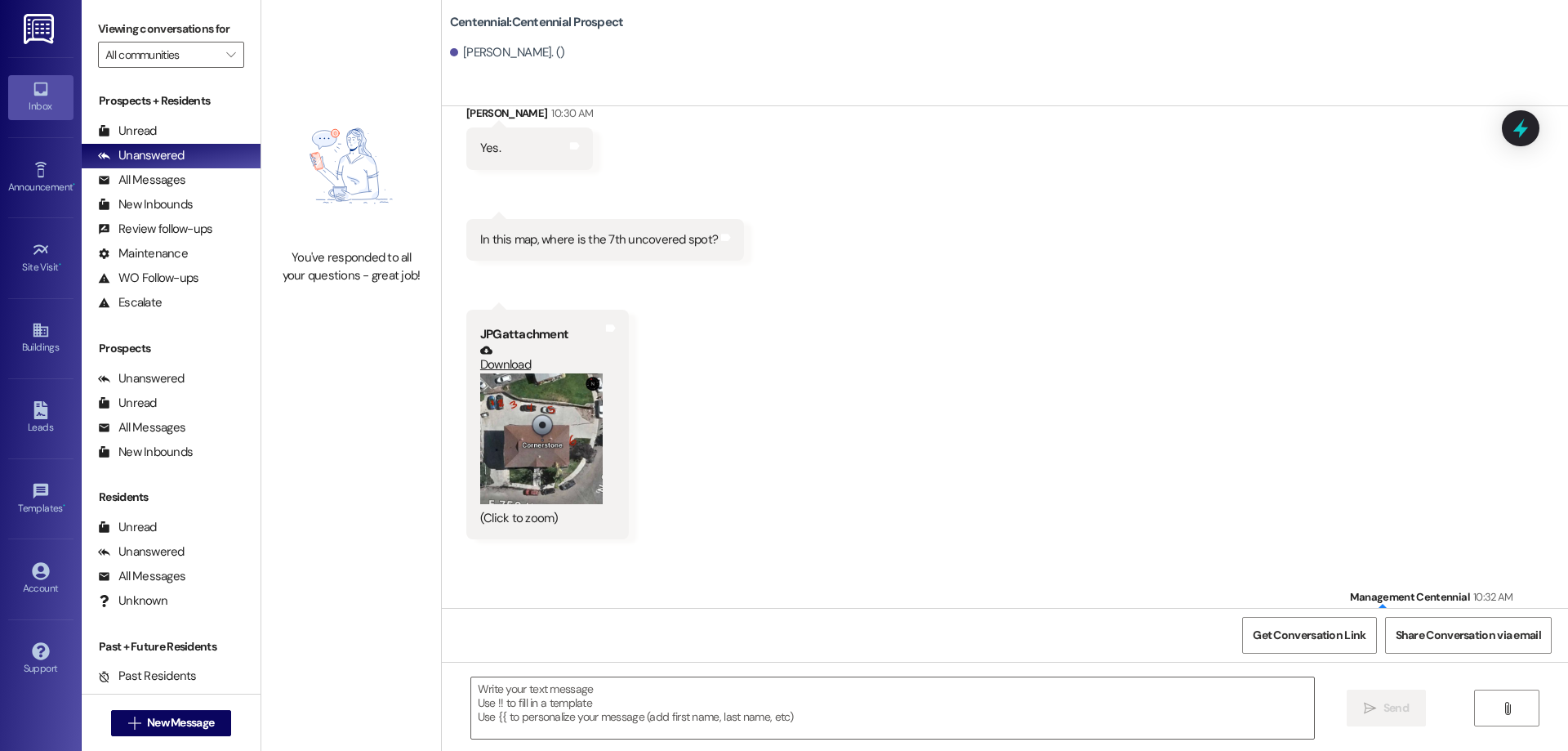
click at [535, 403] on button "Zoom image" at bounding box center [542, 439] width 123 height 132
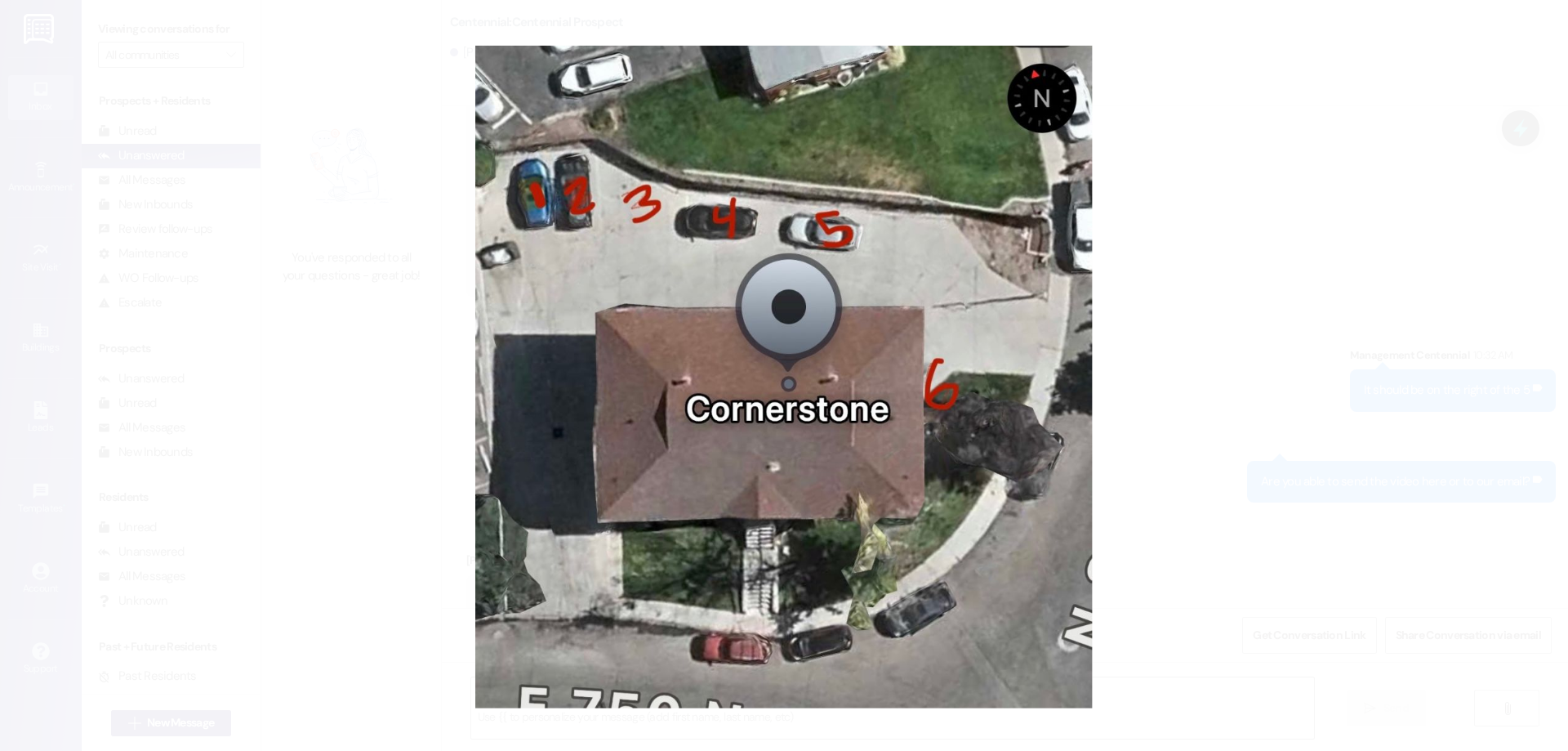
scroll to position [1453, 0]
drag, startPoint x: 1324, startPoint y: 410, endPoint x: 1312, endPoint y: 408, distance: 12.2
click at [1319, 408] on button "Unzoom image" at bounding box center [784, 375] width 1568 height 751
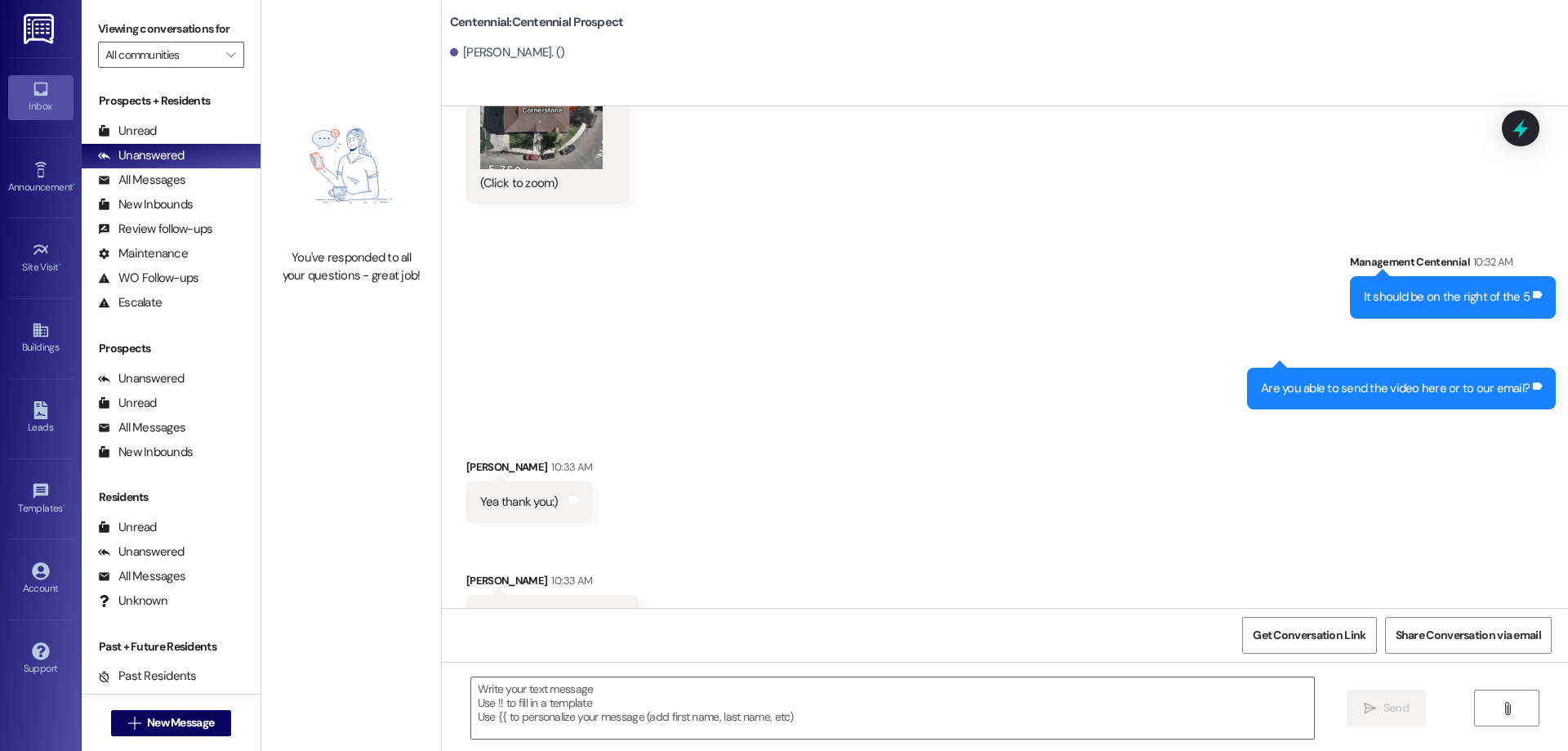
scroll to position [1568, 0]
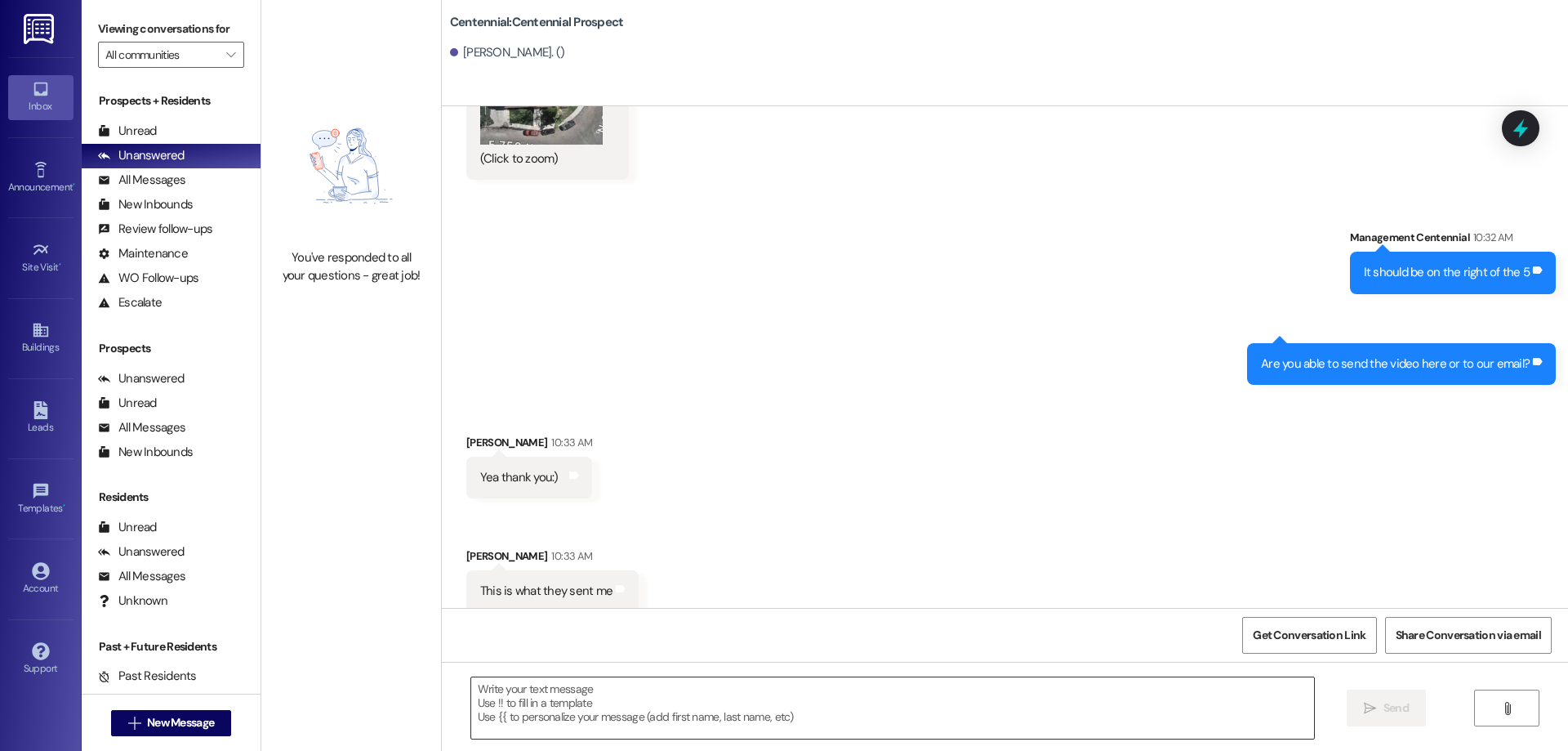
drag, startPoint x: 576, startPoint y: 692, endPoint x: 567, endPoint y: 694, distance: 9.2
click at [567, 694] on textarea at bounding box center [893, 707] width 843 height 61
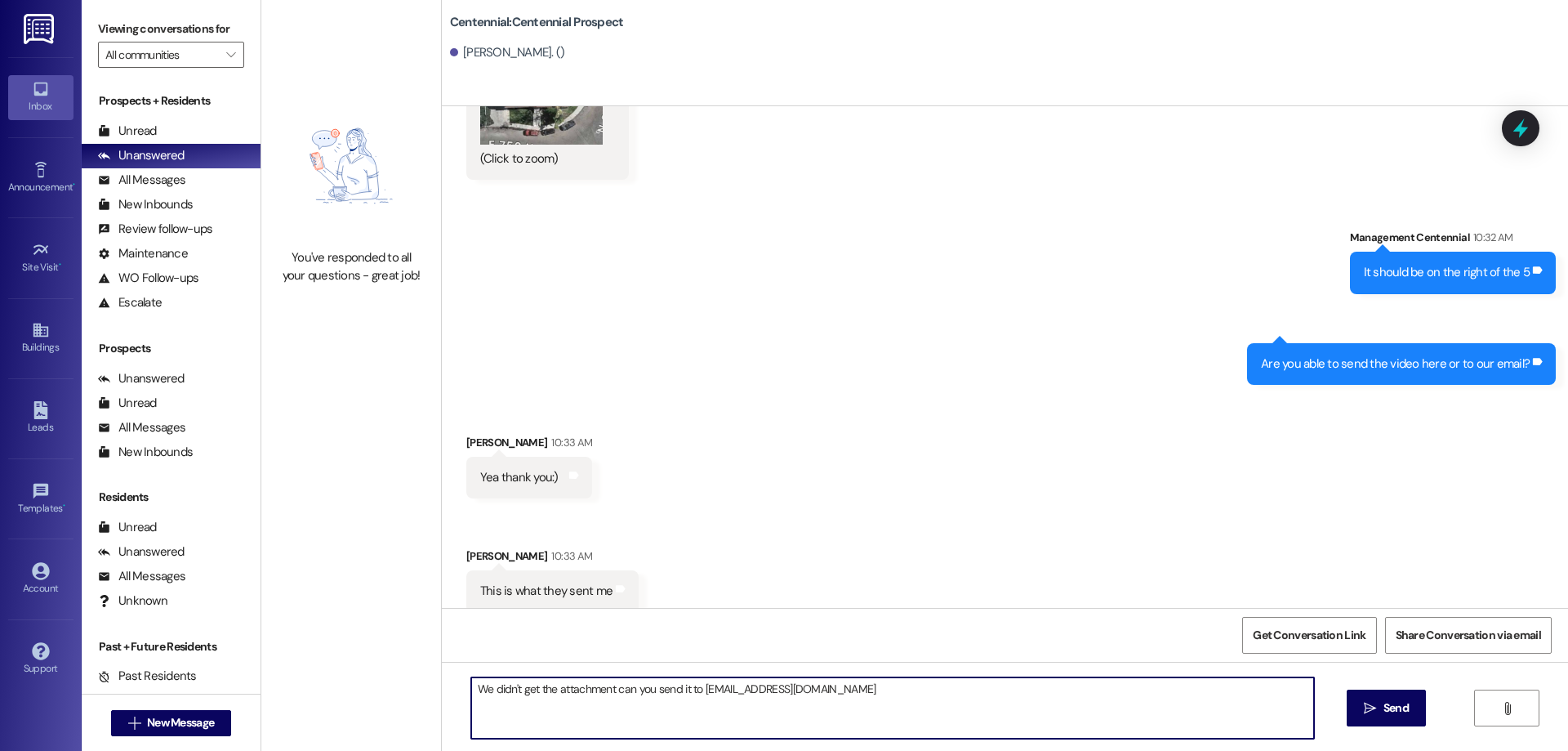
type textarea "We didn't get the attachment can you send it to [EMAIL_ADDRESS][DOMAIN_NAME]"
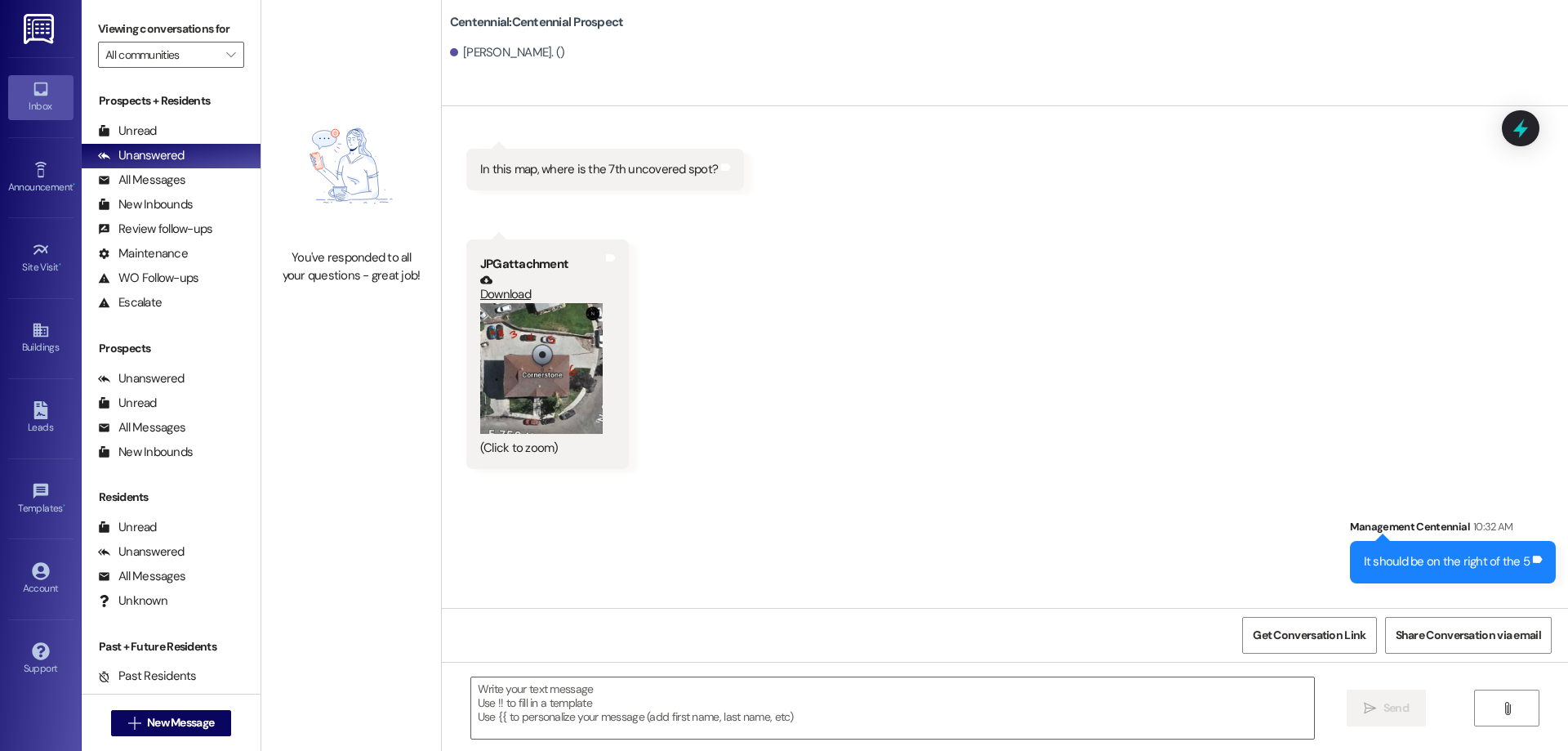
scroll to position [1273, 0]
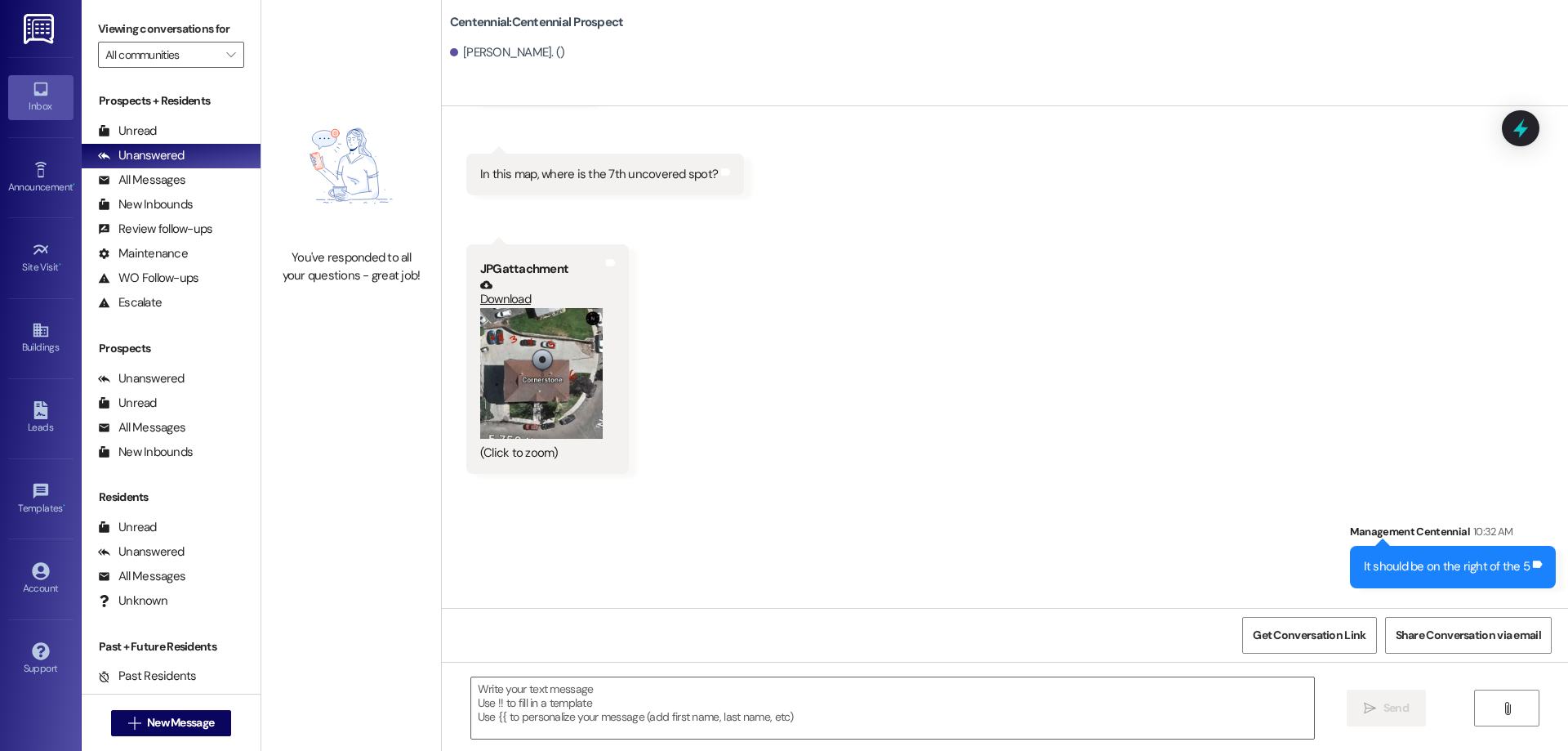
click at [563, 352] on button "Zoom image" at bounding box center [542, 374] width 123 height 132
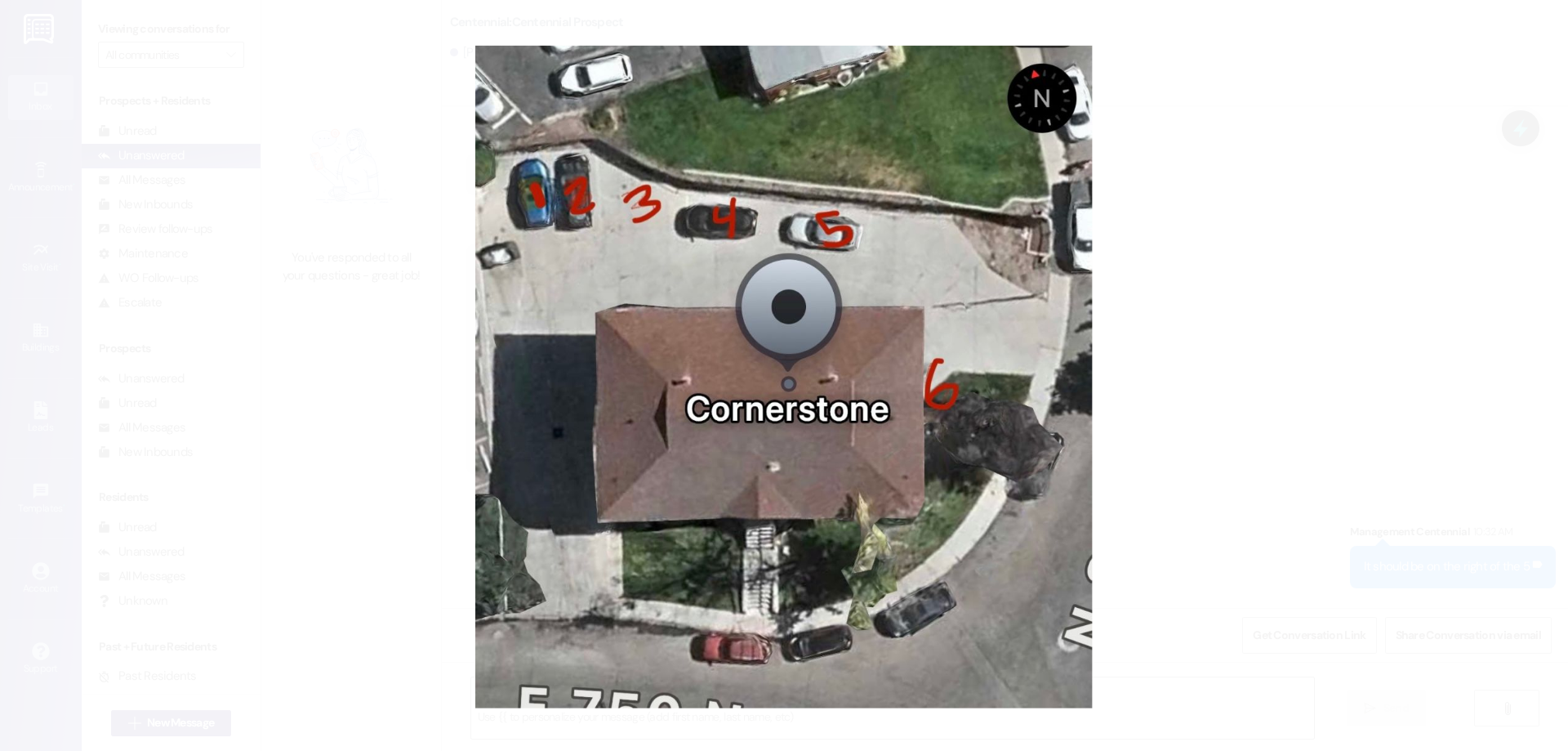
click at [1223, 418] on button "Unzoom image" at bounding box center [784, 375] width 1568 height 751
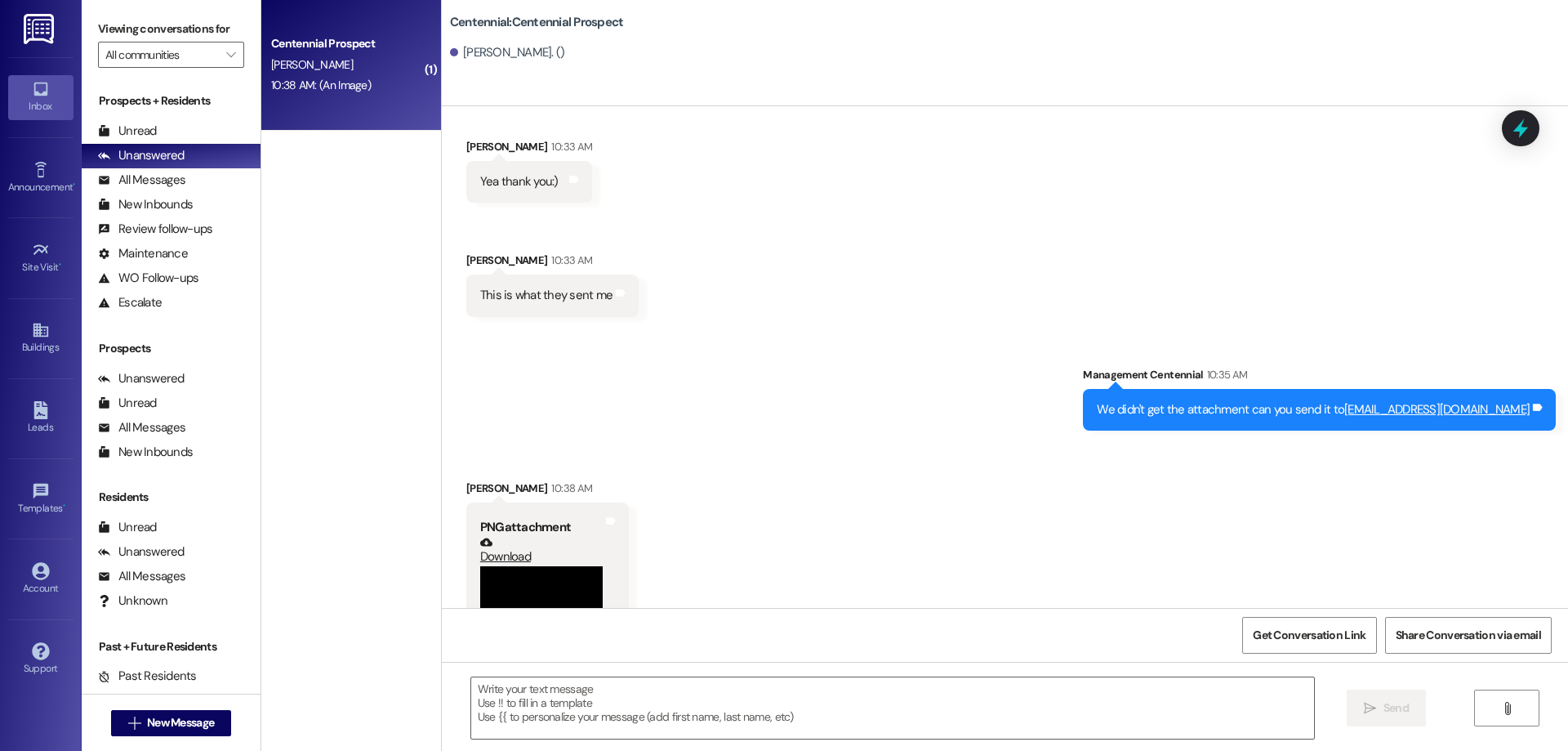
scroll to position [2118, 0]
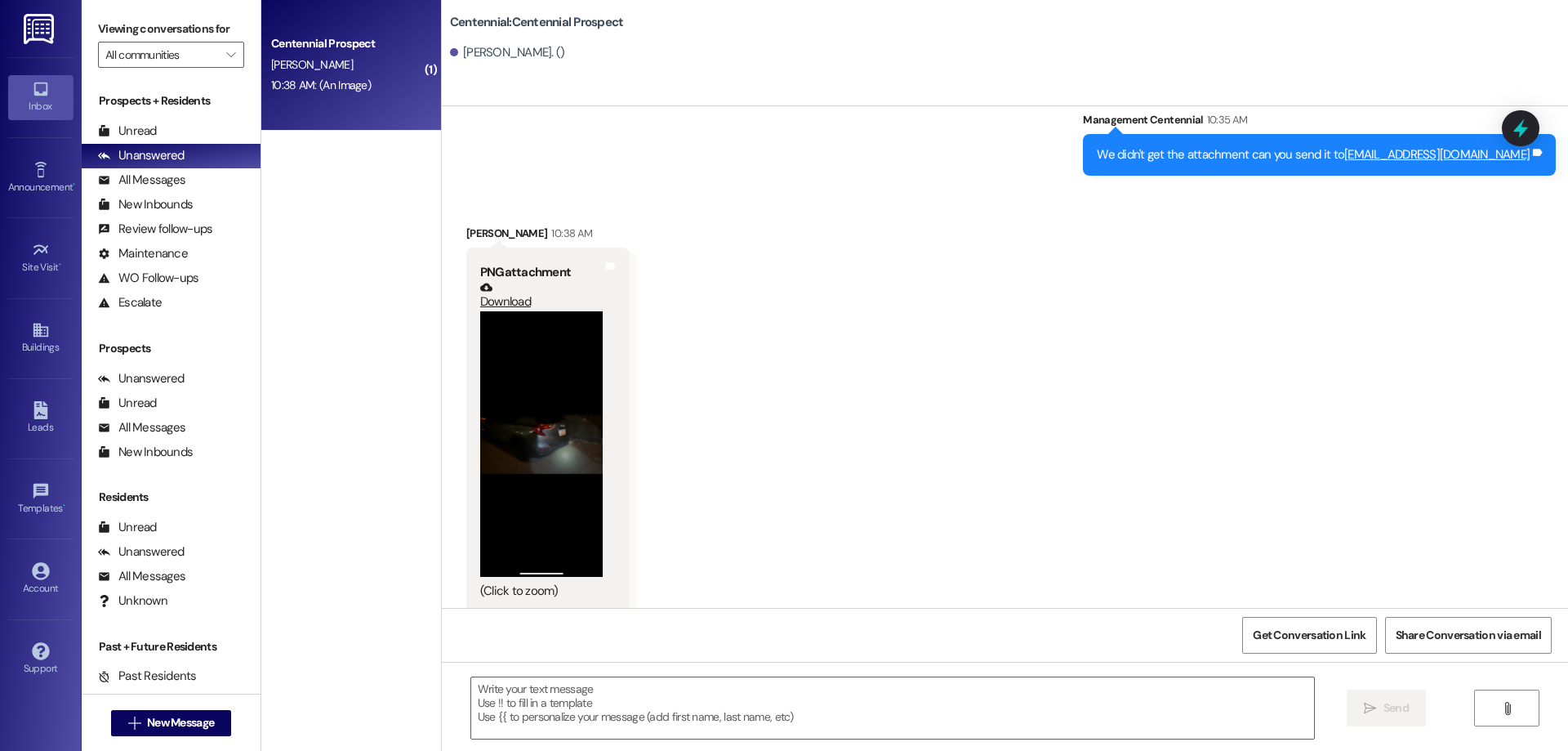
click at [520, 391] on button "Zoom image" at bounding box center [542, 444] width 123 height 266
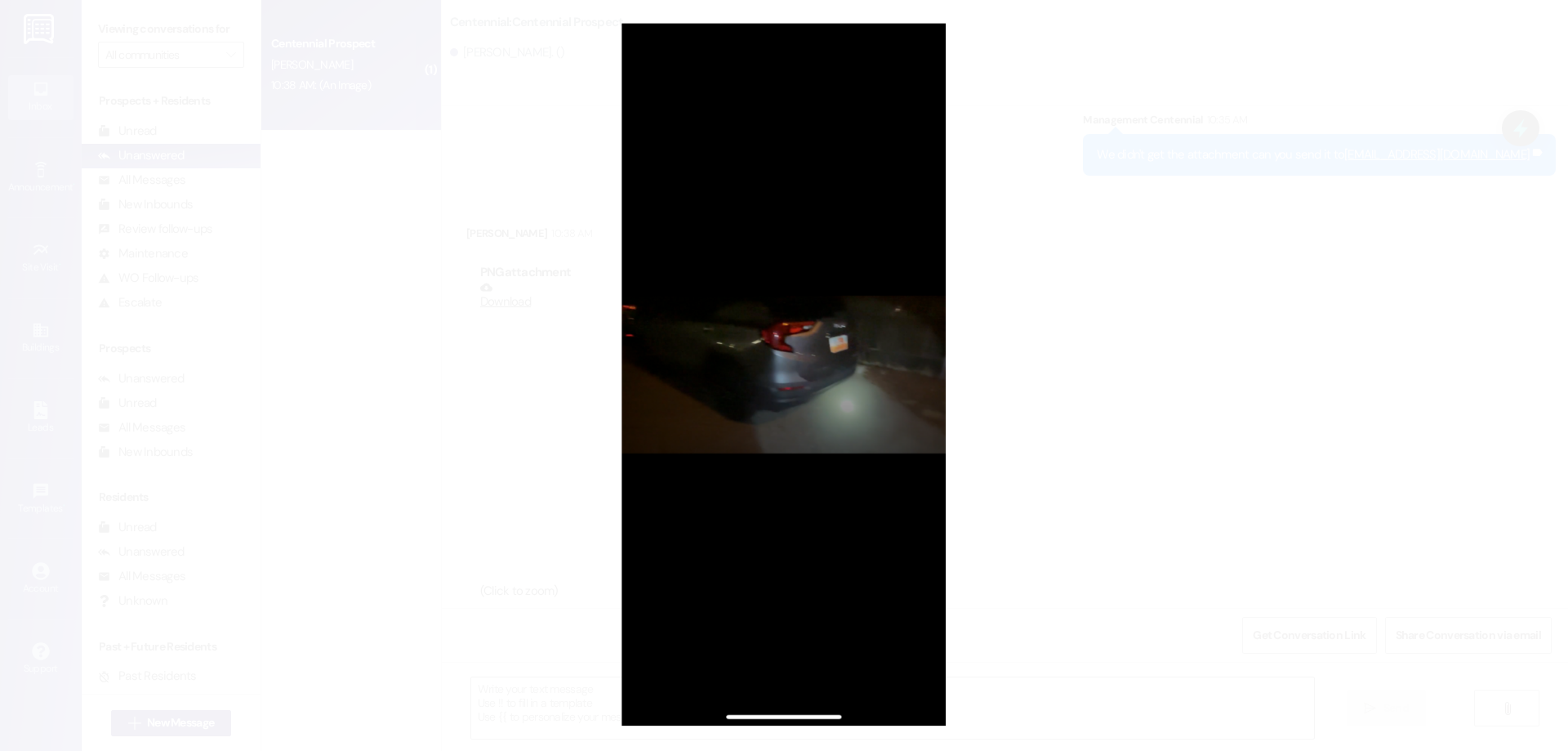
click at [1097, 378] on button "Unzoom image" at bounding box center [784, 375] width 1568 height 751
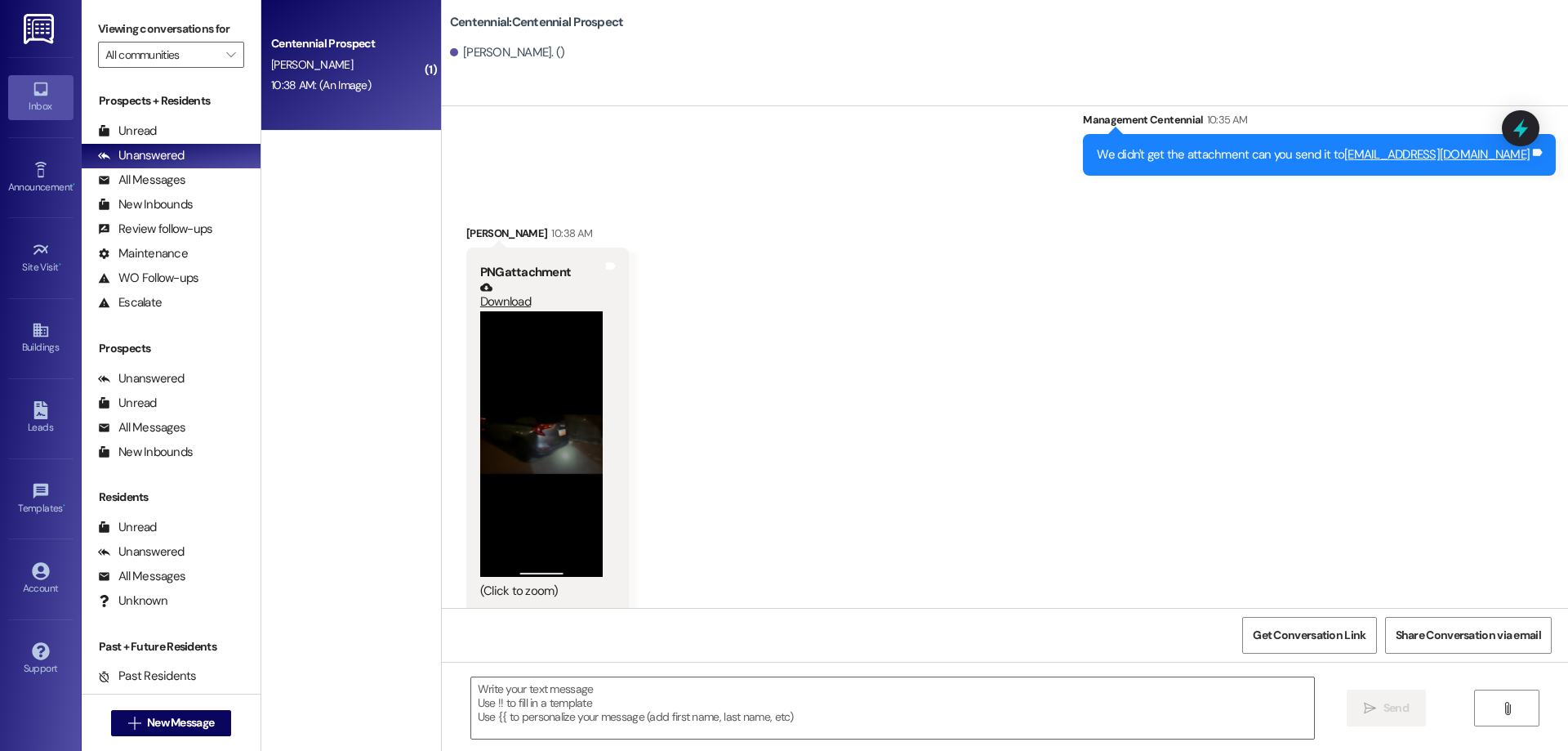
click at [486, 282] on link "Download" at bounding box center [542, 295] width 123 height 29
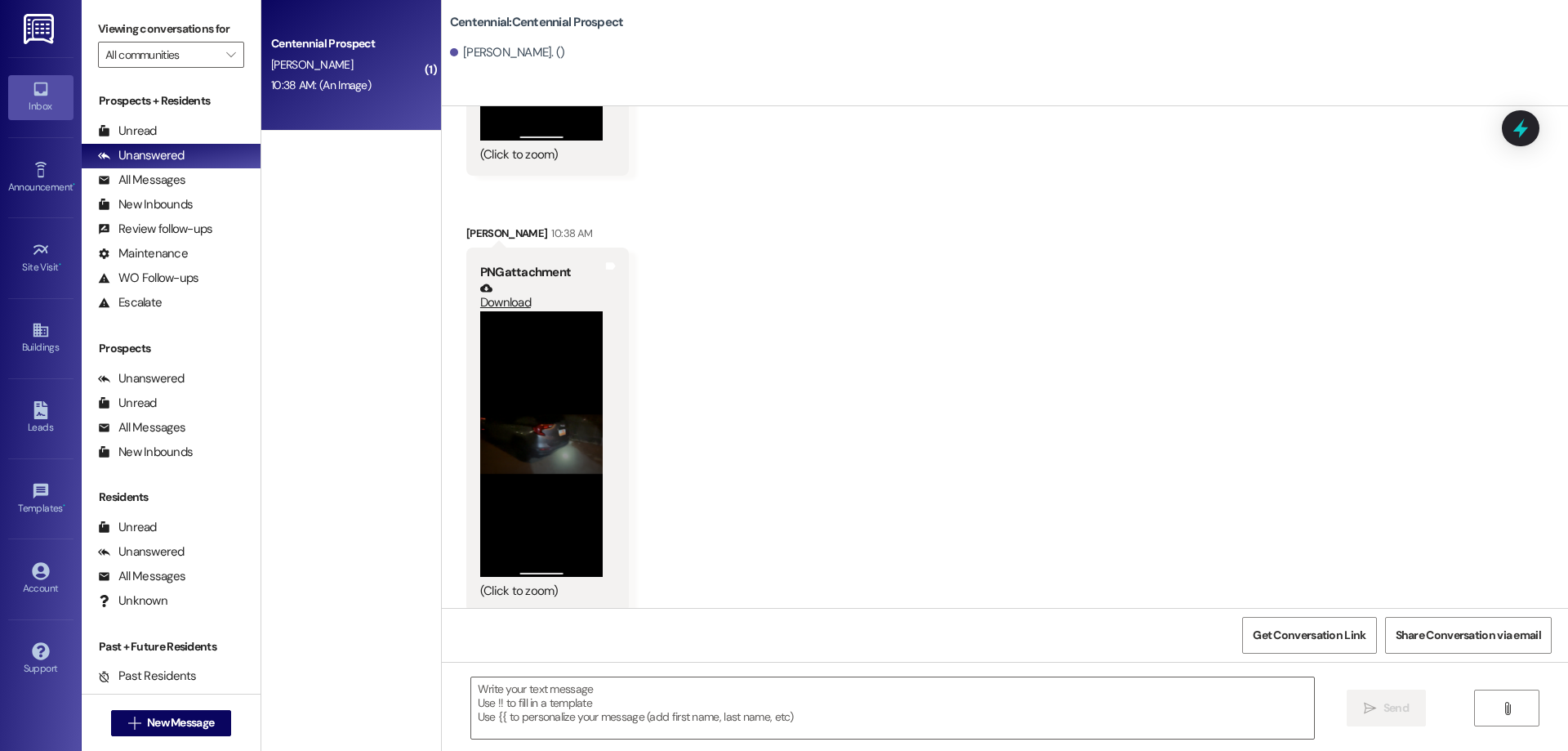
click at [505, 282] on link "Download" at bounding box center [542, 296] width 123 height 29
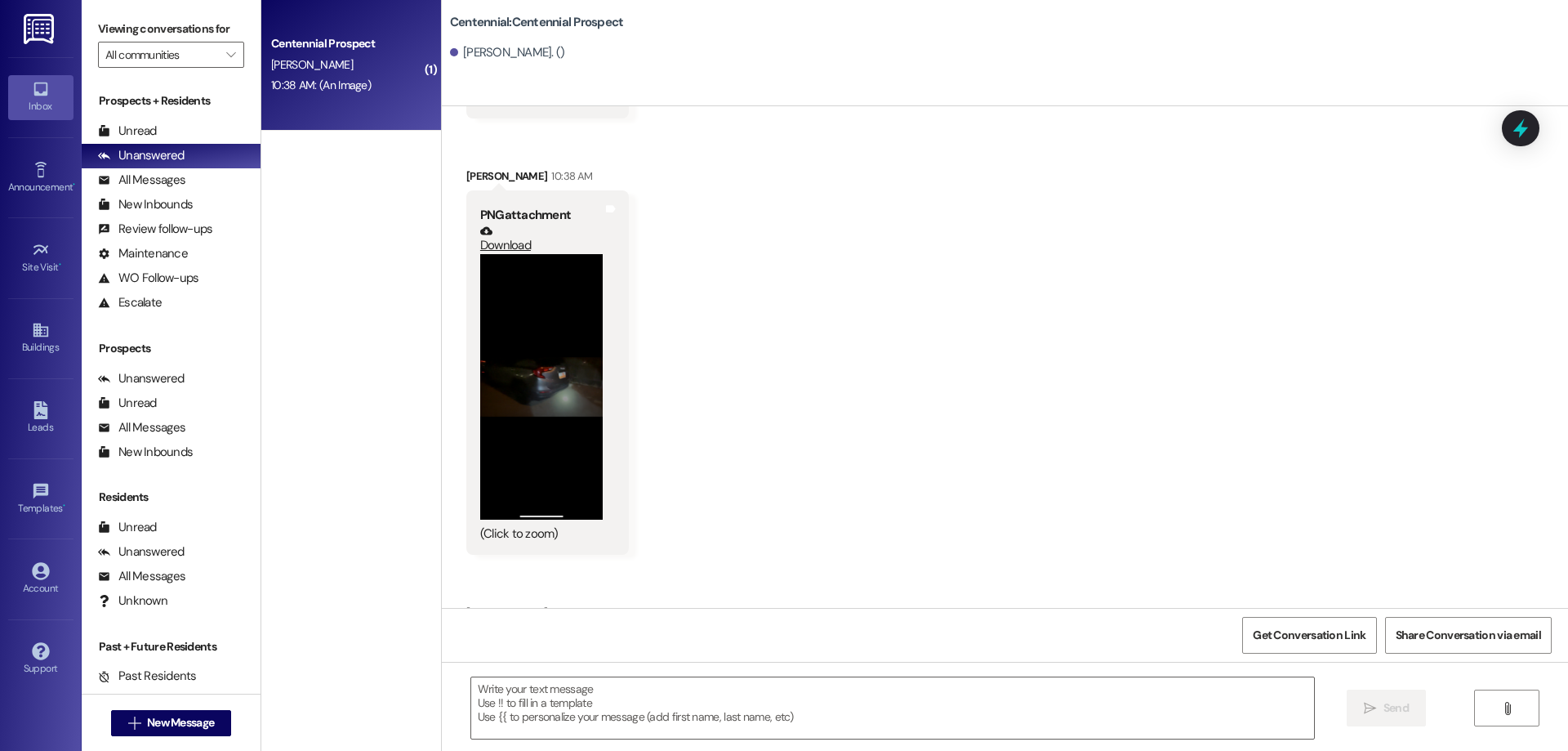
scroll to position [2668, 0]
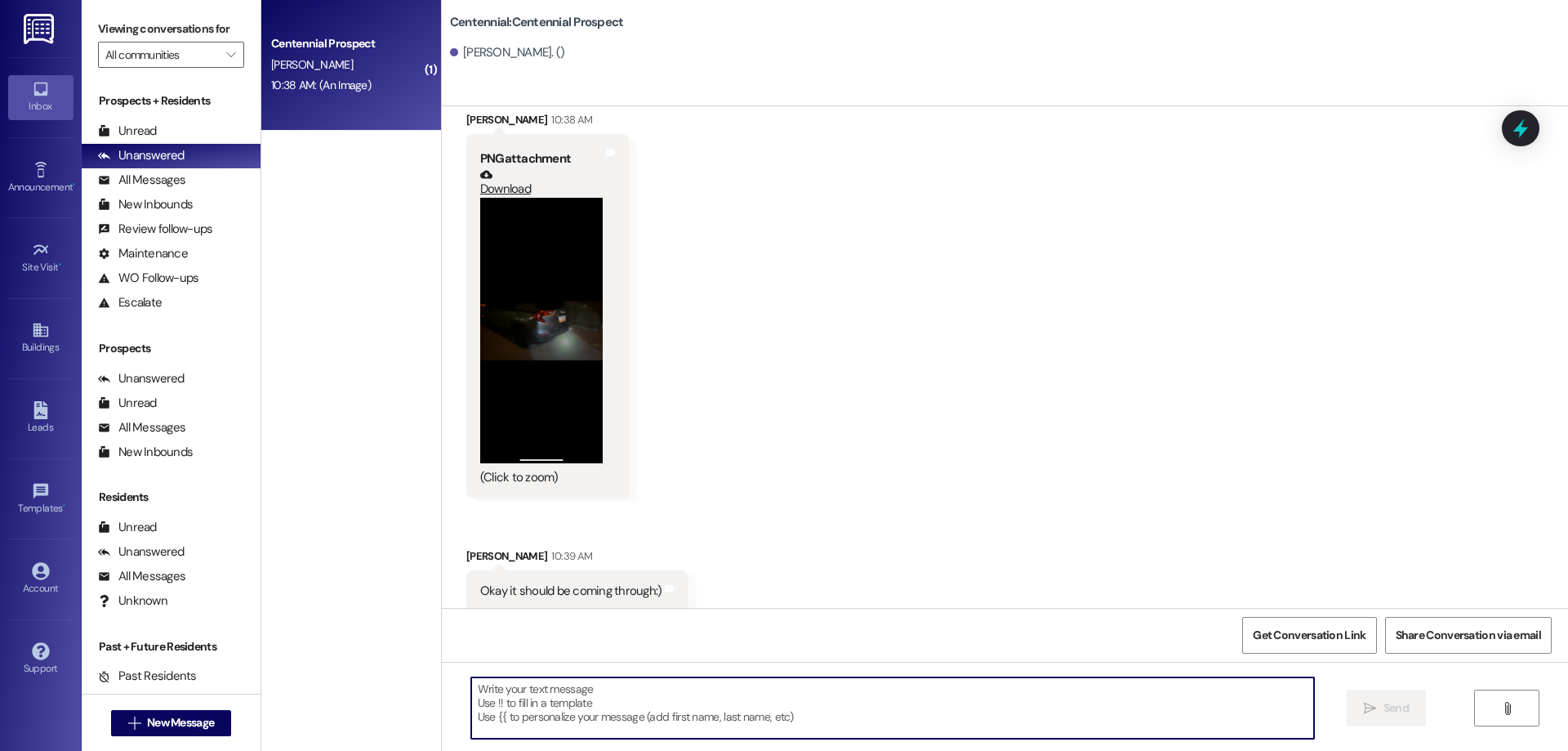
click at [913, 695] on textarea at bounding box center [893, 707] width 843 height 61
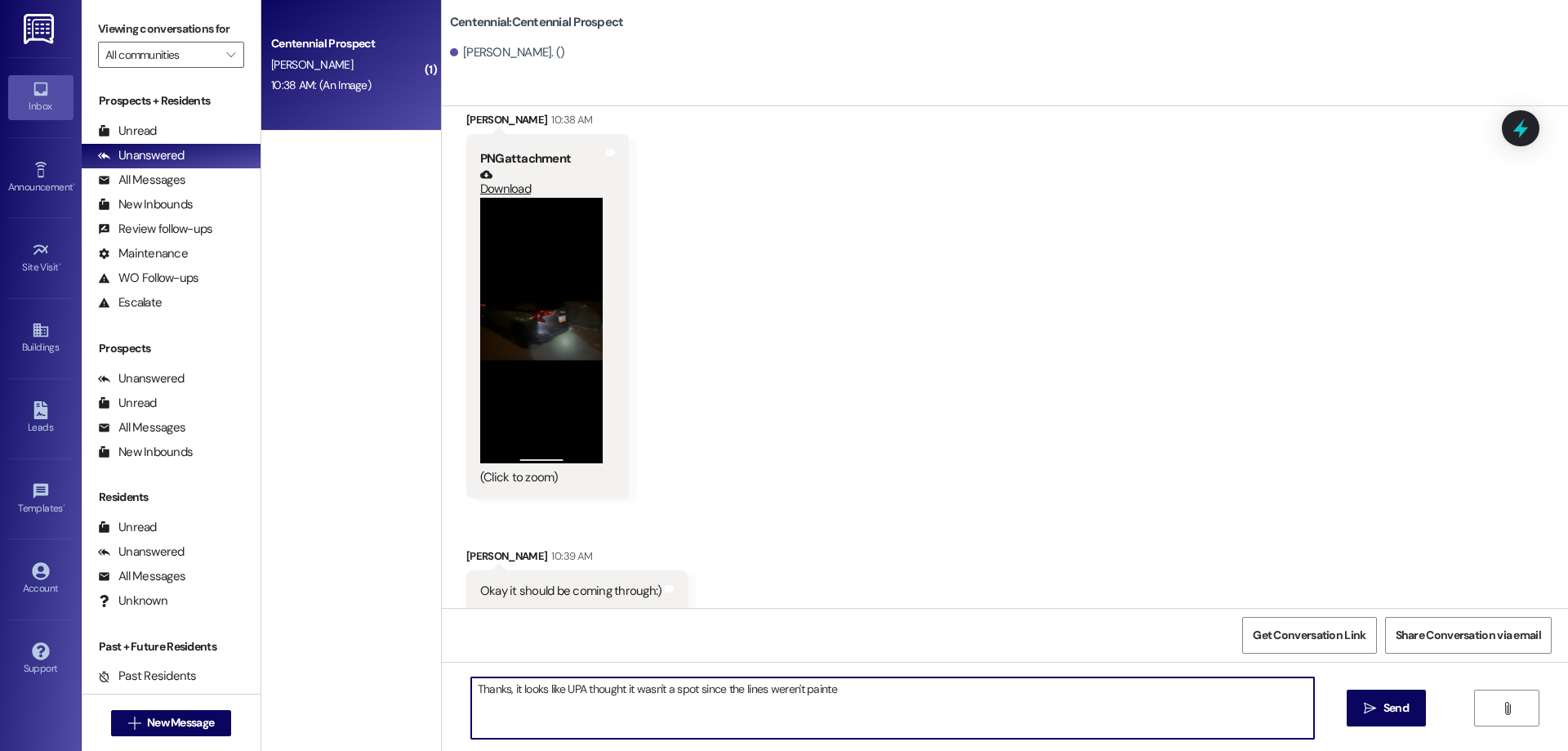
drag, startPoint x: 913, startPoint y: 695, endPoint x: 502, endPoint y: 685, distance: 411.1
click at [502, 685] on textarea "Thanks, it looks like UPA thought it wasn't a spot since the lines weren't pain…" at bounding box center [893, 707] width 843 height 61
click at [506, 317] on button "Zoom image" at bounding box center [542, 331] width 123 height 266
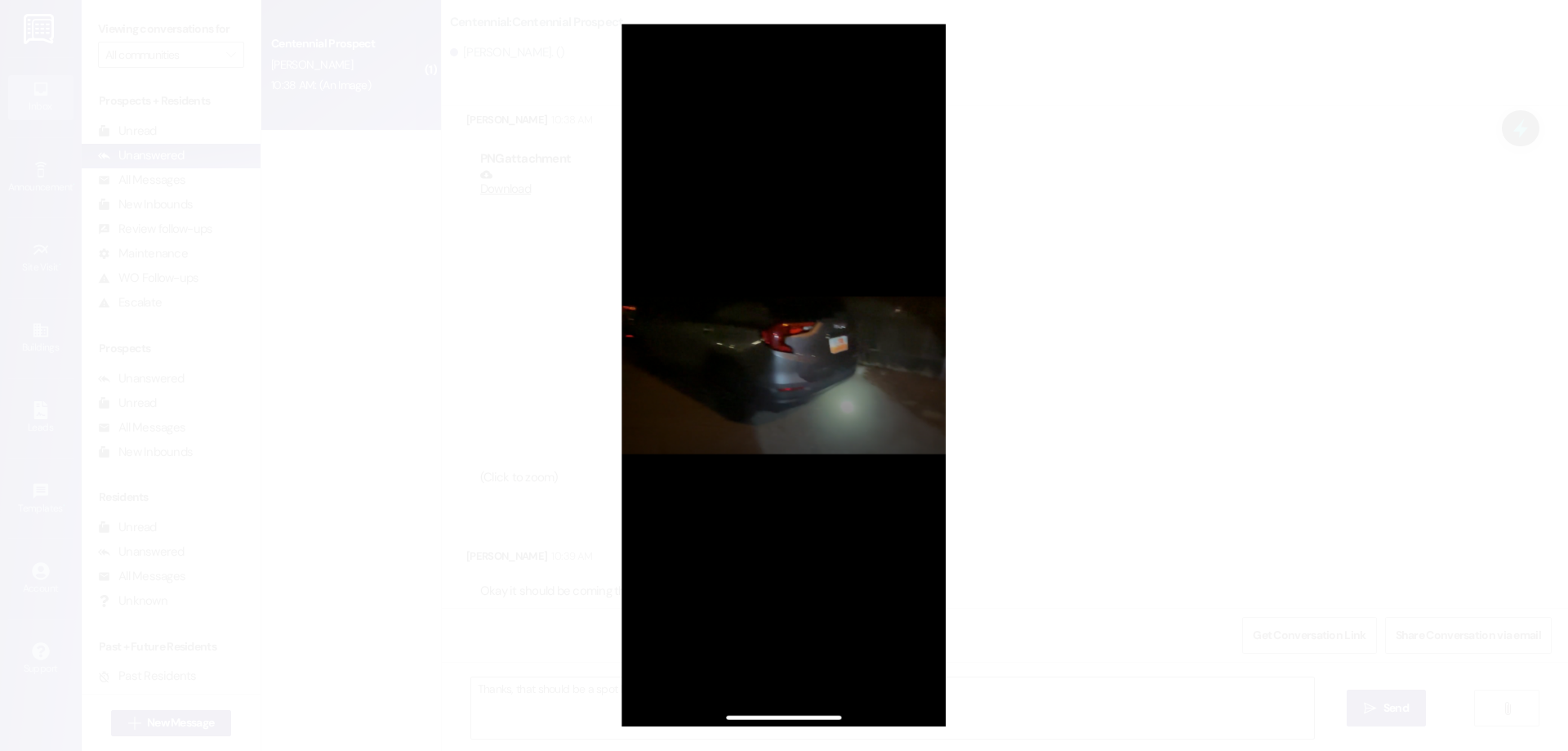
click at [1122, 407] on button "Unzoom image" at bounding box center [784, 375] width 1568 height 751
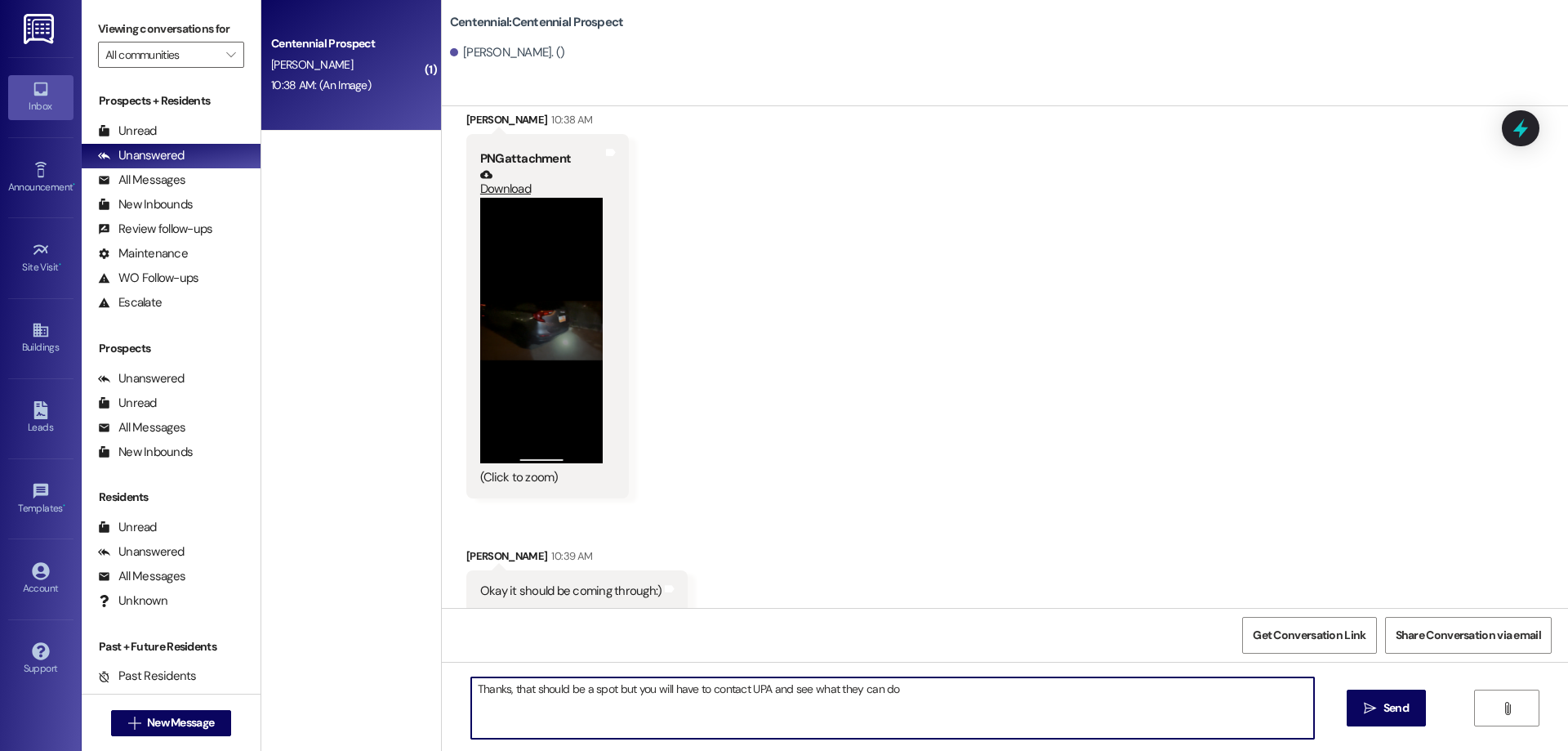
drag, startPoint x: 927, startPoint y: 694, endPoint x: 838, endPoint y: 706, distance: 89.8
click at [838, 706] on textarea "Thanks, that should be a spot but you will have to contact UPA and see what the…" at bounding box center [893, 707] width 843 height 61
click at [900, 687] on textarea "Thanks, that should be a spot but you will have to contact UPA and see what the…" at bounding box center [893, 707] width 843 height 61
click at [1170, 697] on textarea "Thanks, that should be a spot but you will have to contact UPA and see what the…" at bounding box center [893, 707] width 843 height 61
drag, startPoint x: 862, startPoint y: 690, endPoint x: 765, endPoint y: 700, distance: 97.5
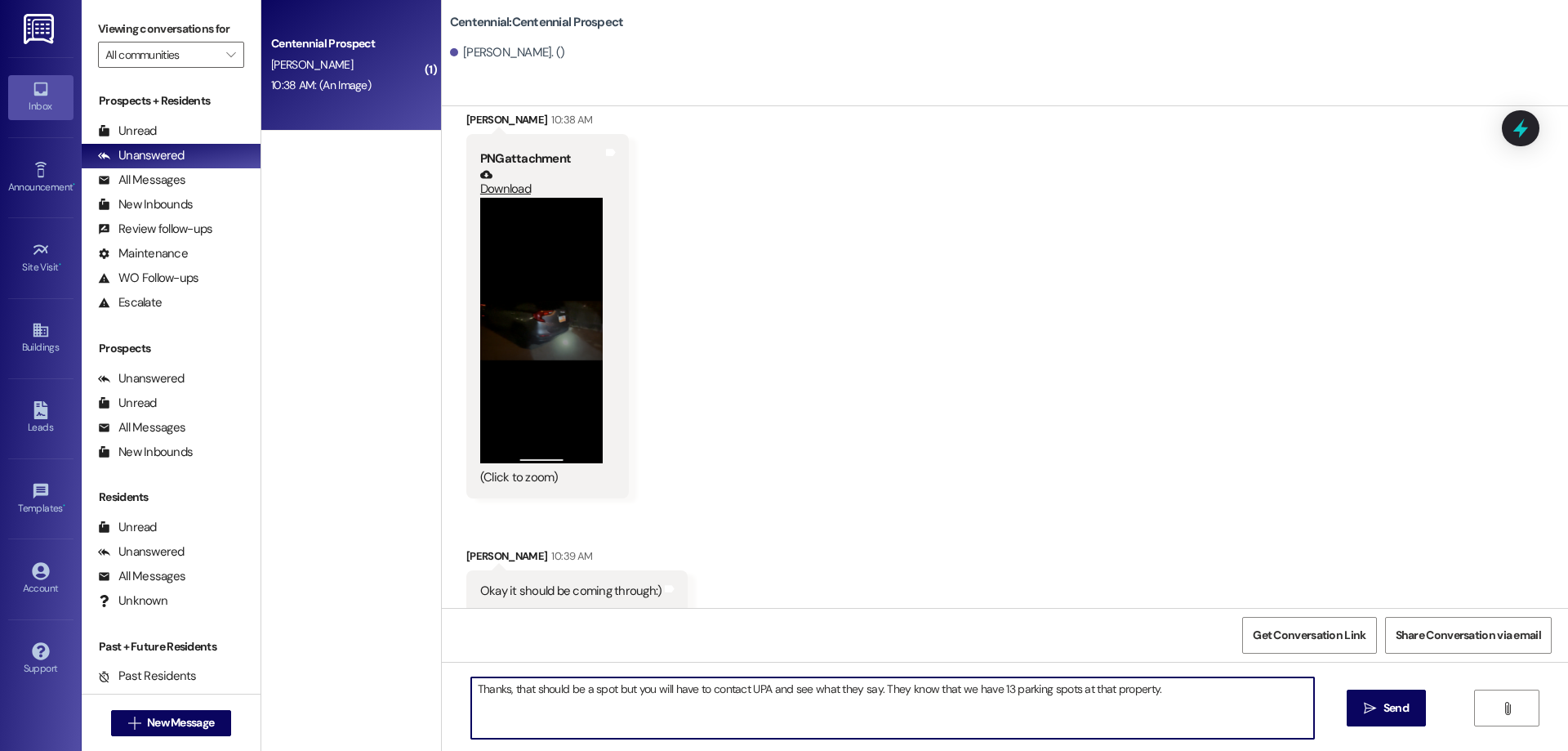
click at [765, 700] on textarea "Thanks, that should be a spot but you will have to contact UPA and see what the…" at bounding box center [893, 707] width 843 height 61
type textarea "Thanks, that should be a spot but you will have to contact UPA about this probl…"
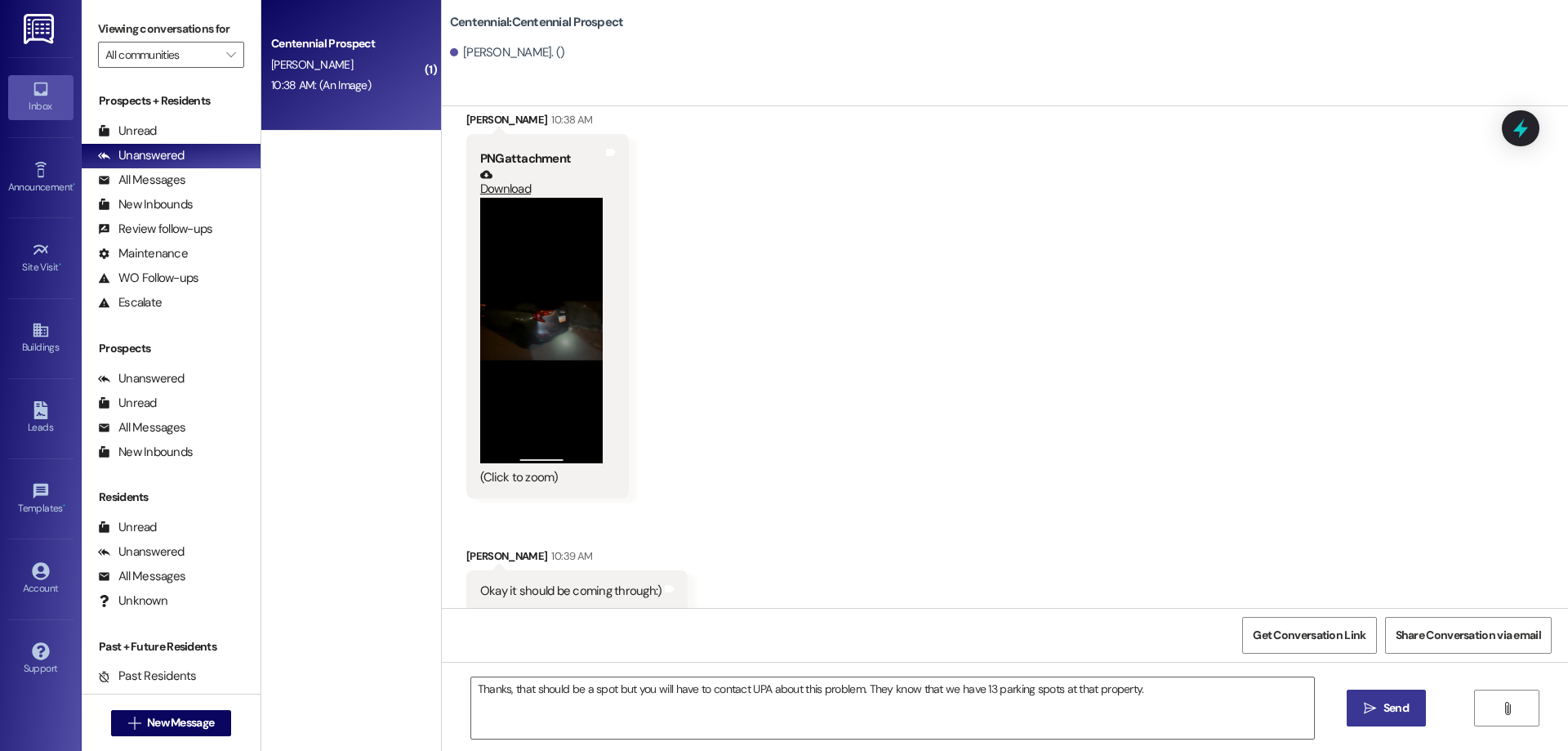
click at [1354, 709] on button " Send" at bounding box center [1386, 707] width 79 height 37
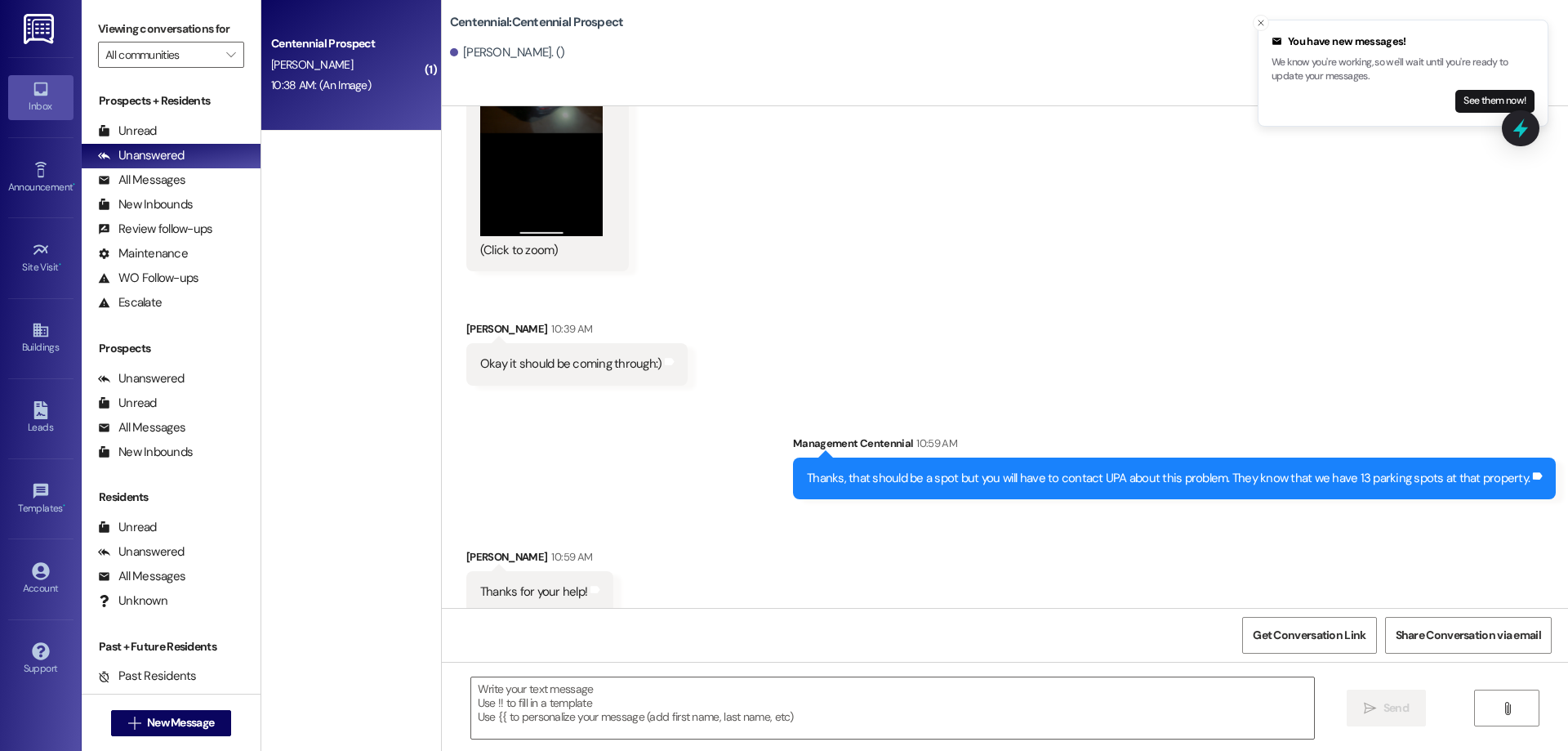
scroll to position [2895, 0]
click at [1473, 94] on button "See them now!" at bounding box center [1495, 102] width 79 height 23
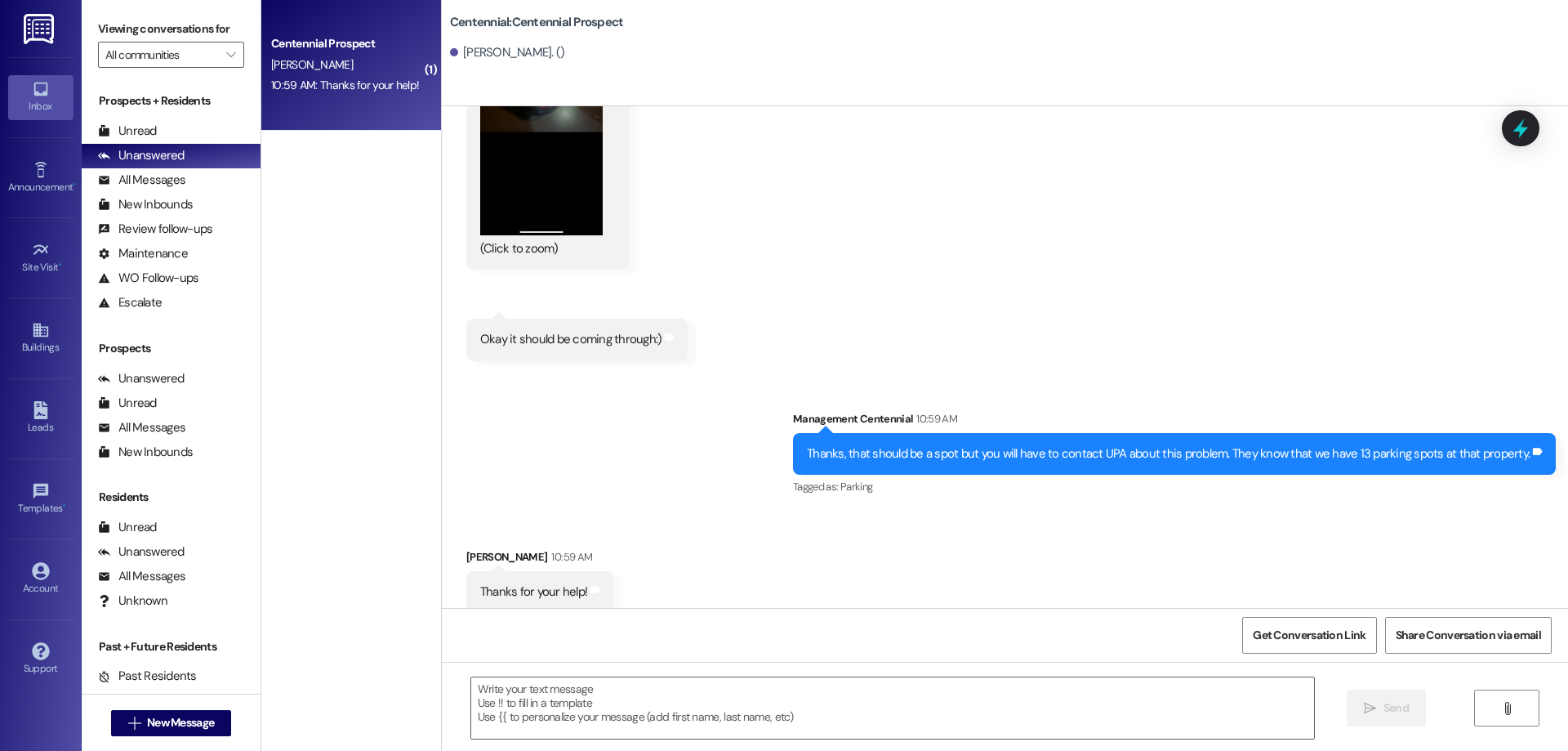
scroll to position [2852, 0]
click at [819, 703] on textarea at bounding box center [893, 707] width 843 height 61
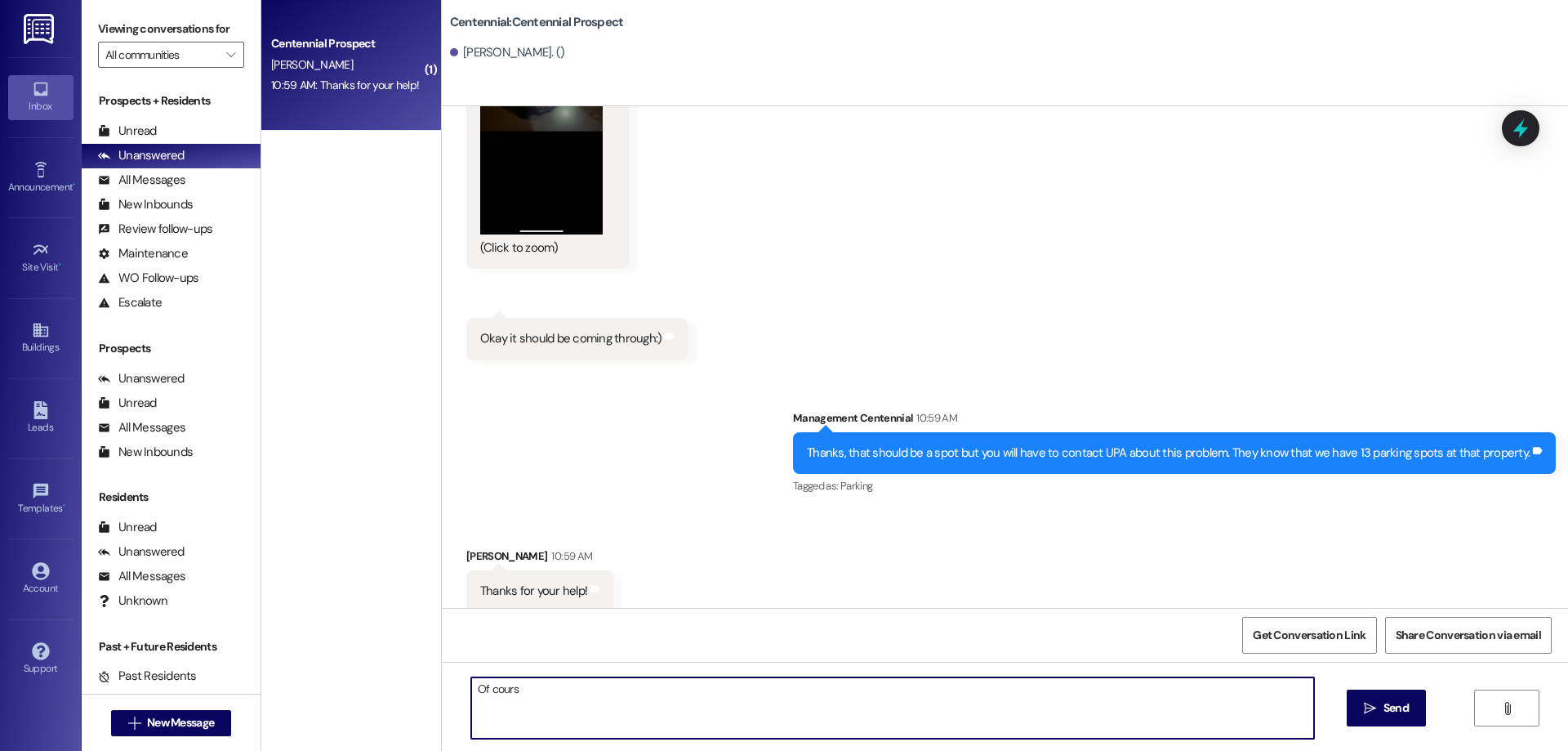
type textarea "Of course"
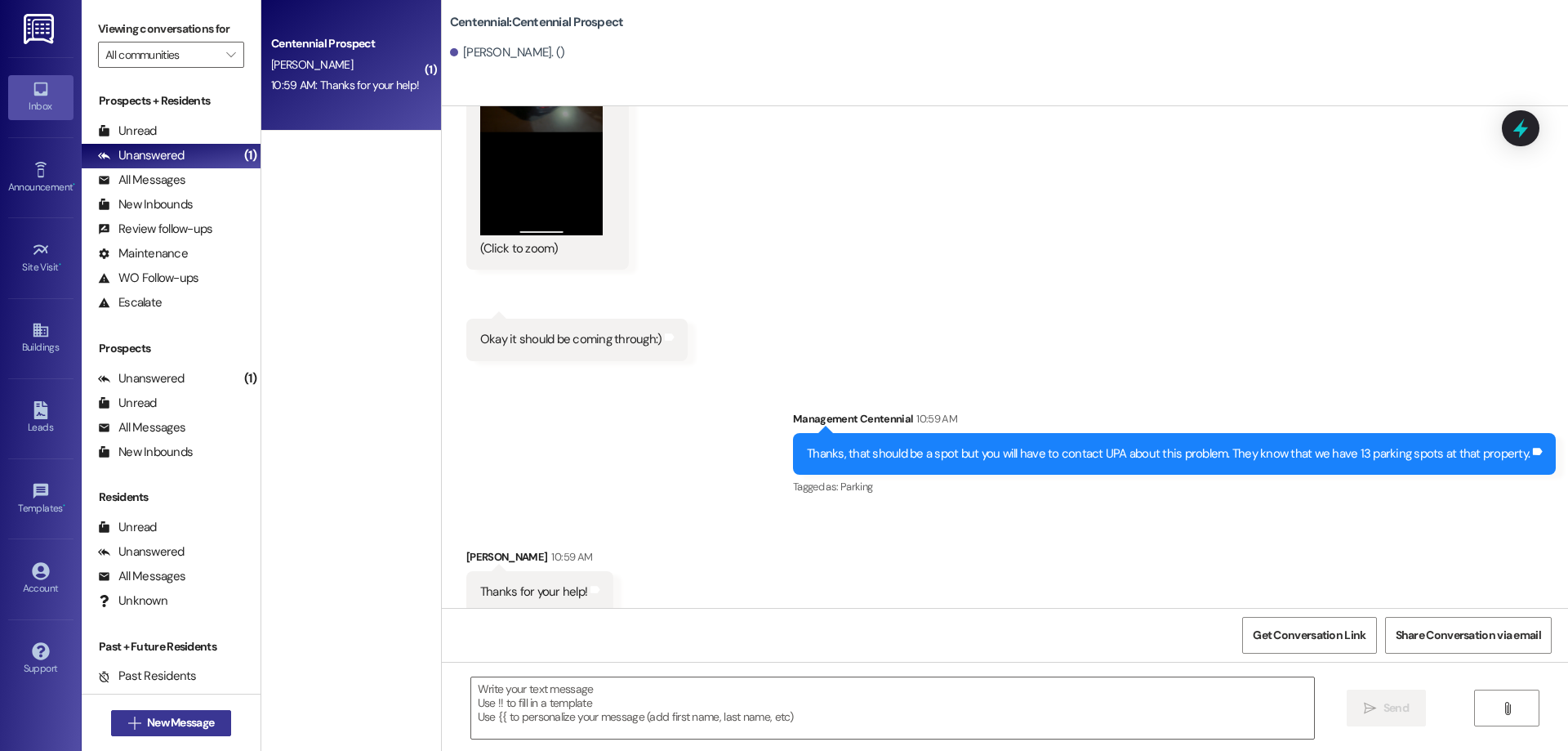
click at [190, 722] on span "New Message" at bounding box center [180, 722] width 67 height 17
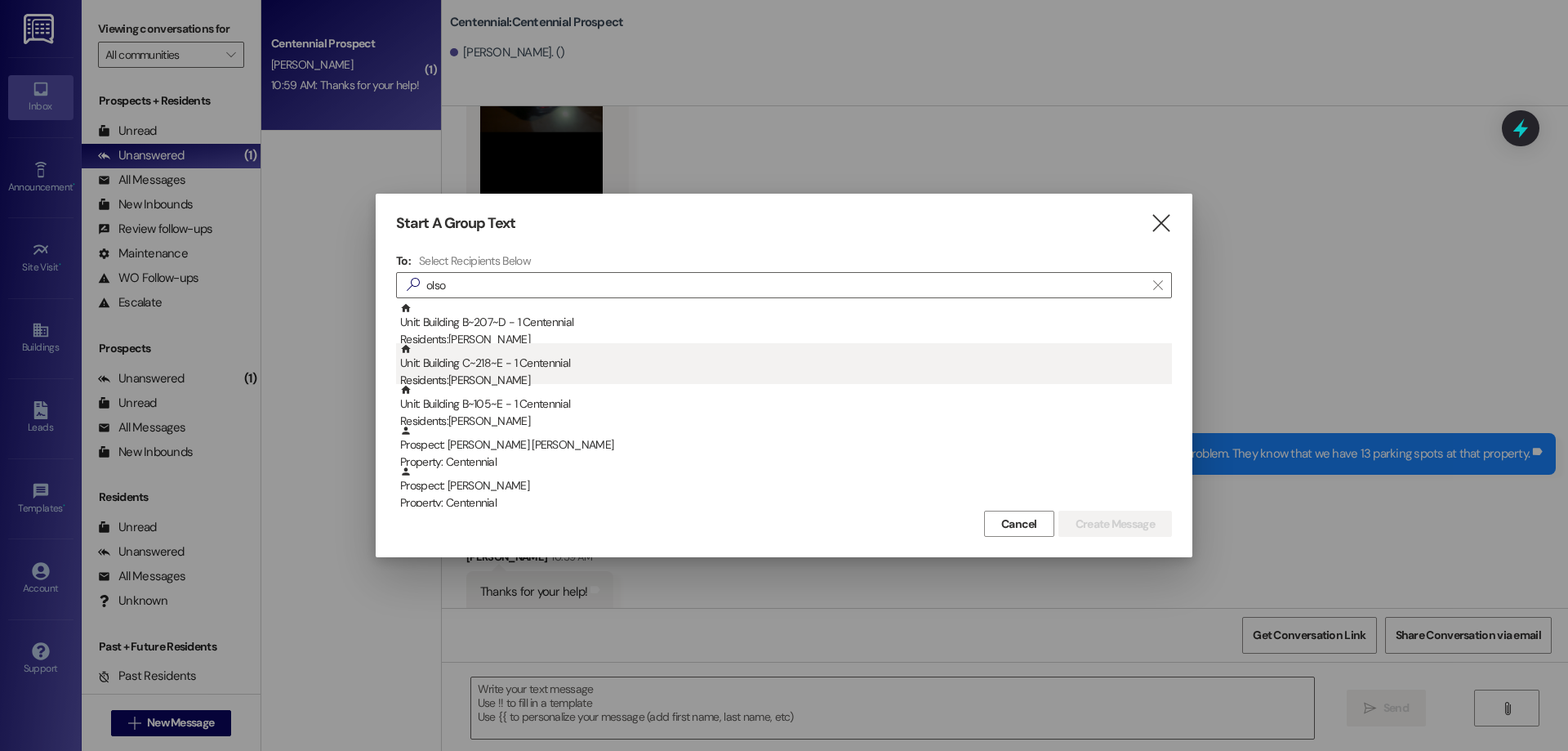
click at [732, 362] on div "Unit: Building C~218~E - 1 Centennial Residents: [PERSON_NAME]" at bounding box center [786, 366] width 772 height 46
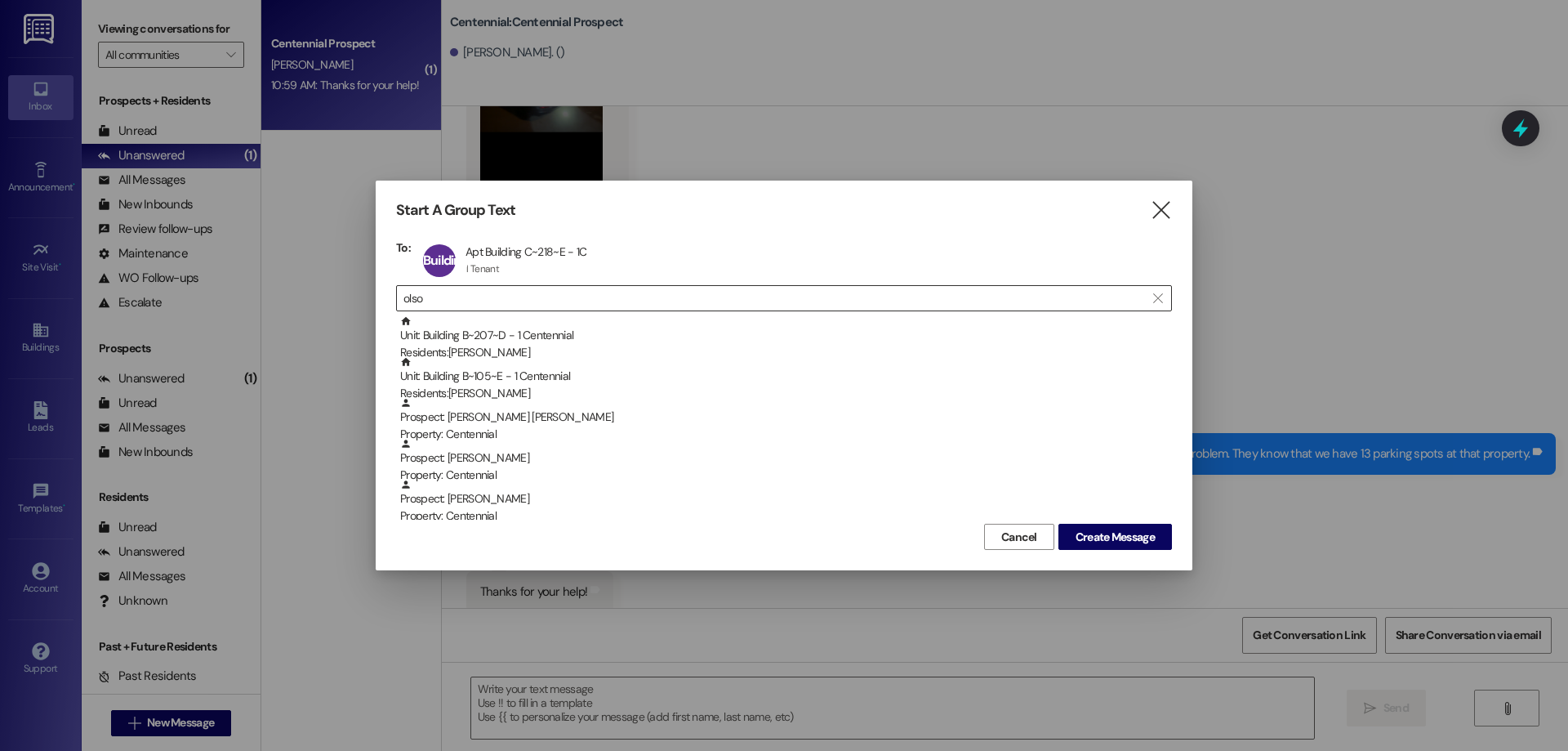
click at [576, 305] on input "olso" at bounding box center [774, 298] width 742 height 23
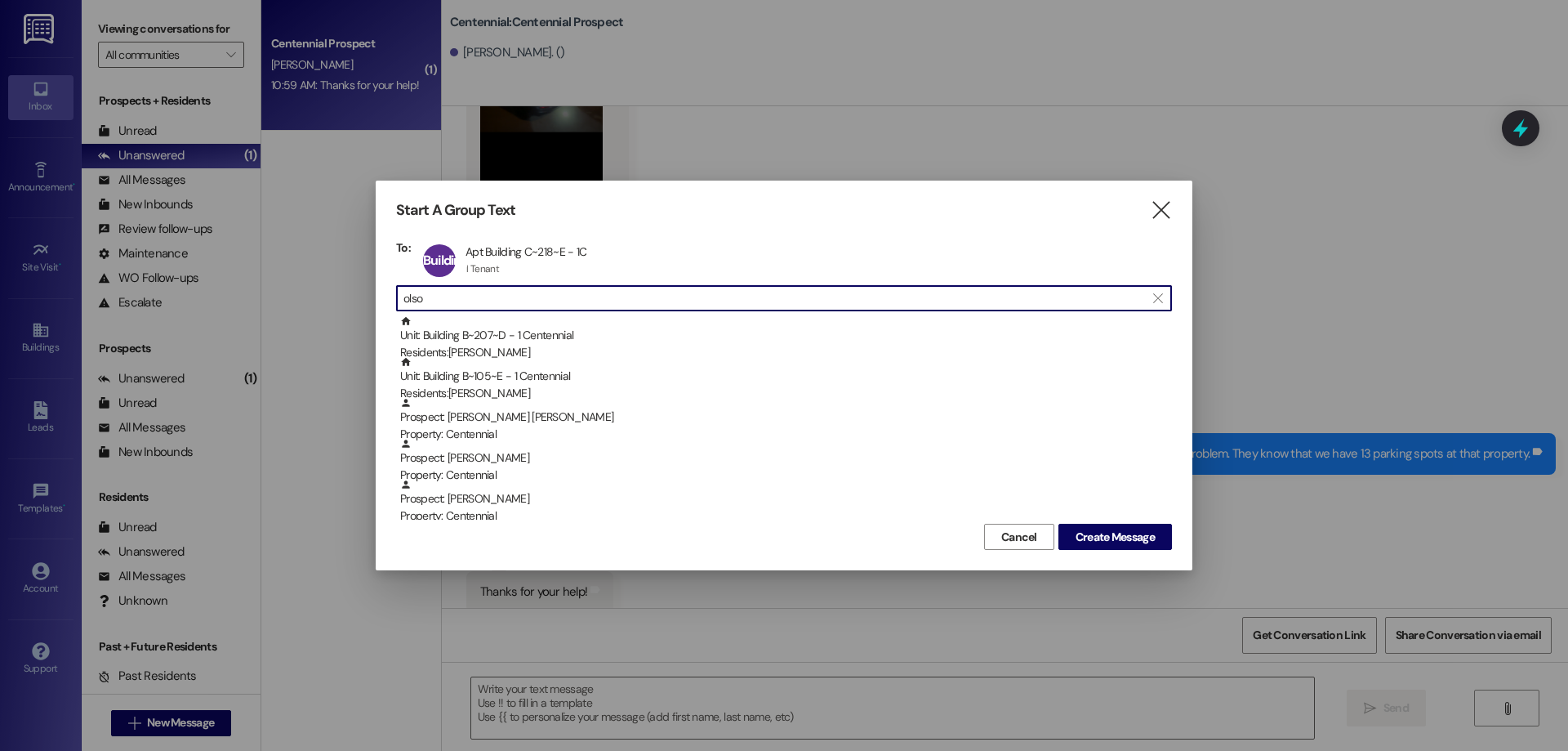
click at [576, 305] on input "olso" at bounding box center [774, 298] width 742 height 23
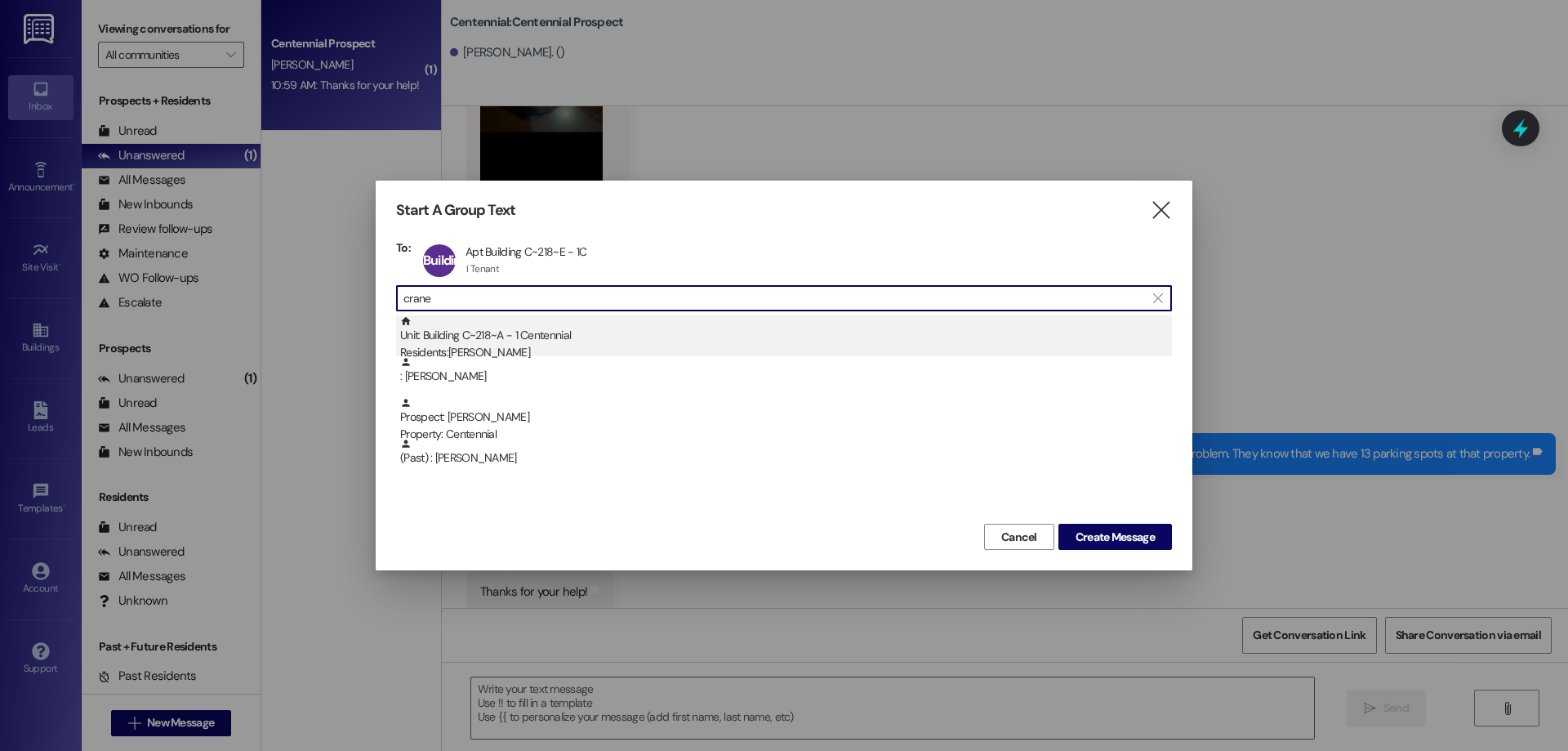
type input "crane"
click at [576, 339] on div "Unit: Building C~218~A - 1 Centennial Residents: [PERSON_NAME]" at bounding box center [786, 339] width 772 height 46
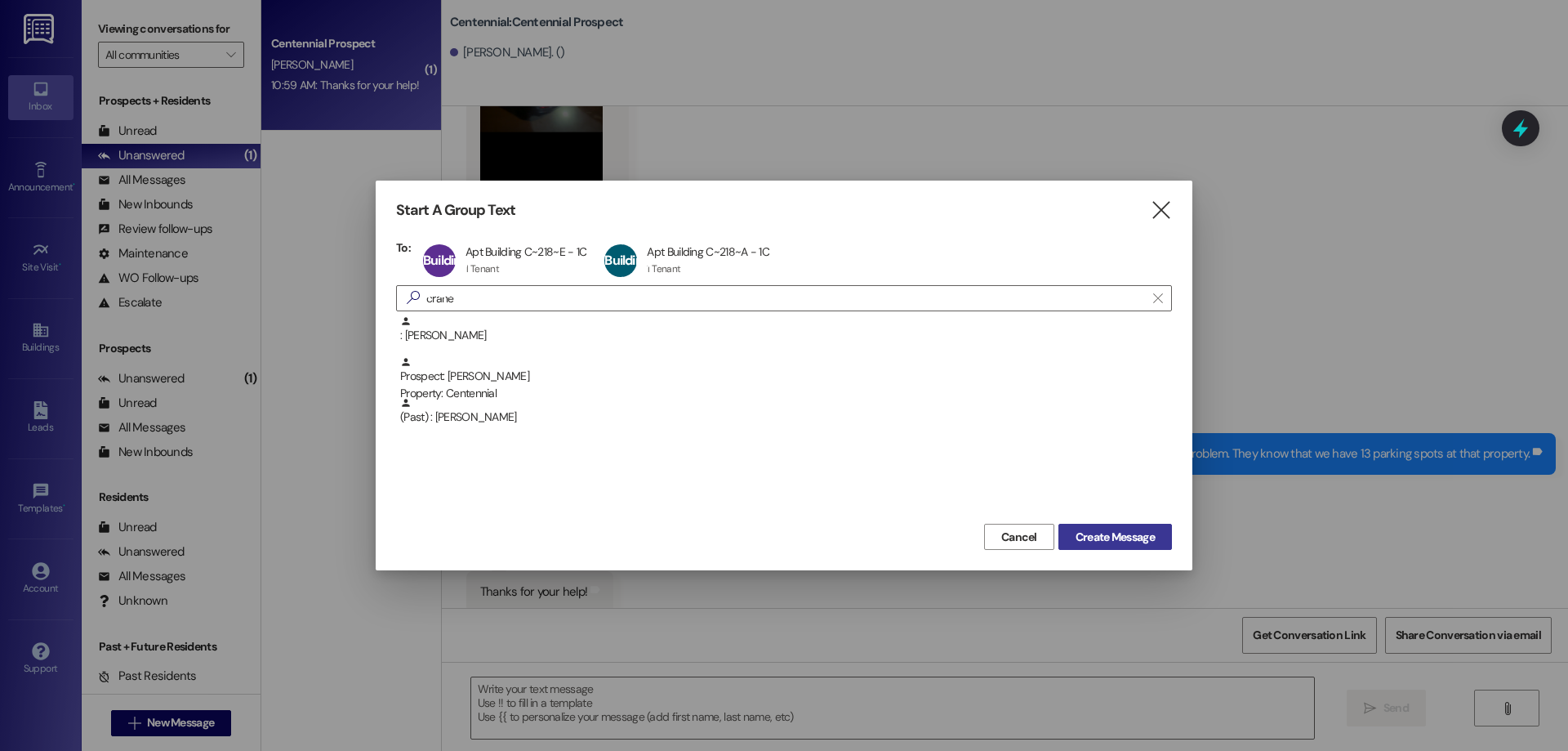
click at [1122, 534] on span "Create Message" at bounding box center [1115, 536] width 79 height 17
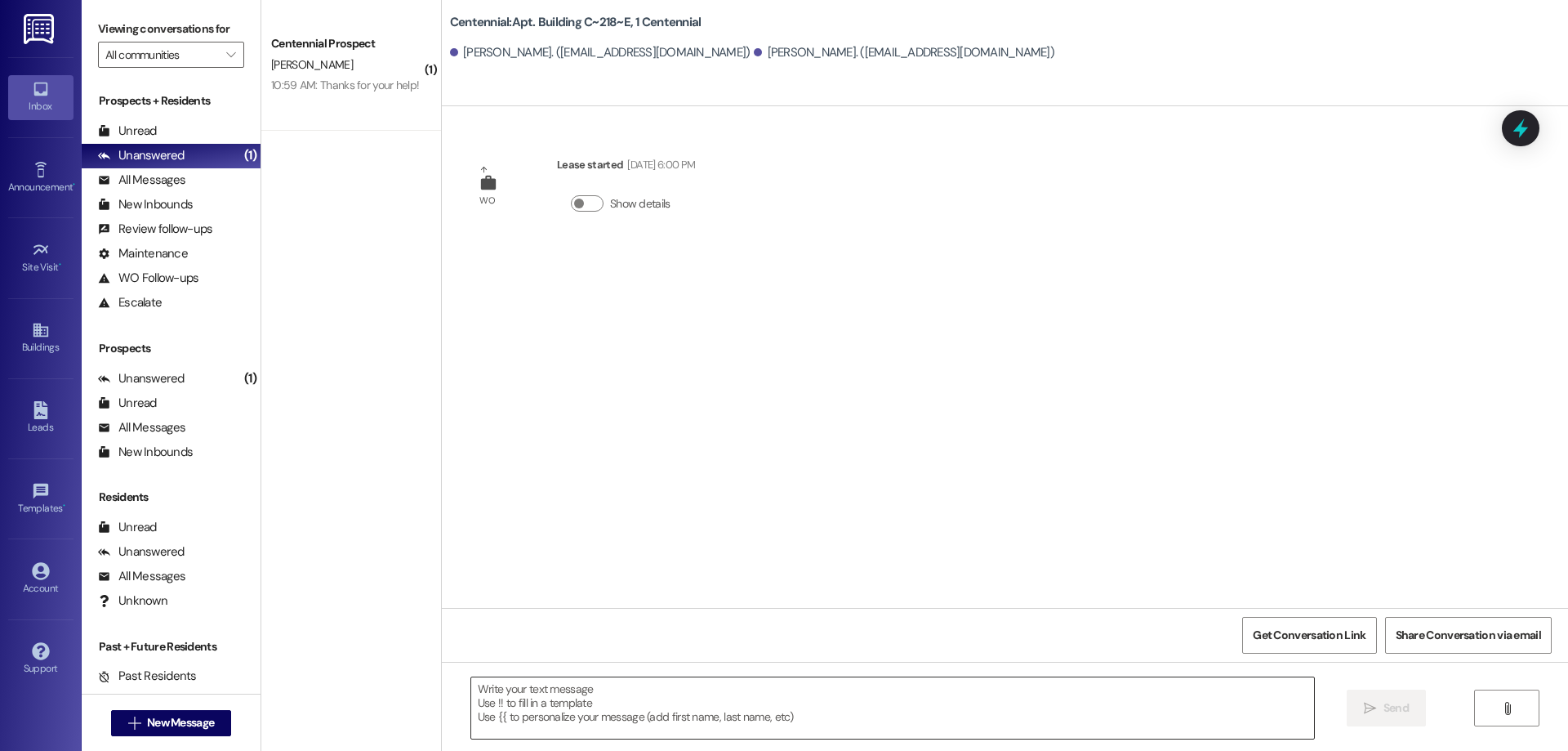
click at [876, 690] on textarea at bounding box center [893, 707] width 843 height 61
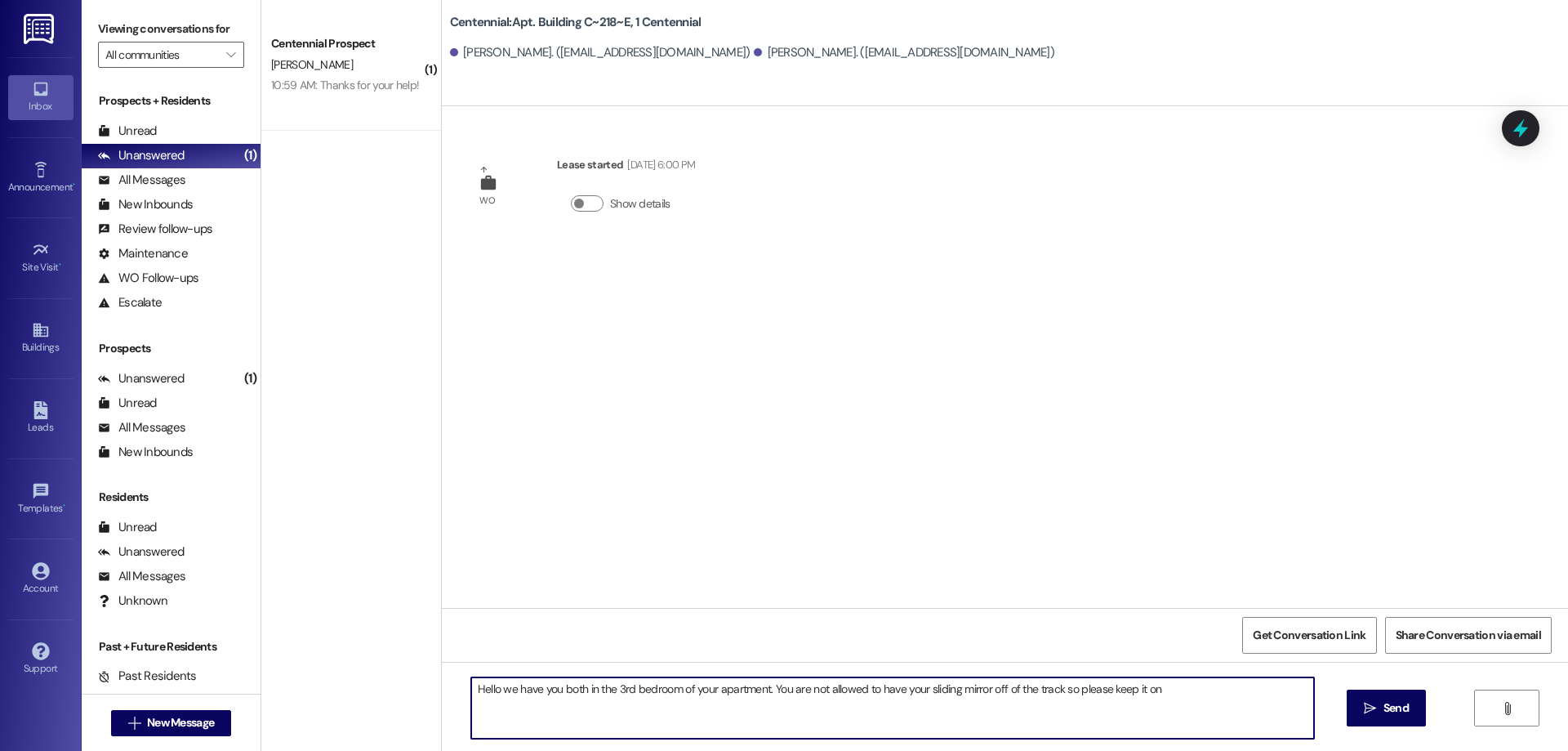
type textarea "Hello we have you both in the 3rd bedroom of your apartment. You are not allowe…"
